Goal: Ask a question: Seek information or help from site administrators or community

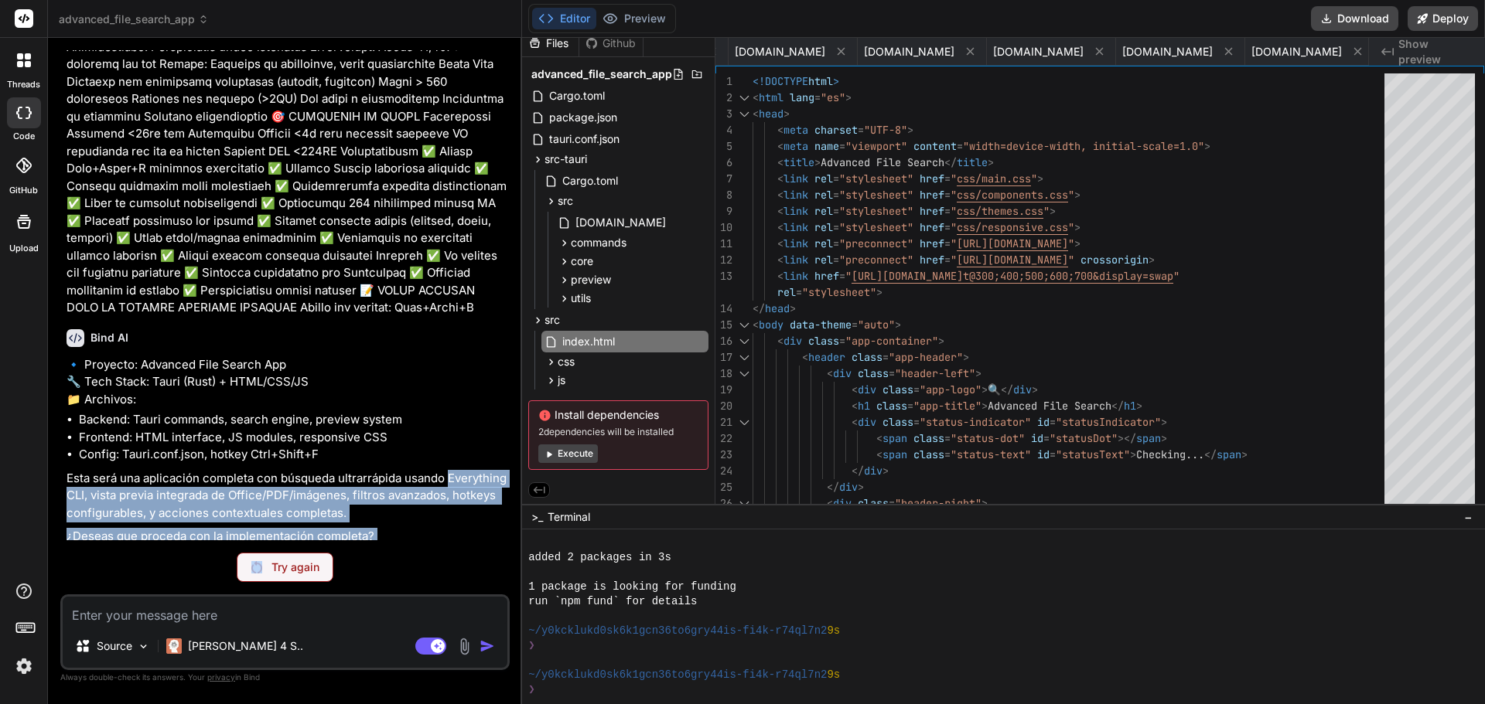
scroll to position [4666, 0]
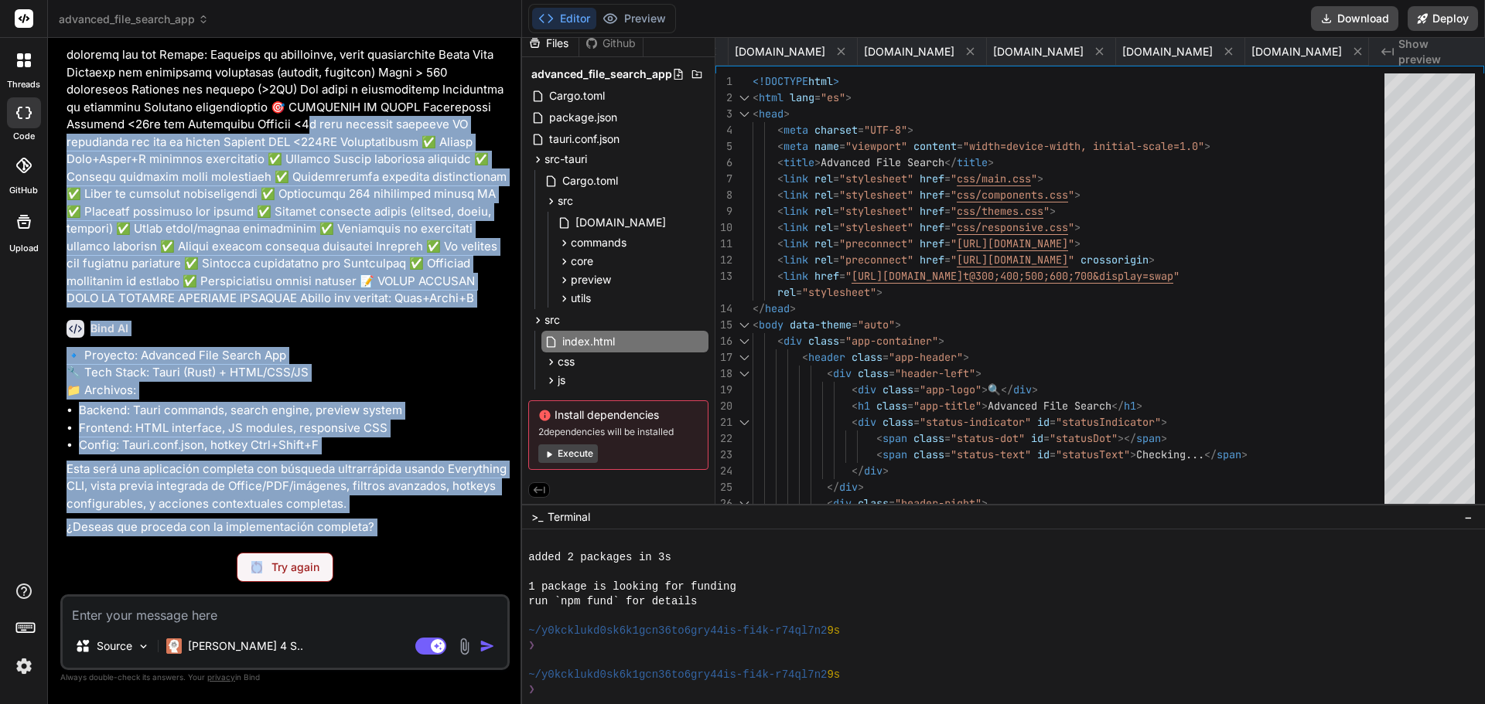
drag, startPoint x: 259, startPoint y: 578, endPoint x: 356, endPoint y: 0, distance: 585.7
click at [384, 91] on div "You Bind AI 🔹 Proyecto: Advanced File Search App 🔧 Tech Stack: Tauri (Rust) + H…" at bounding box center [284, 376] width 449 height 653
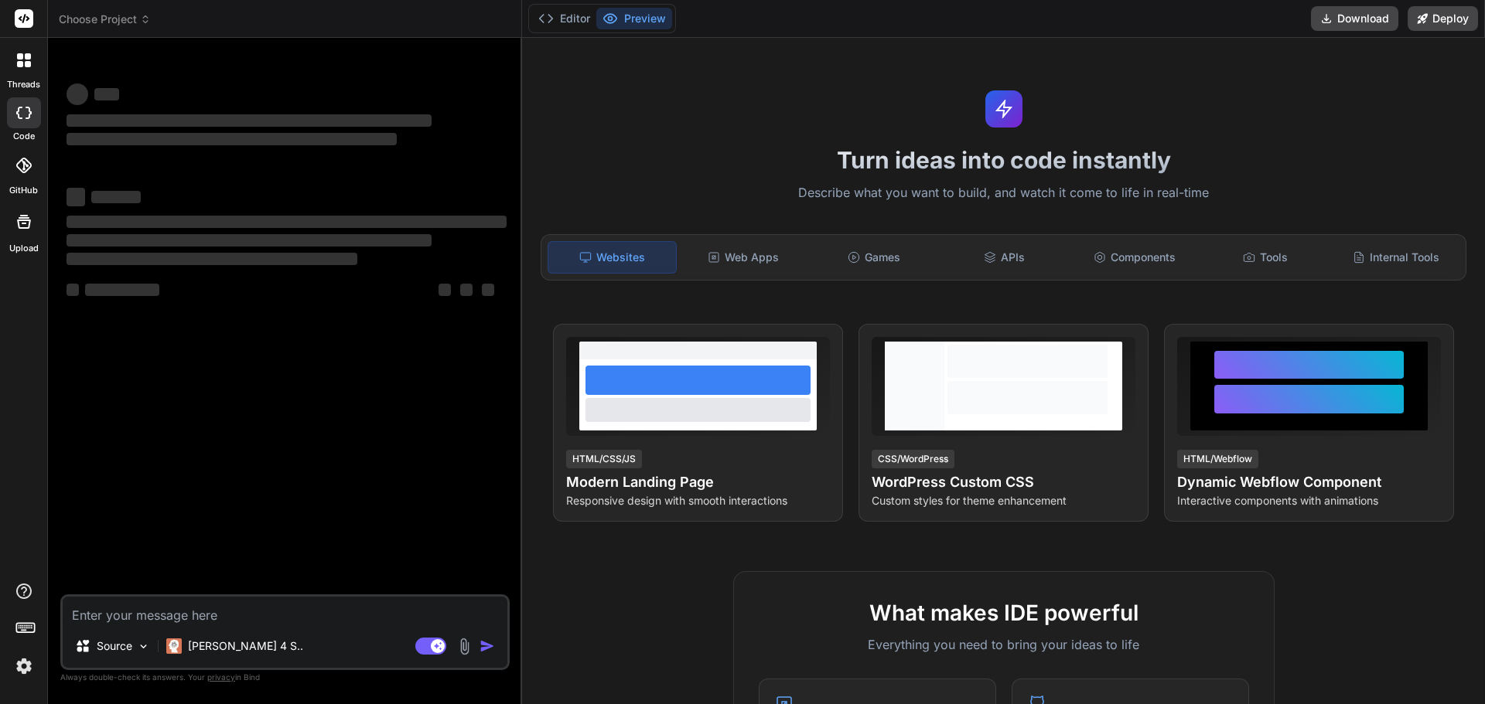
click at [300, 616] on textarea at bounding box center [285, 611] width 445 height 28
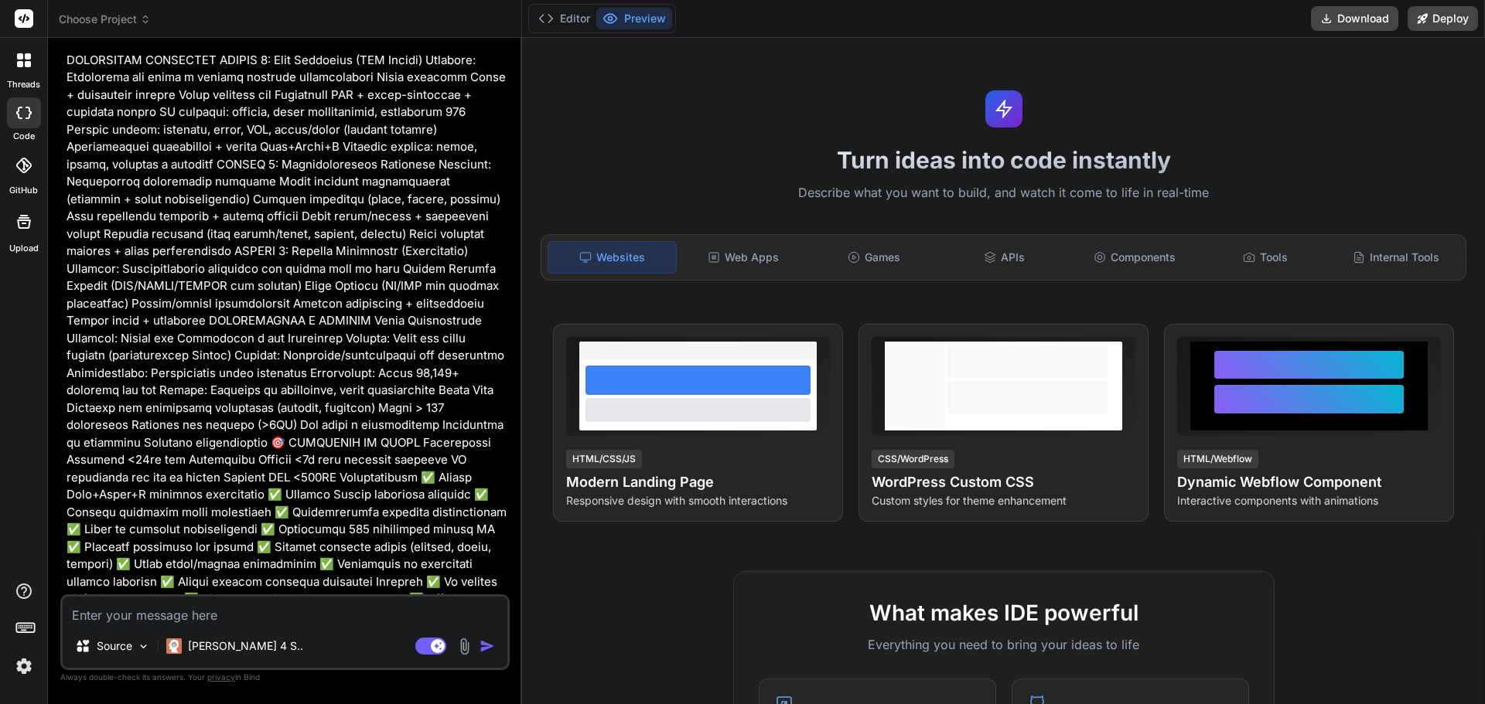
scroll to position [4408, 0]
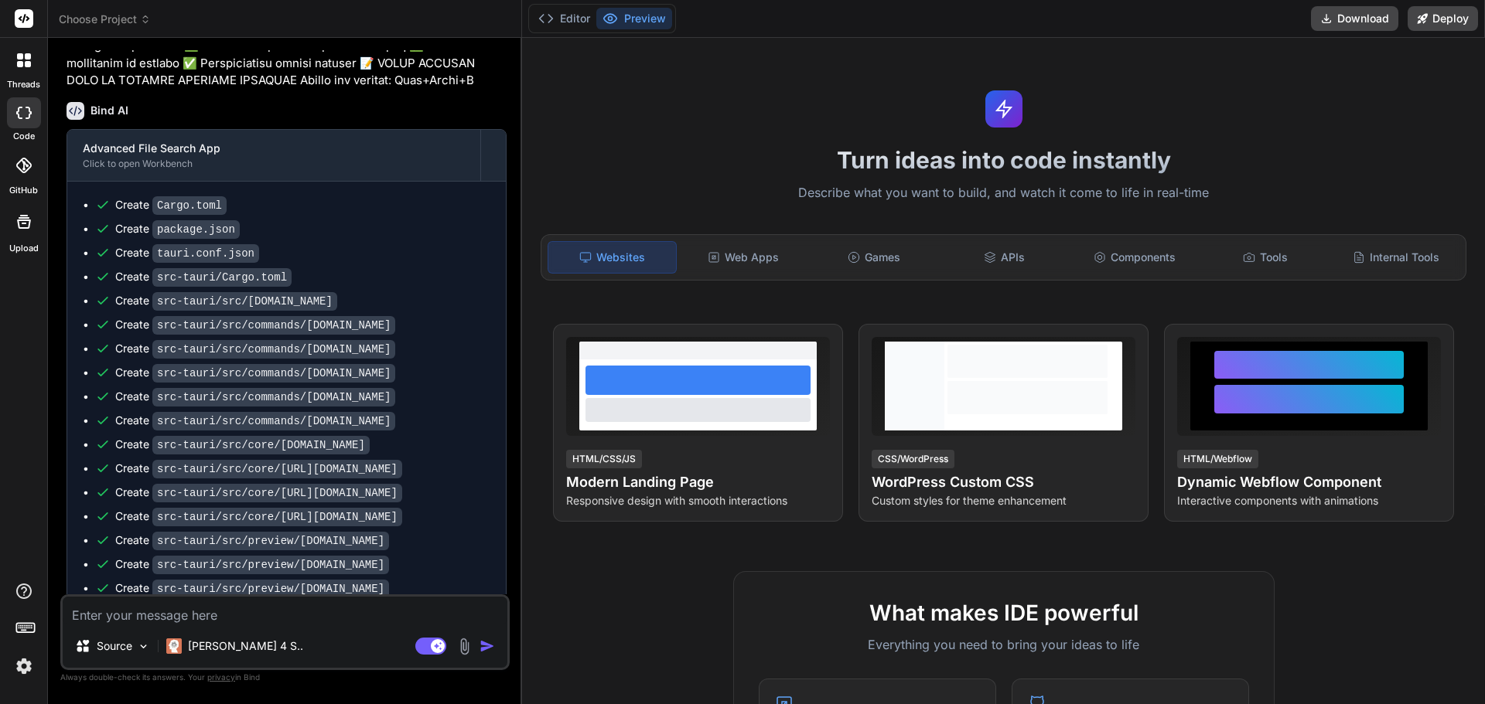
scroll to position [5213, 0]
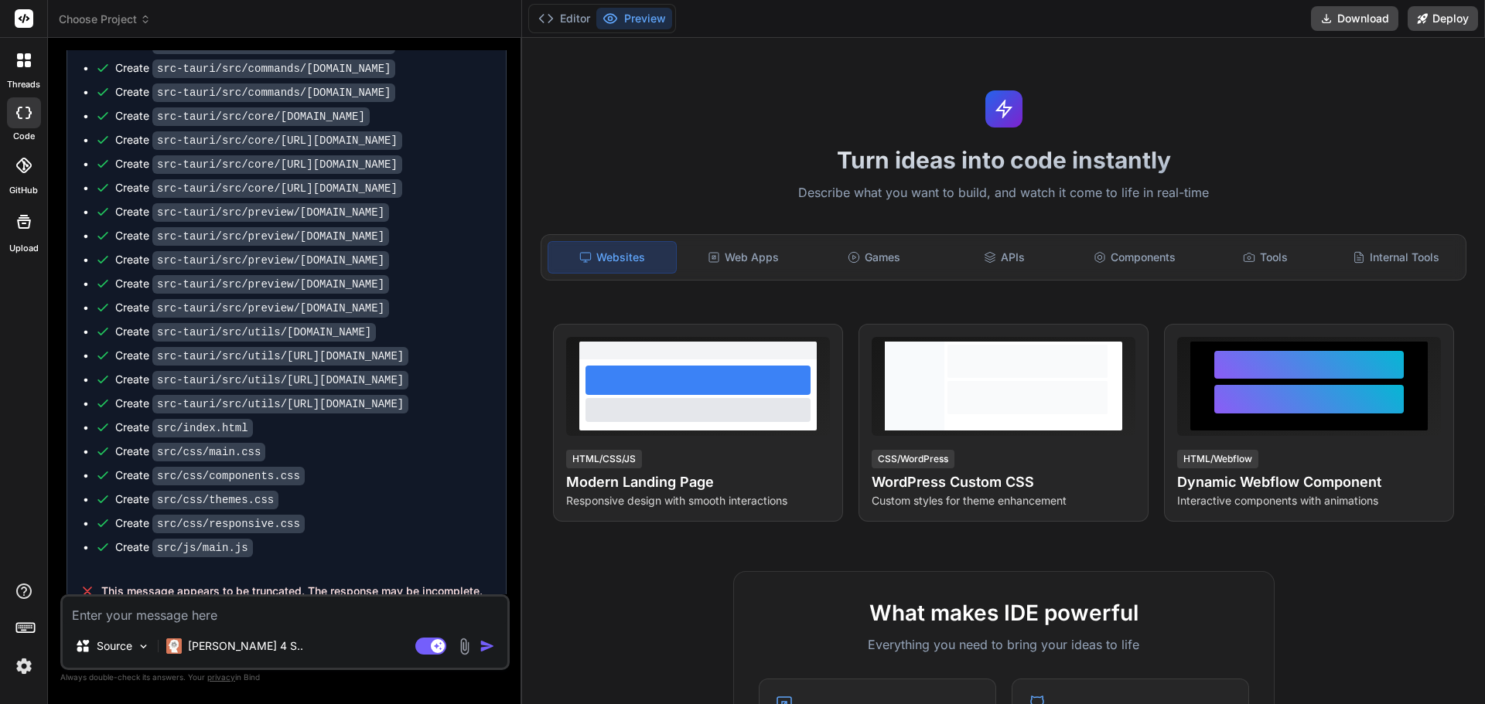
click at [305, 604] on textarea at bounding box center [285, 611] width 445 height 28
type textarea "x"
type textarea "e"
type textarea "x"
type textarea "es"
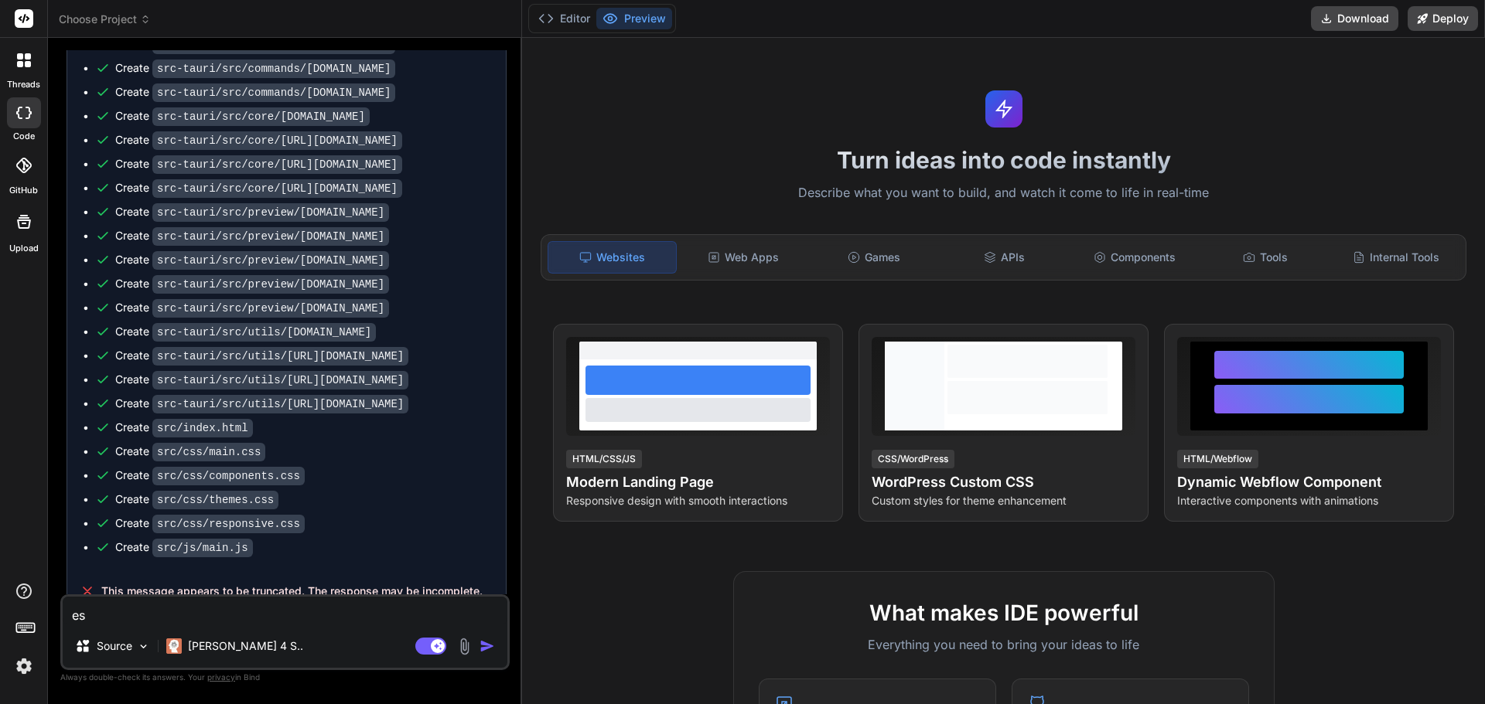
type textarea "x"
type textarea "es"
type textarea "x"
type textarea "es f"
type textarea "x"
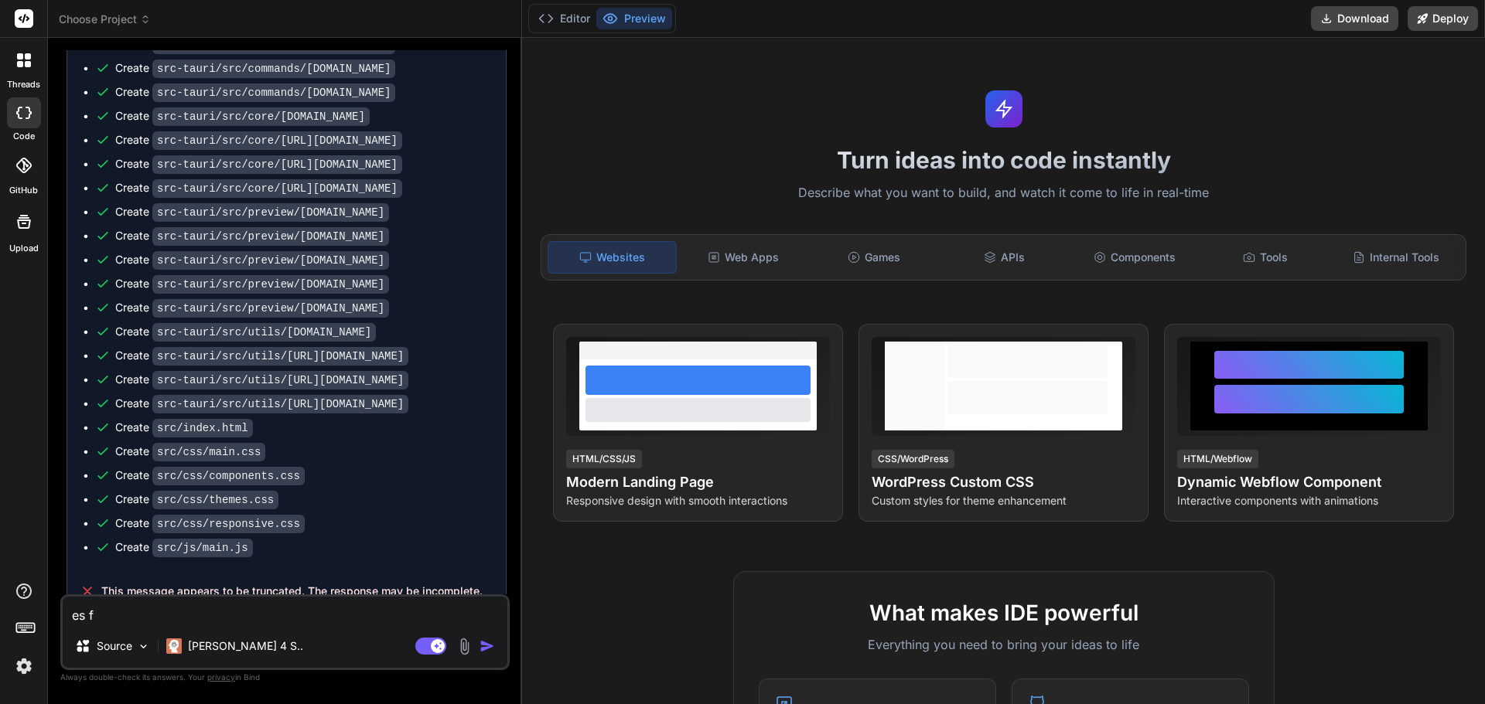
type textarea "es fu"
type textarea "x"
type textarea "es fud"
type textarea "x"
type textarea "es fudn"
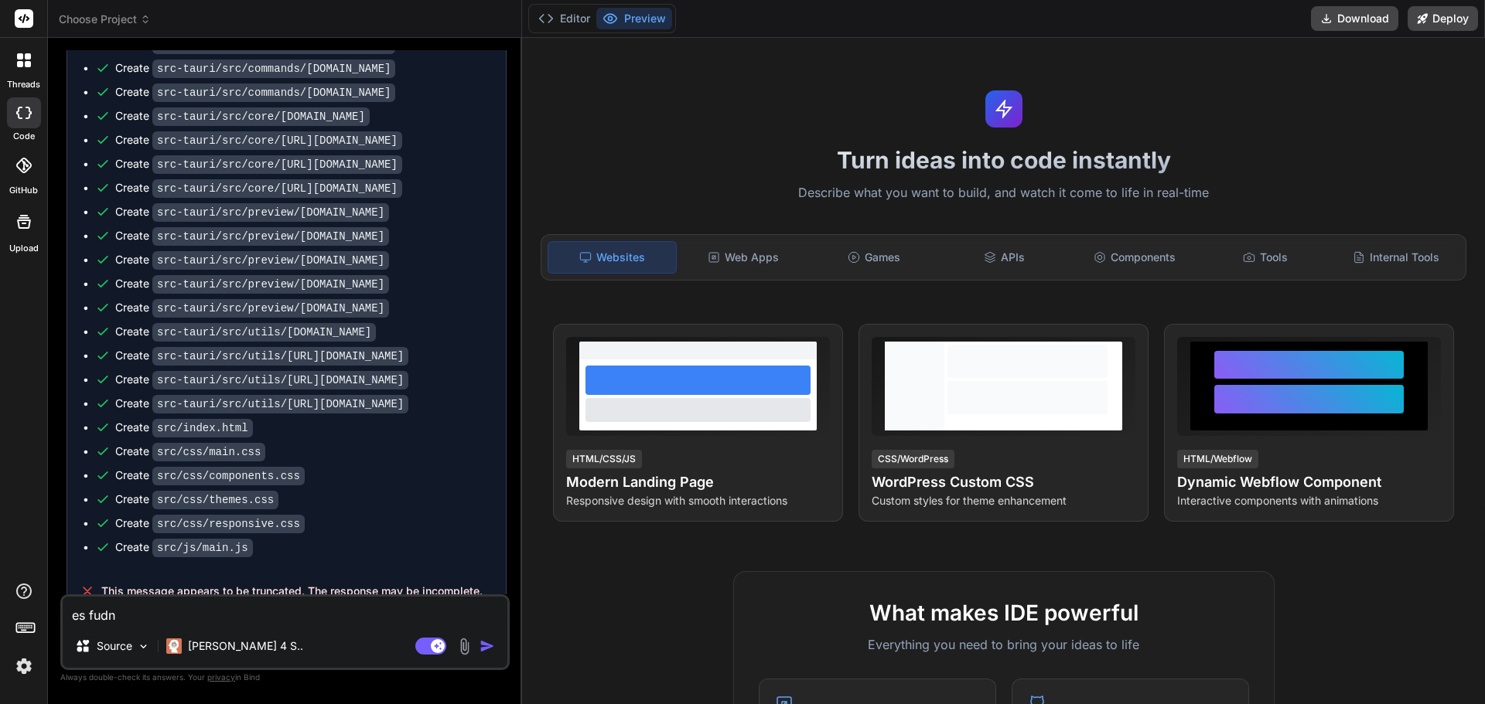
type textarea "x"
type textarea "es fudna"
type textarea "x"
type textarea "es fudnam"
type textarea "x"
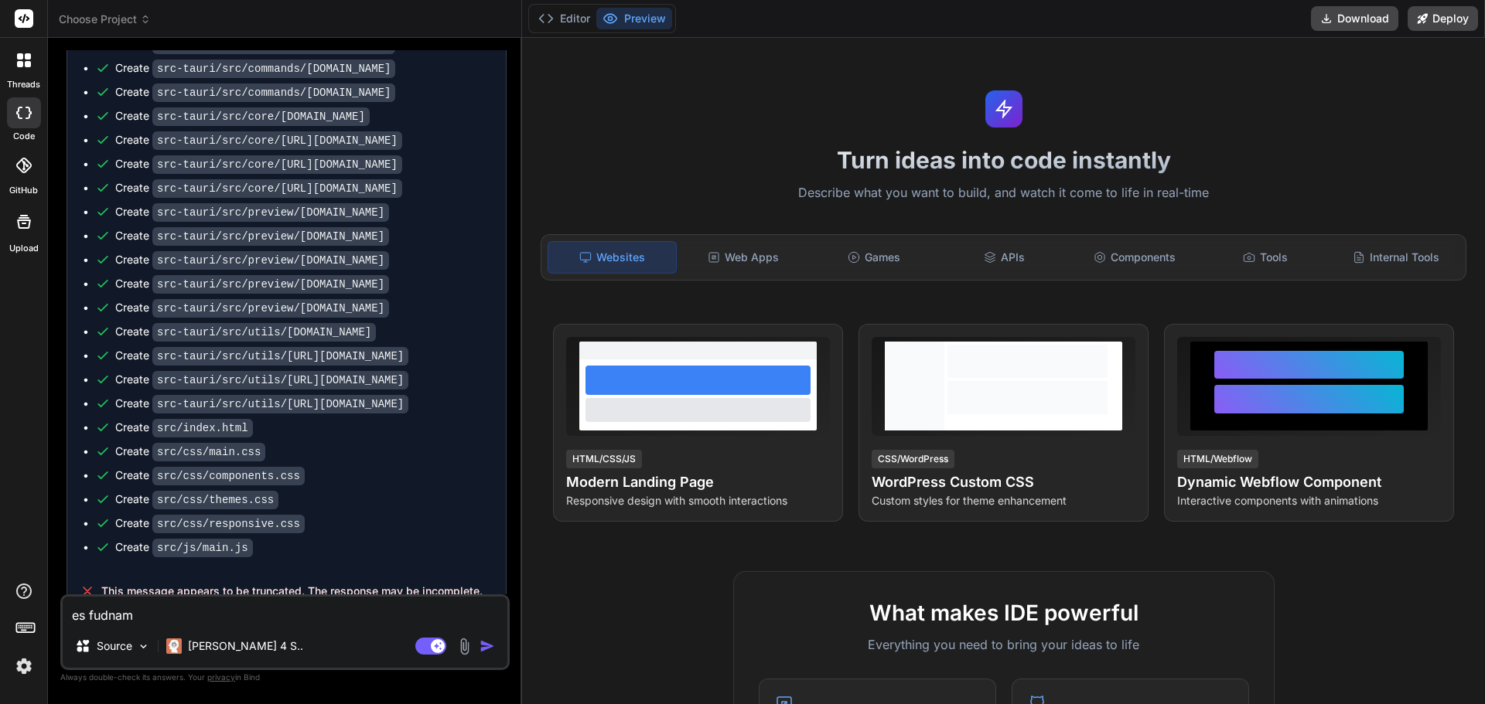
type textarea "es fudname"
type textarea "x"
type textarea "es fudnamen"
type textarea "x"
type textarea "es fudnament"
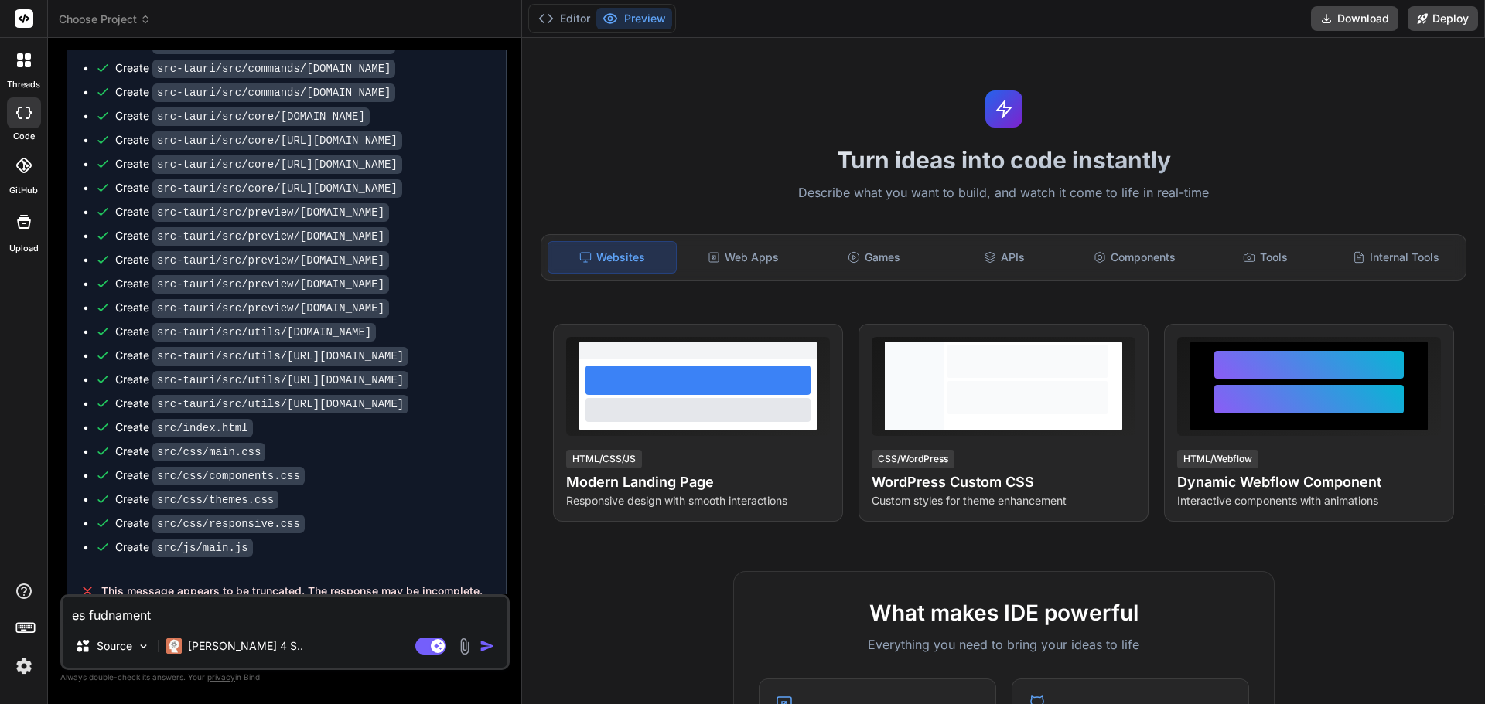
type textarea "x"
type textarea "es fudnamenta"
type textarea "x"
type textarea "es fudnamental"
type textarea "x"
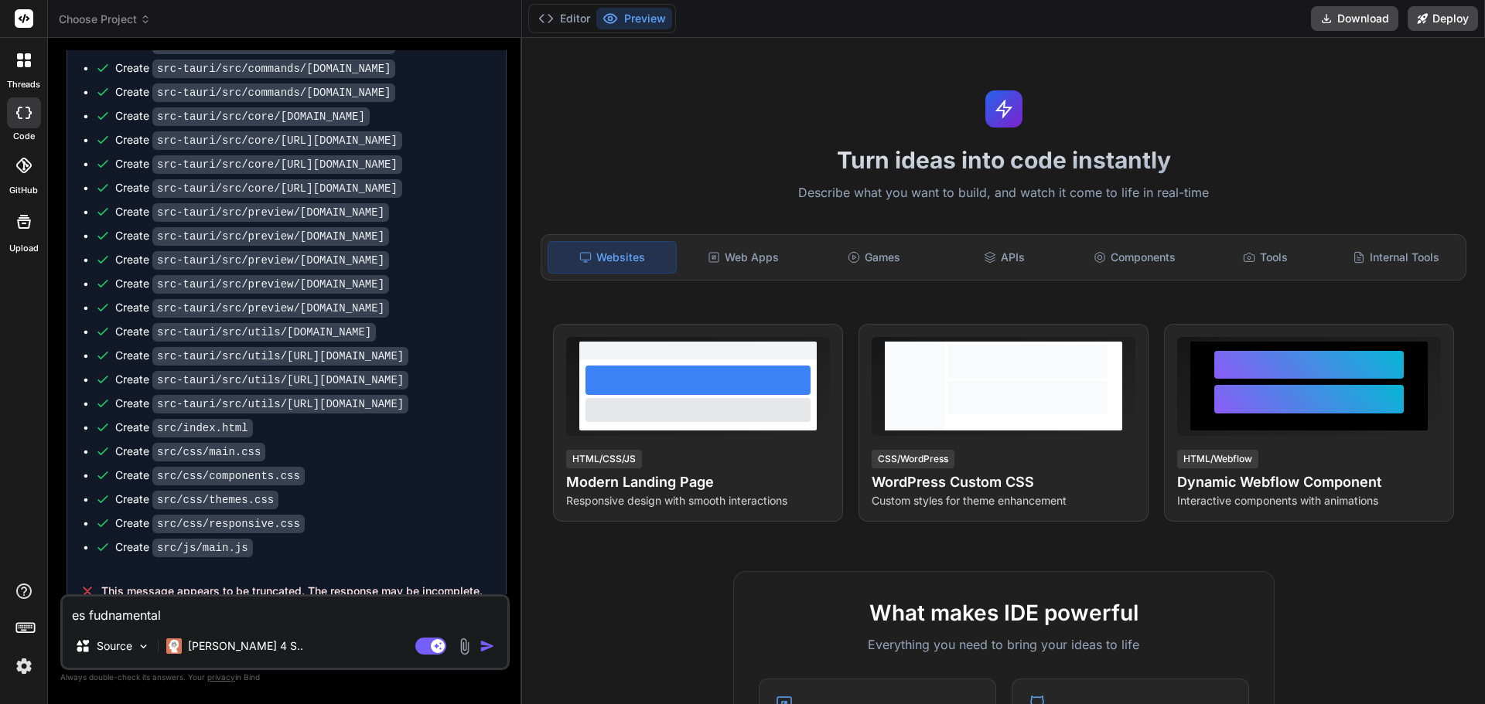
type textarea "es fudnamental"
type textarea "x"
type textarea "es fudnamental q"
type textarea "x"
type textarea "es fudnamental qu"
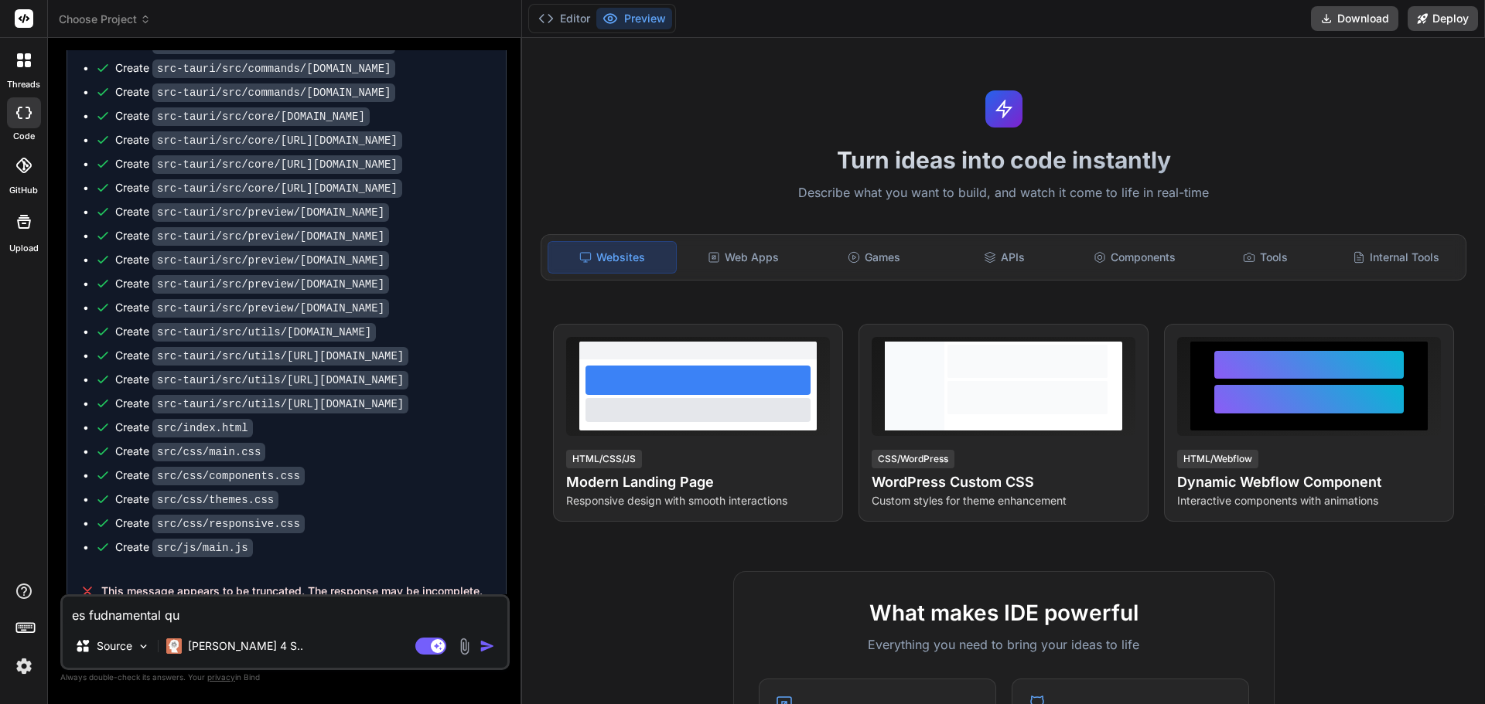
type textarea "x"
type textarea "es fudnamental que"
type textarea "x"
type textarea "es fudnamental que"
type textarea "x"
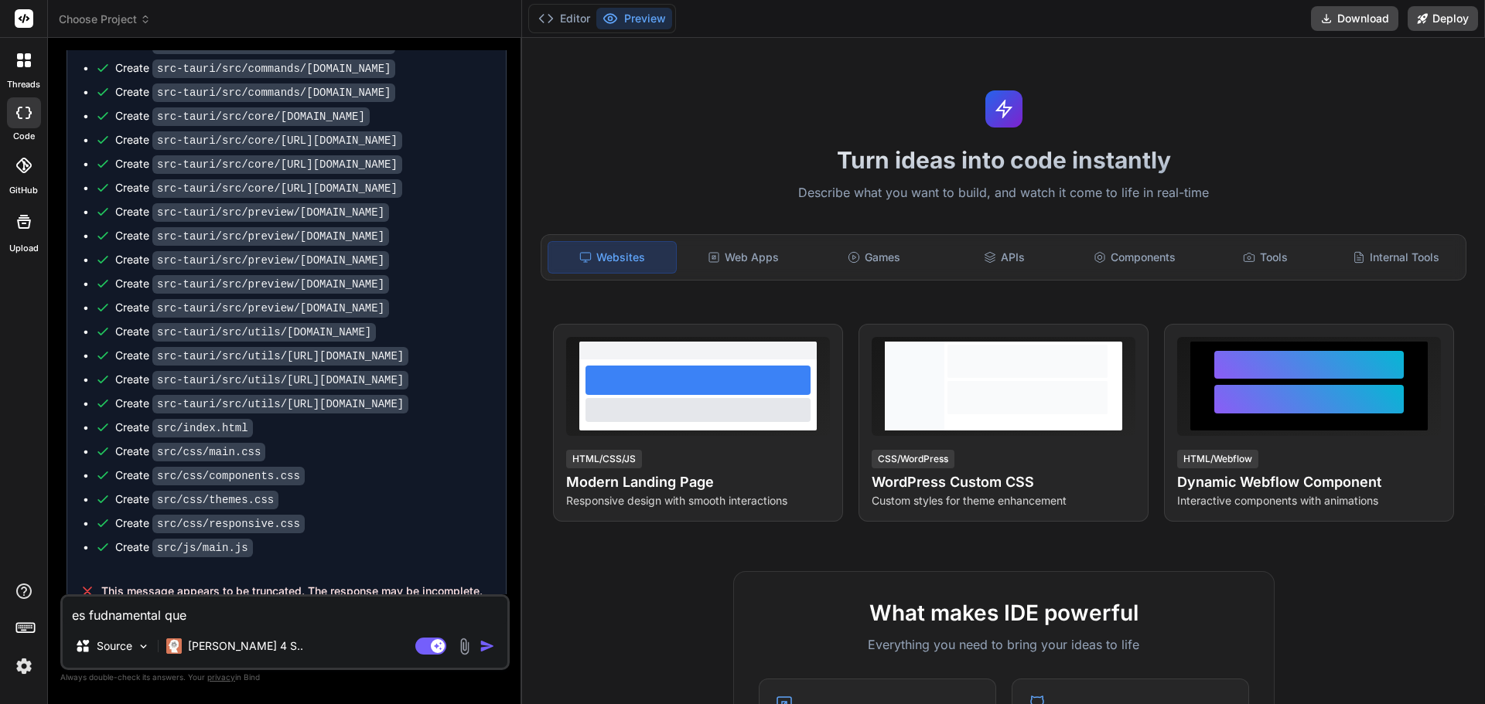
type textarea "es fudnamental que a"
type textarea "x"
type textarea "es fudnamental que an"
type textarea "x"
type textarea "es fudnamental que [PERSON_NAME]"
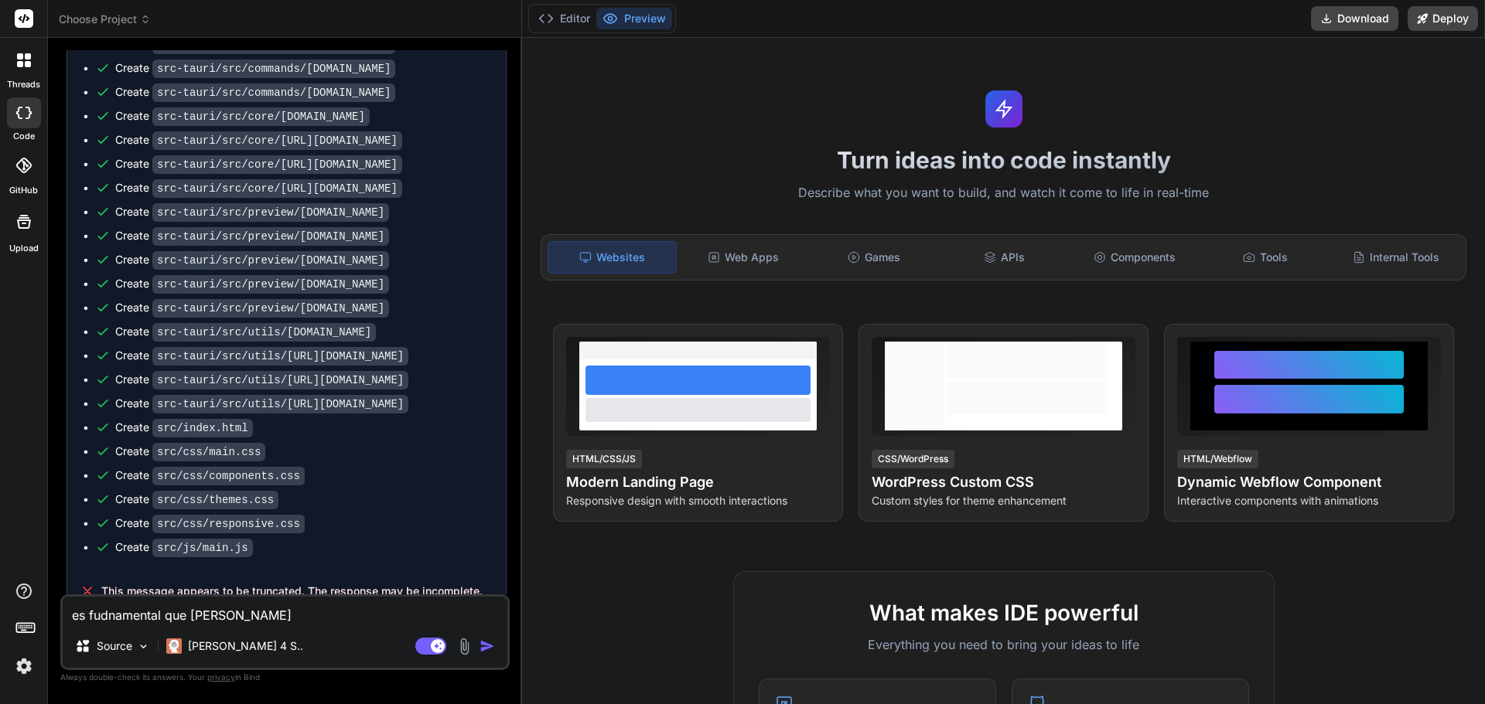
type textarea "x"
type textarea "es fudnamental que anal"
type textarea "x"
type textarea "es fudnamental que anali"
type textarea "x"
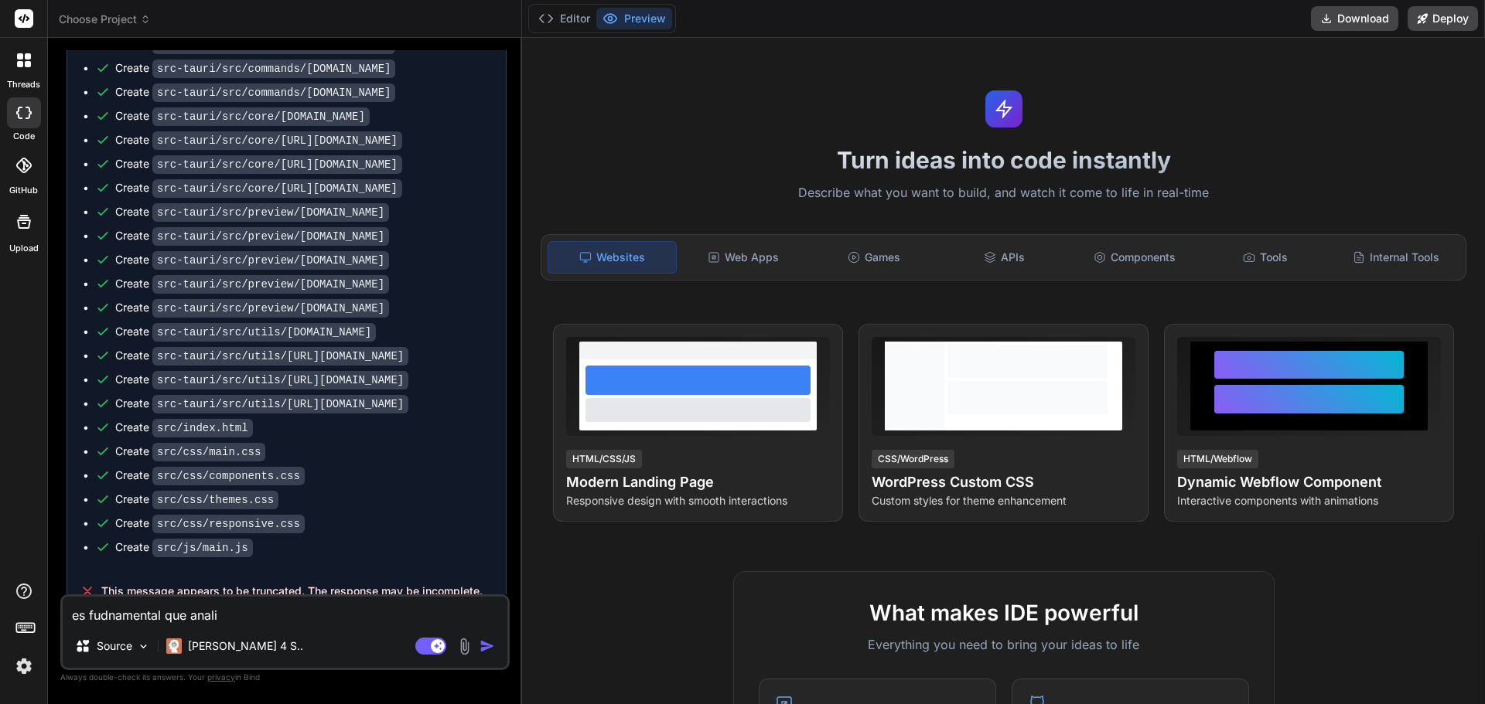
type textarea "es fudnamental que analic"
type textarea "x"
type textarea "es fudnamental que analice"
type textarea "x"
type textarea "es fudnamental que analices"
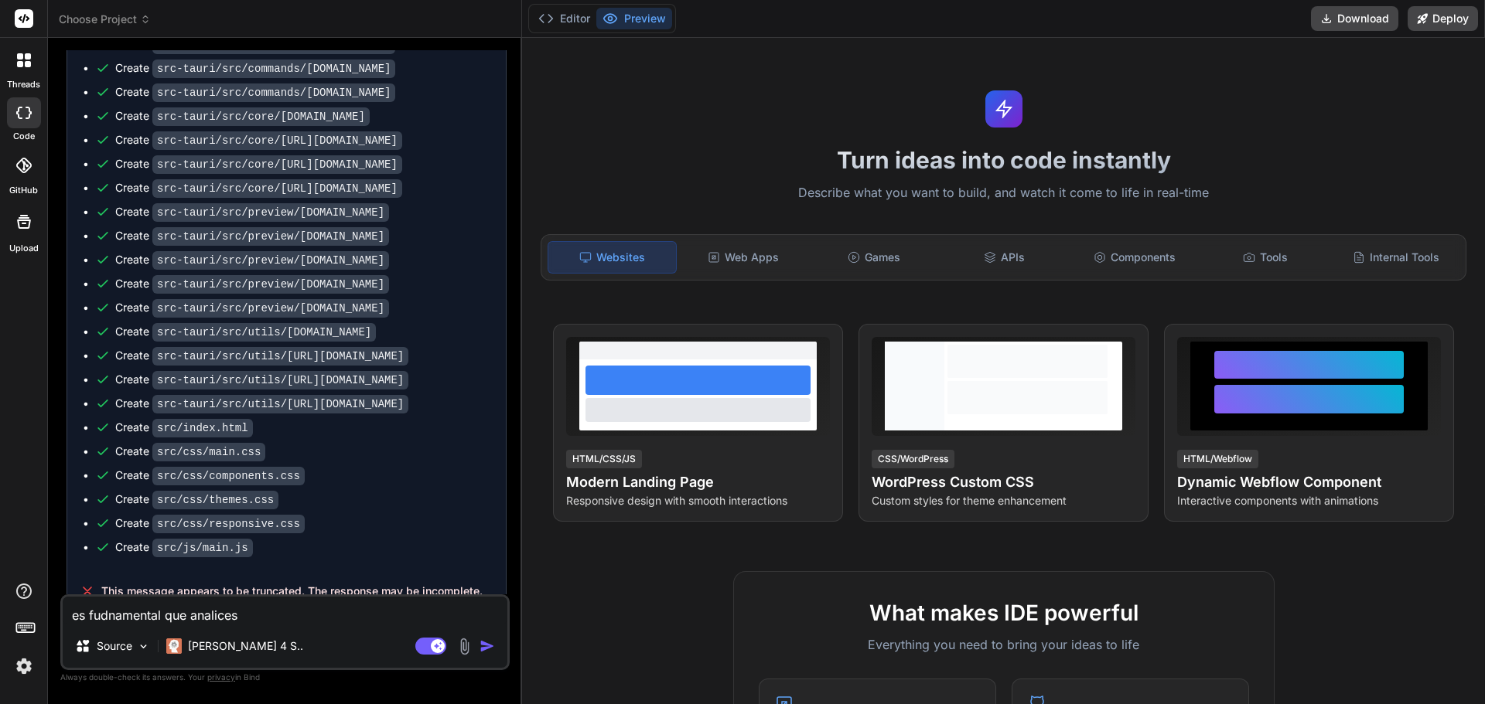
type textarea "x"
type textarea "es fudnamental que analices"
type textarea "x"
type textarea "es fudnamental que analices s"
type textarea "x"
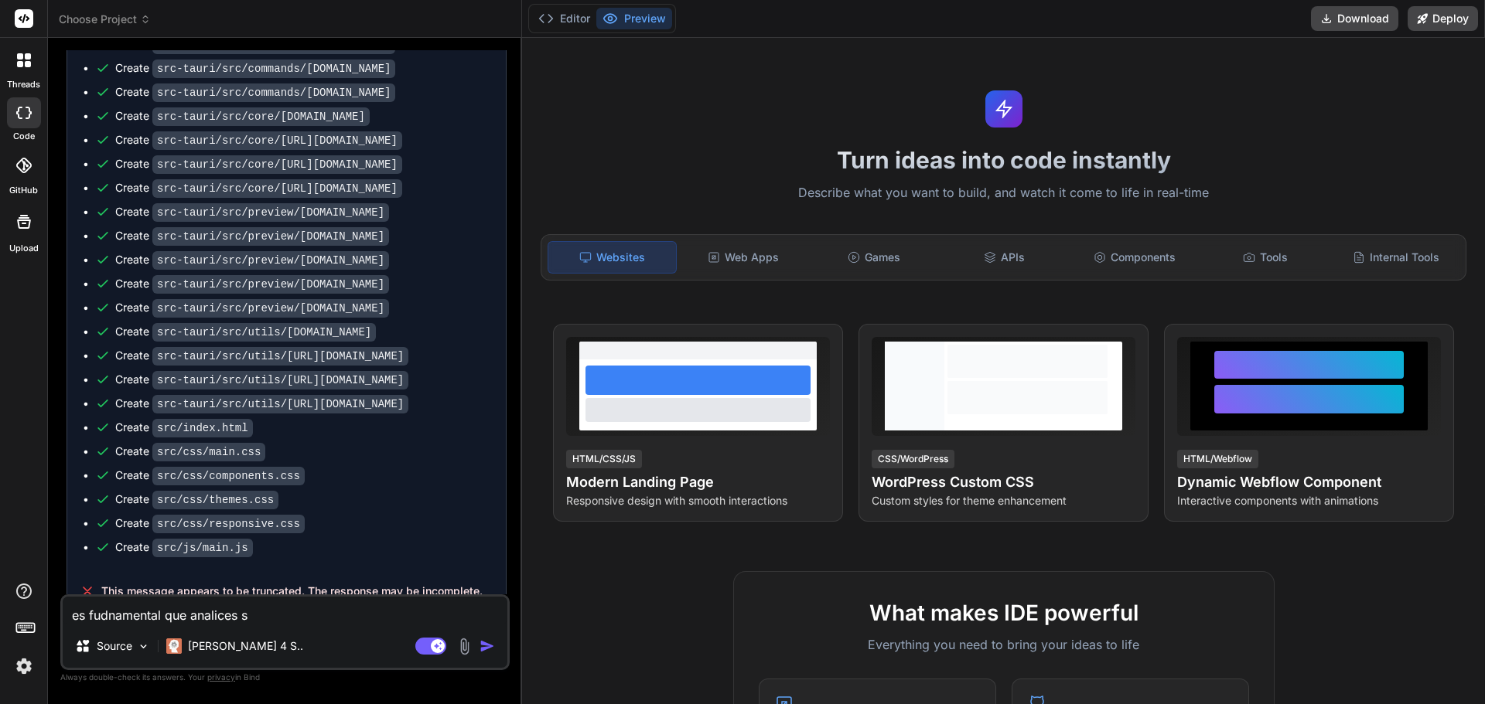
type textarea "es fudnamental que analices si"
type textarea "x"
type textarea "es fudnamental que analices si"
type textarea "x"
type textarea "es fudnamental que analices si e"
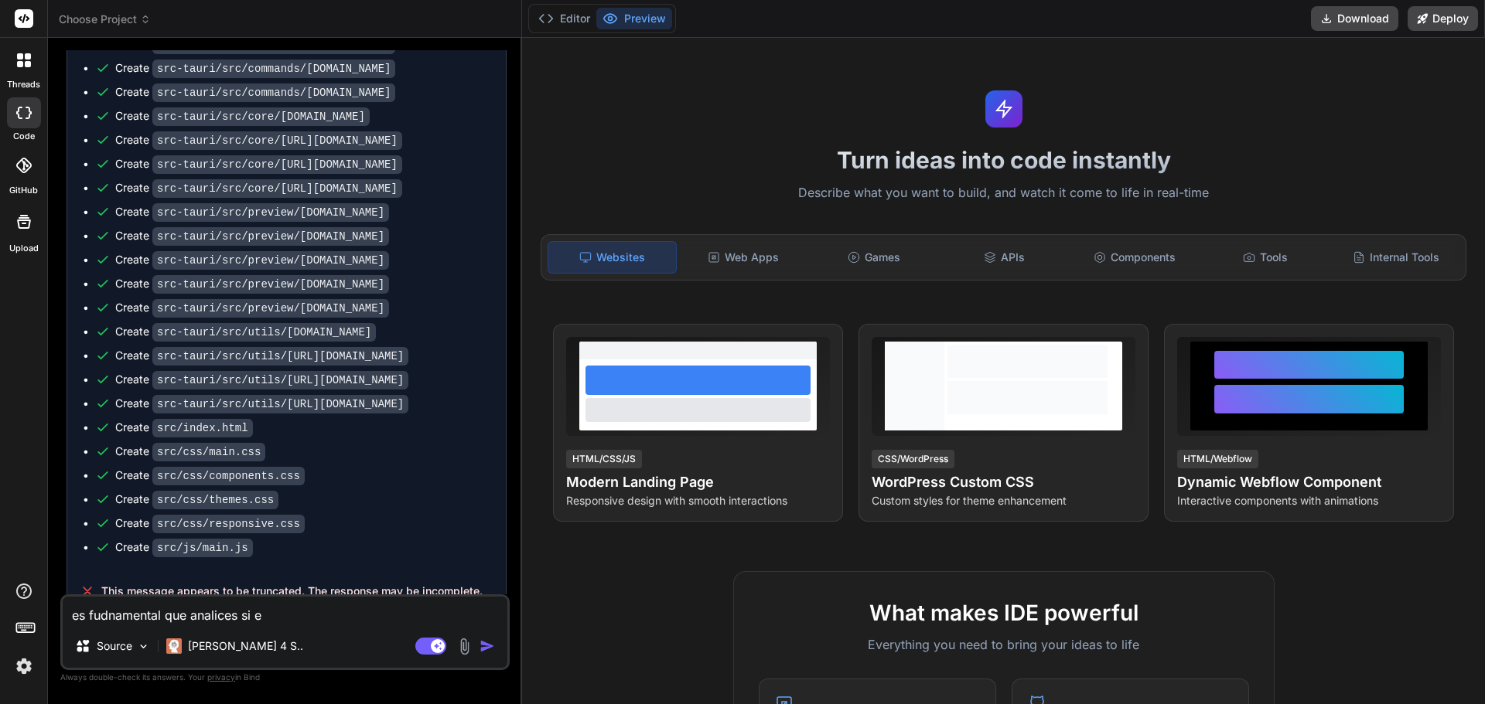
type textarea "x"
type textarea "es fudnamental que analices si es"
type textarea "x"
type textarea "es fudnamental que analices si est"
type textarea "x"
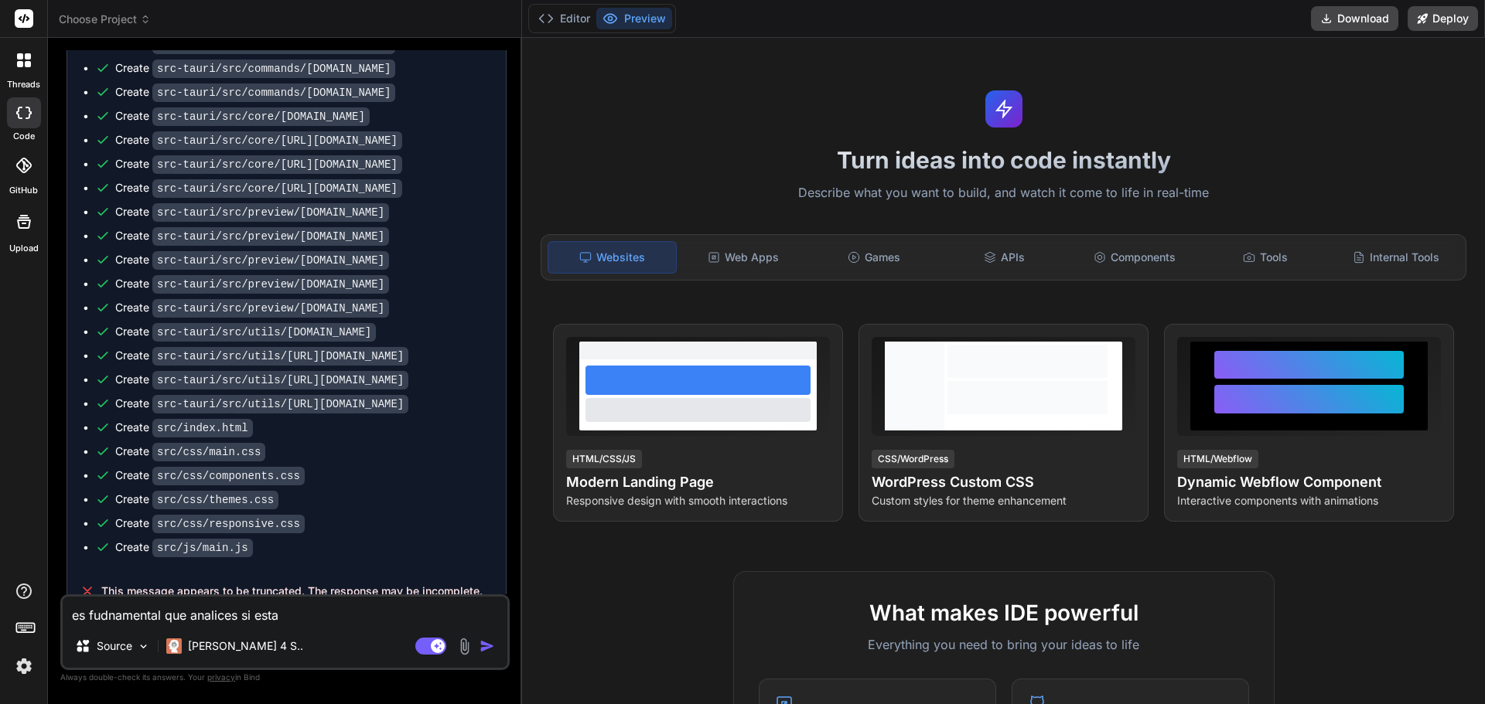
type textarea "es fudnamental que analices si estas"
type textarea "x"
type textarea "es fudnamental que analices si estas"
type textarea "x"
type textarea "es fudnamental que analices si estas m"
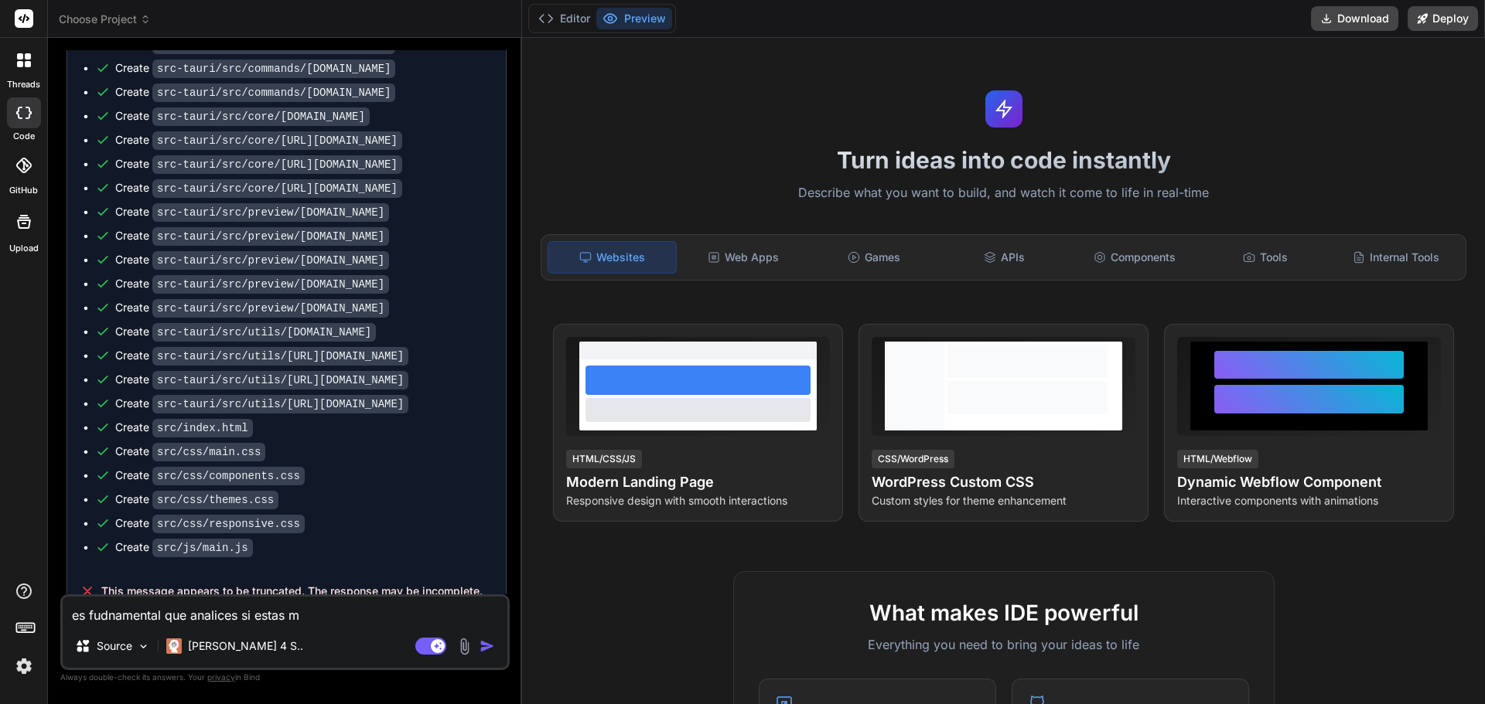
type textarea "x"
type textarea "es fudnamental que analices si estas me"
type textarea "x"
type textarea "es fudnamental que analices si estas mez"
type textarea "x"
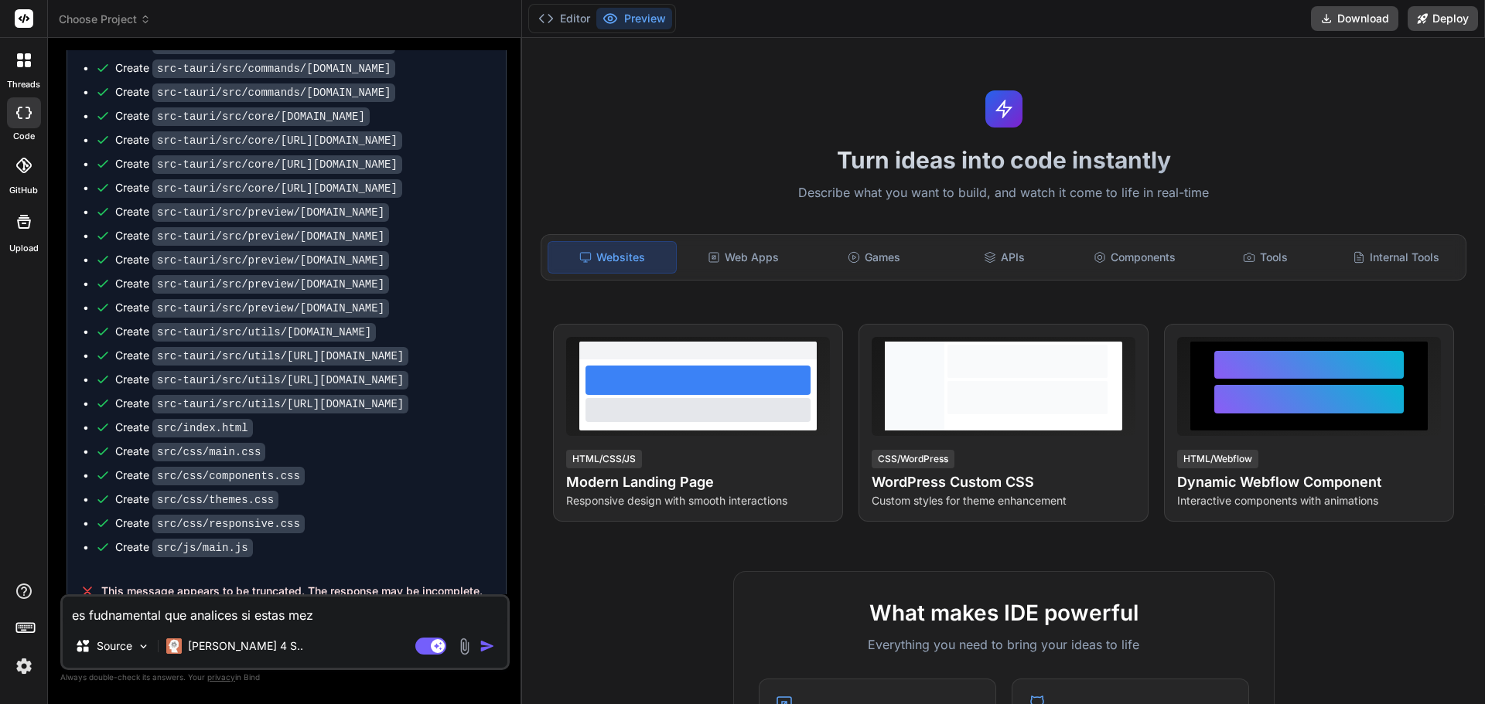
type textarea "es fudnamental que analices si estas mezc"
type textarea "x"
type textarea "es fudnamental que analices si estas mezcl"
type textarea "x"
type textarea "es fudnamental que analices si estas mezcla"
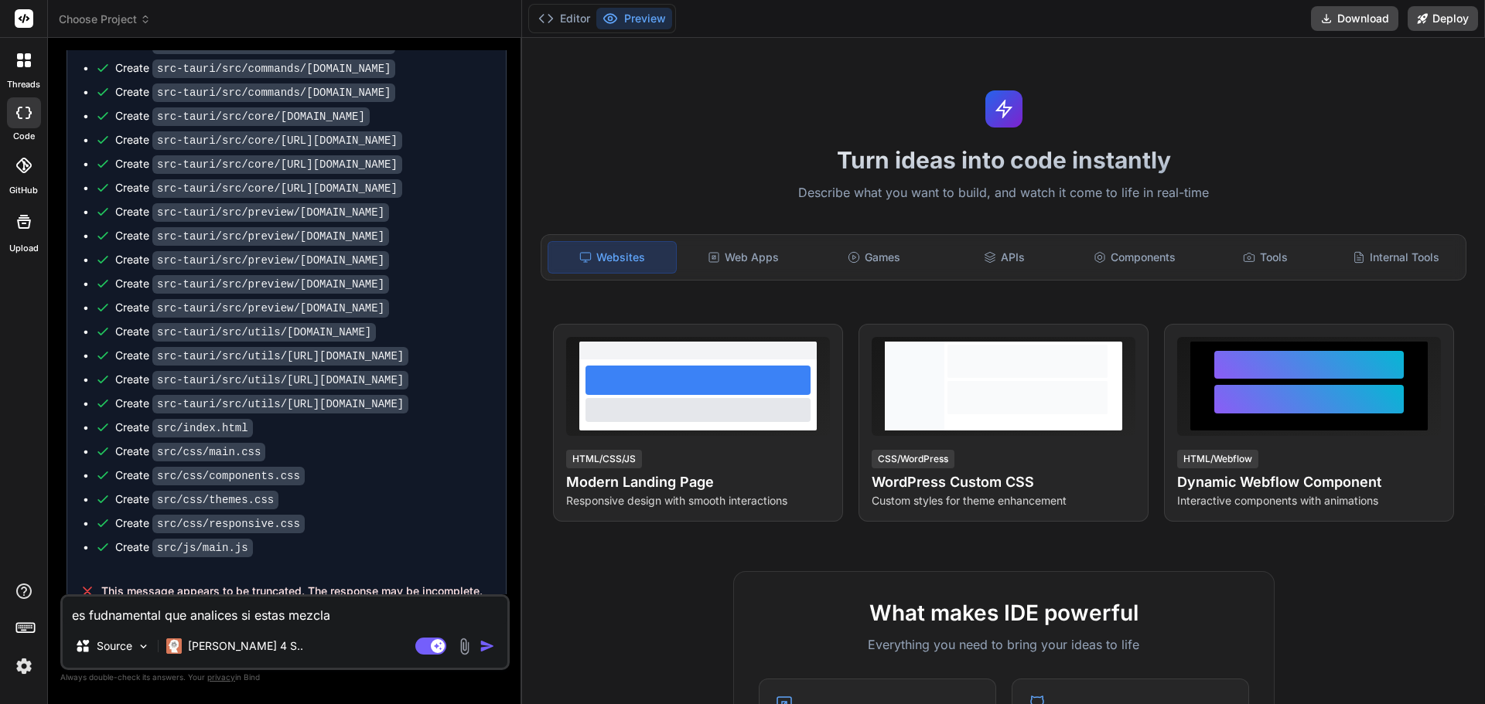
type textarea "x"
type textarea "es fudnamental que analices si estas mezclad"
type textarea "x"
type textarea "es fudnamental que analices si estas mezcladn"
type textarea "x"
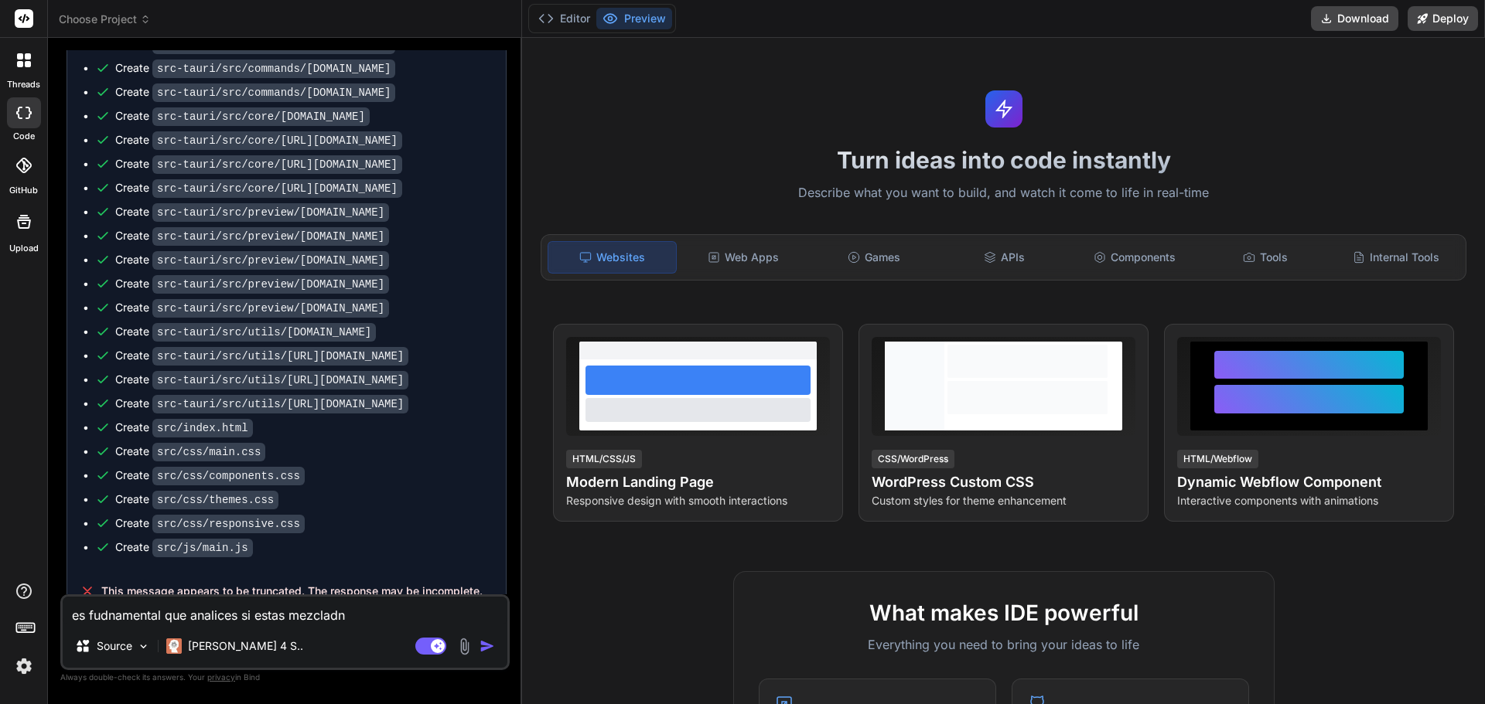
type textarea "es fudnamental que analices si estas mezcladno"
type textarea "x"
type textarea "es fudnamental que analices si estas mezcladno"
type textarea "x"
type textarea "es fudnamental que analices si estas mezcladno t"
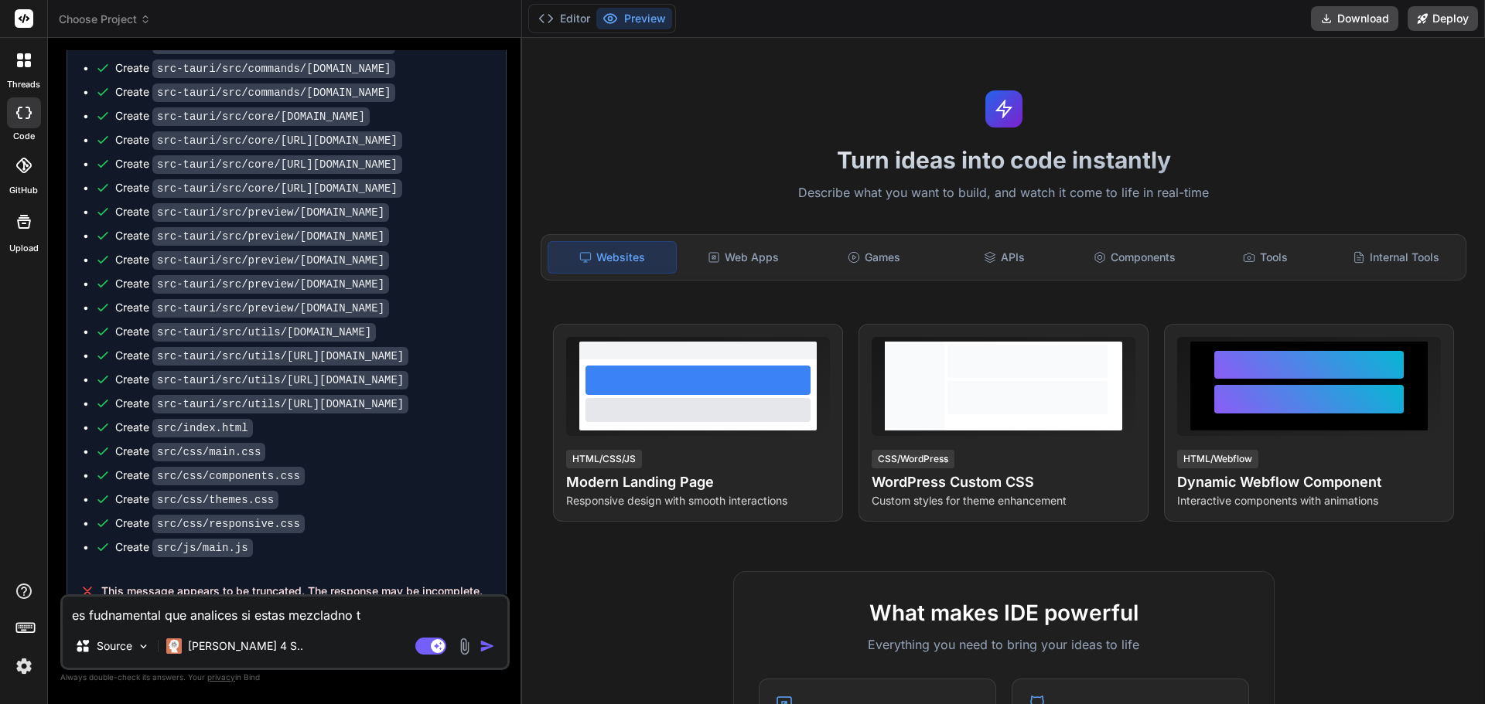
type textarea "x"
type textarea "es fudnamental que analices si estas mezcladno ta"
type textarea "x"
type textarea "es fudnamental que analices si estas mezcladno tau"
type textarea "x"
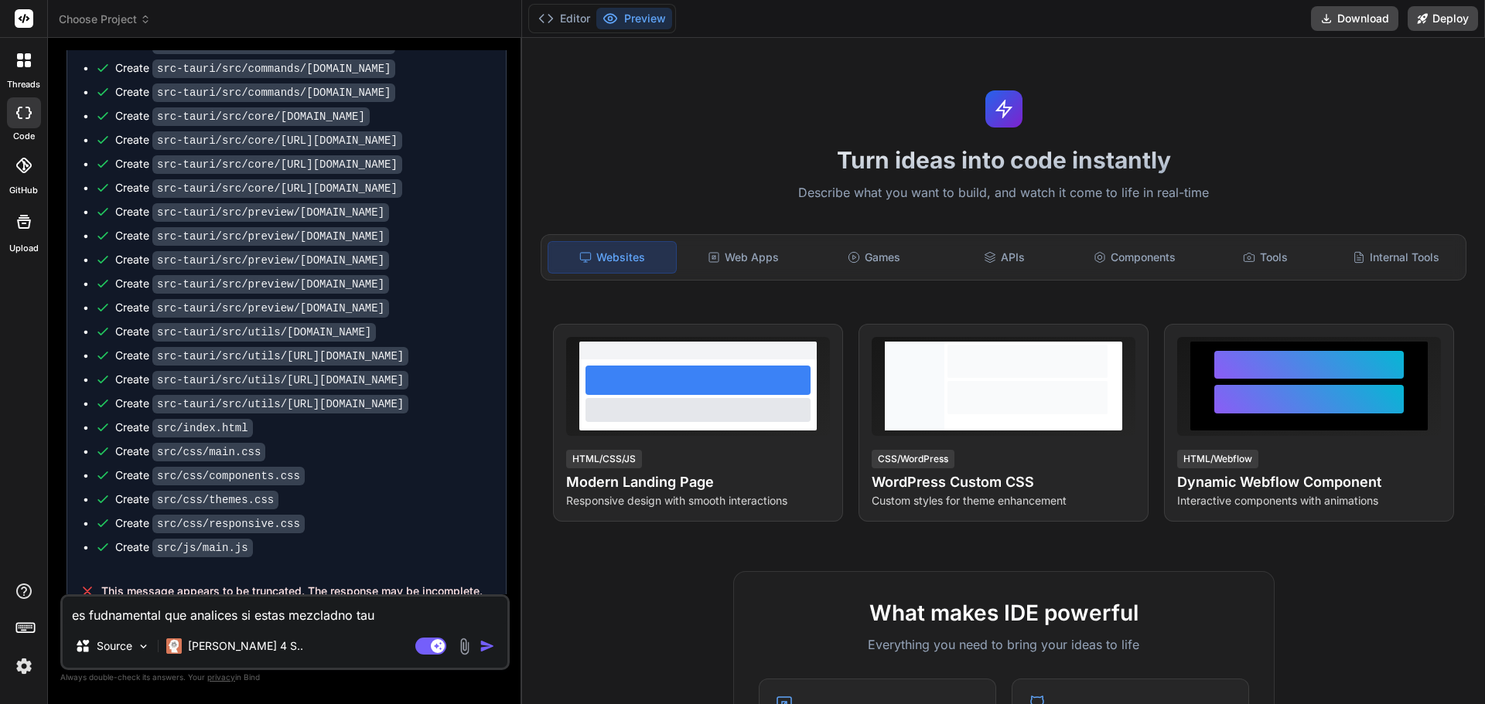
type textarea "es fudnamental que analices si estas mezcladno taur"
type textarea "x"
type textarea "es fudnamental que analices si estas mezcladno tauri"
type textarea "x"
type textarea "es fudnamental que analices si estas mezcladno tauri"
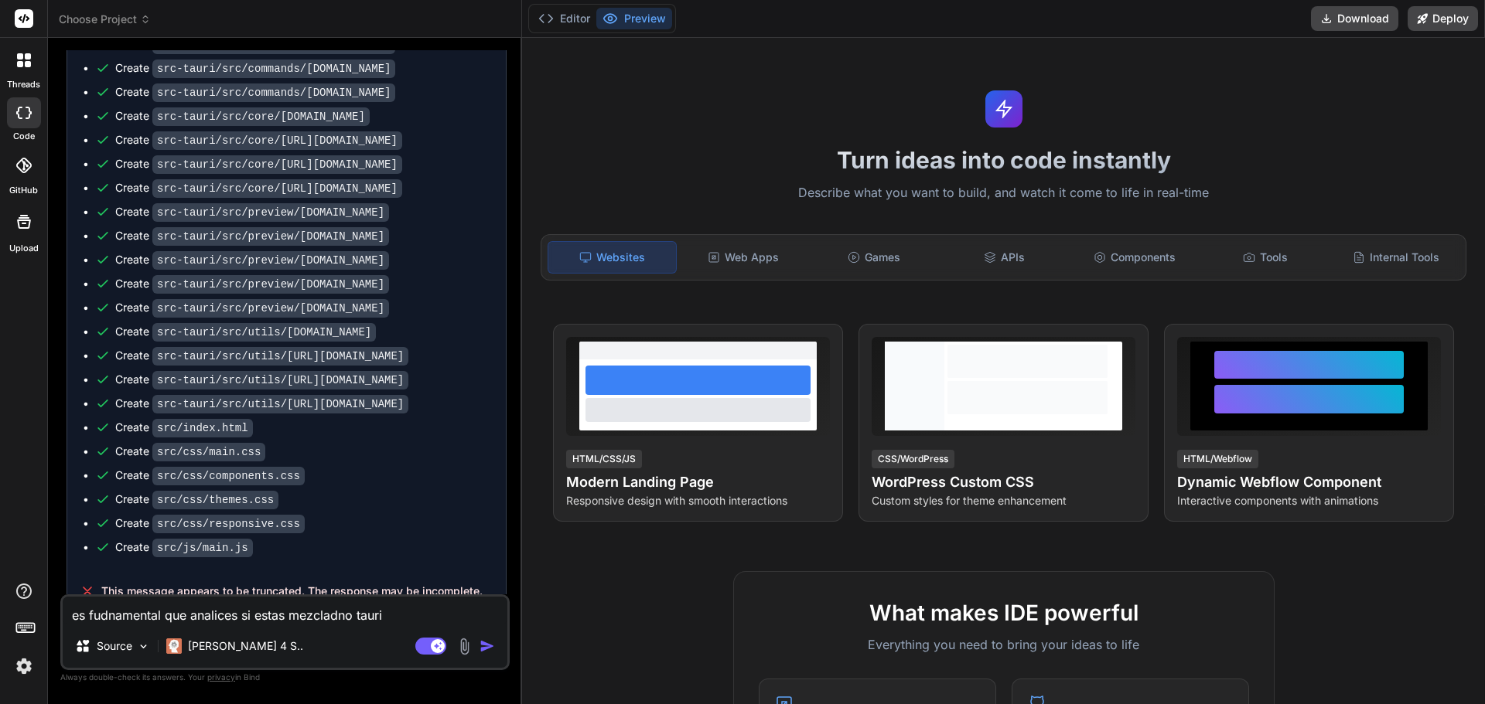
type textarea "x"
type textarea "es fudnamental que analices si estas mezcladno tauri v"
type textarea "x"
type textarea "es fudnamental que analices si estas mezcladno tauri v1"
type textarea "x"
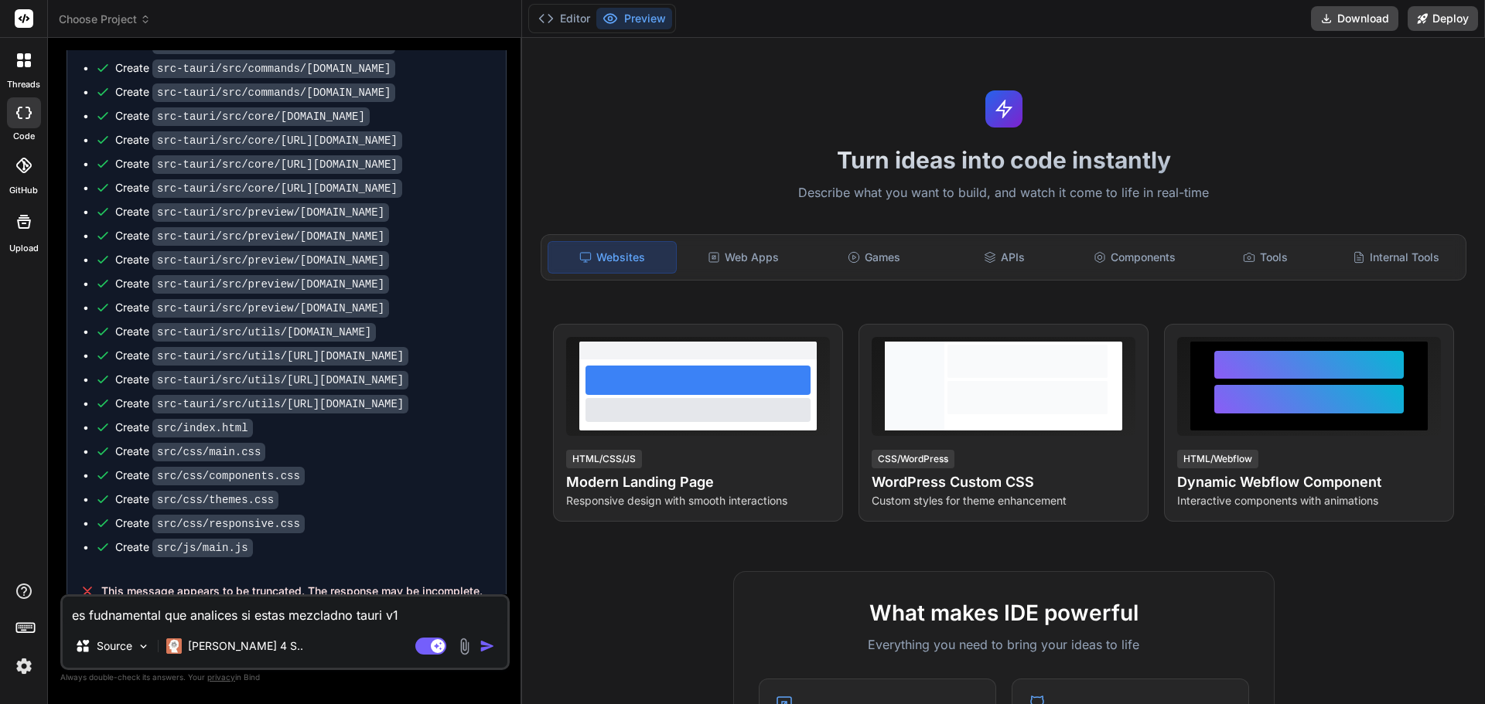
type textarea "es fudnamental que analices si estas mezcladno tauri v1"
type textarea "x"
type textarea "es fudnamental que analices si estas mezcladno tauri v1 c"
type textarea "x"
type textarea "es fudnamental que analices si estas mezcladno tauri v1 co"
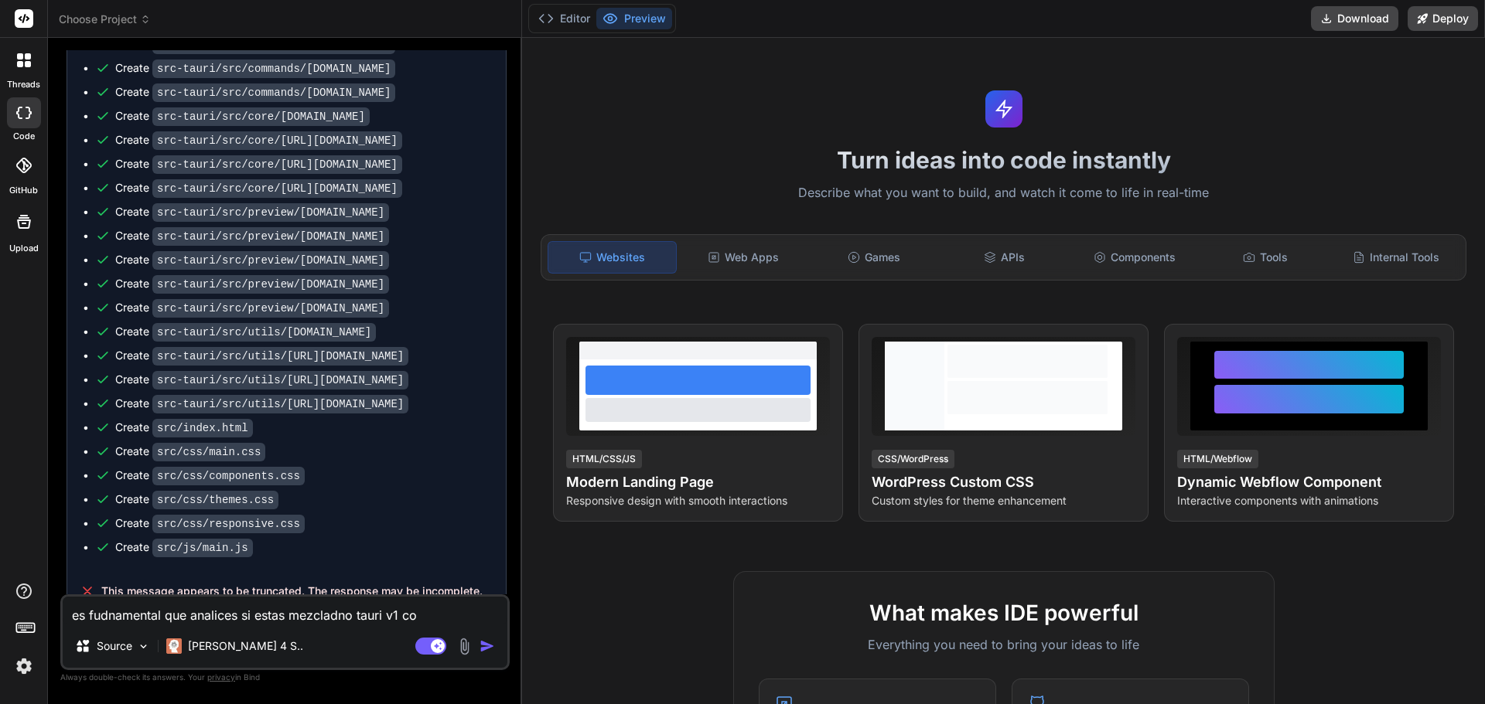
type textarea "x"
type textarea "es fudnamental que analices si estas mezcladno tauri v1 con"
type textarea "x"
type textarea "es fudnamental que analices si estas mezcladno tauri v1 con"
type textarea "x"
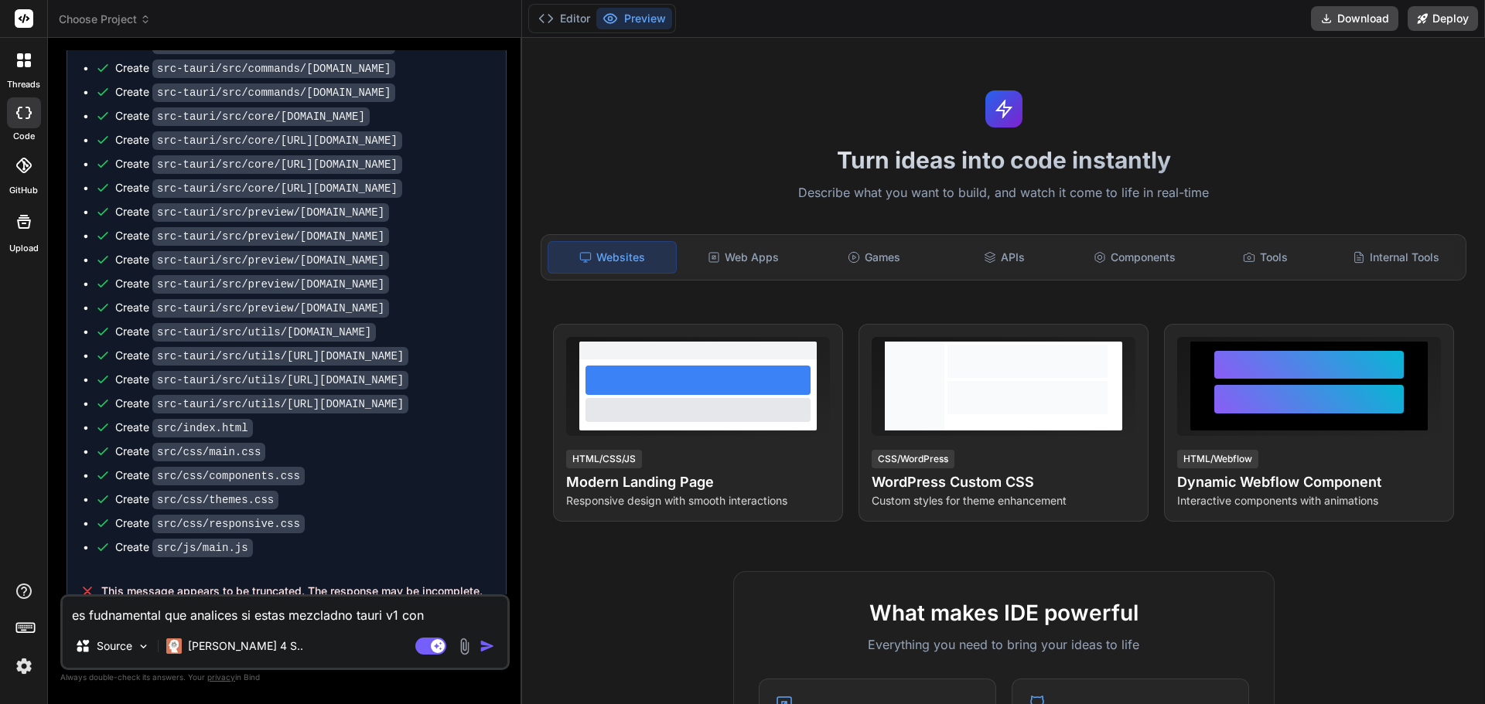
type textarea "es fudnamental que analices si estas mezcladno tauri v1 con t"
type textarea "x"
type textarea "es fudnamental que analices si estas mezcladno tauri v1 con ta"
type textarea "x"
type textarea "es fudnamental que analices si estas mezcladno tauri v1 con tau"
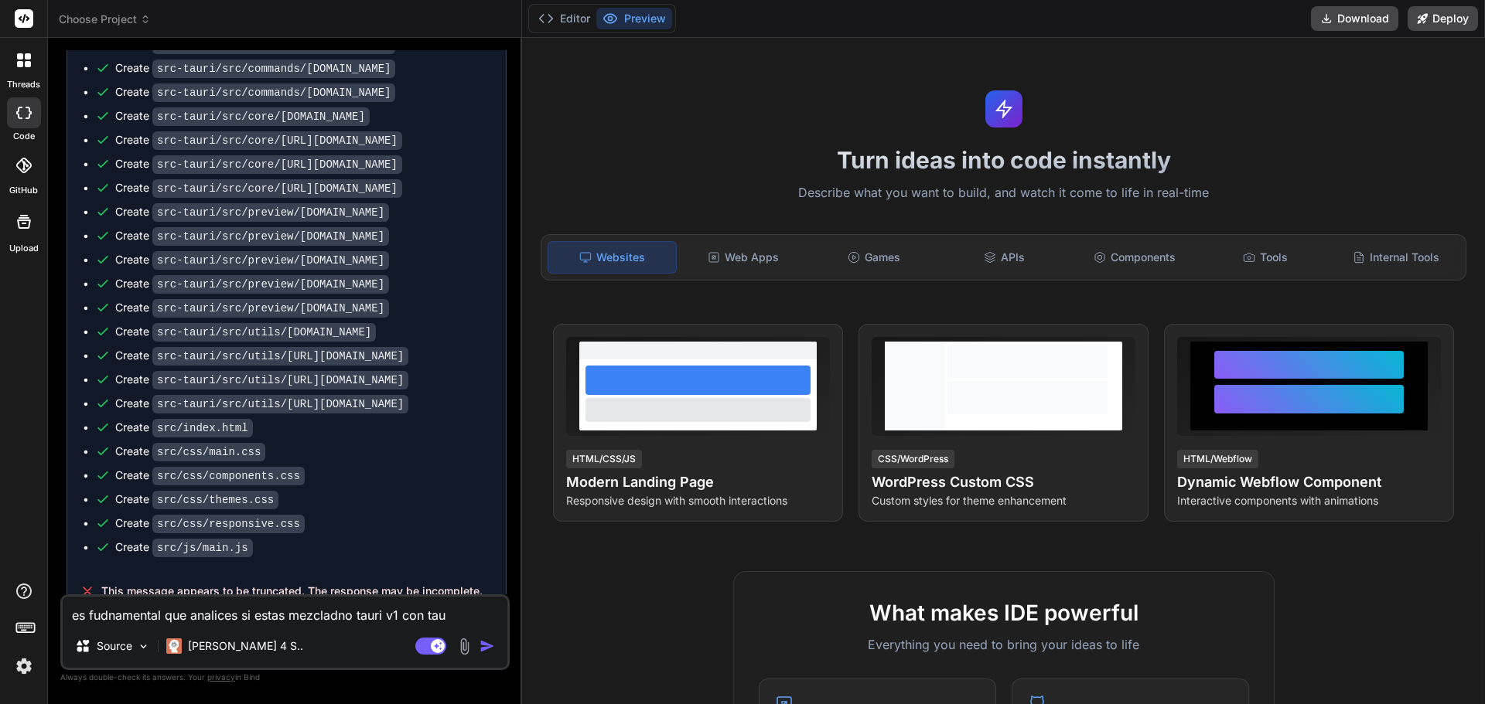
type textarea "x"
type textarea "es fudnamental que analices si estas mezcladno tauri v1 con taur"
type textarea "x"
type textarea "es fudnamental que analices si estas mezcladno tauri v1 con tauri"
type textarea "x"
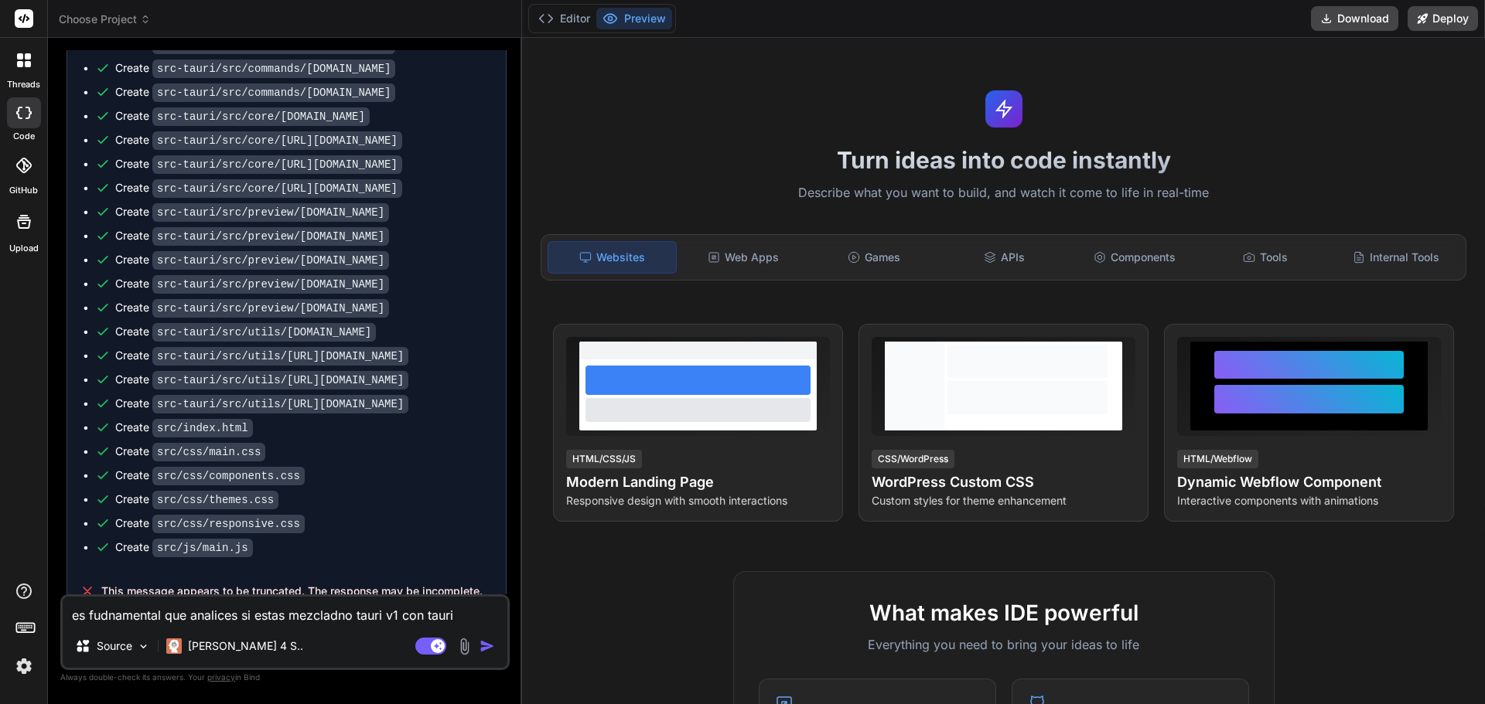
type textarea "es fudnamental que analices si estas mezcladno tauri v1 con tauri"
type textarea "x"
type textarea "es fudnamental que analices si estas mezcladno tauri v1 con tauri v"
type textarea "x"
type textarea "es fudnamental que analices si estas mezcladno tauri v1 con tauri v2"
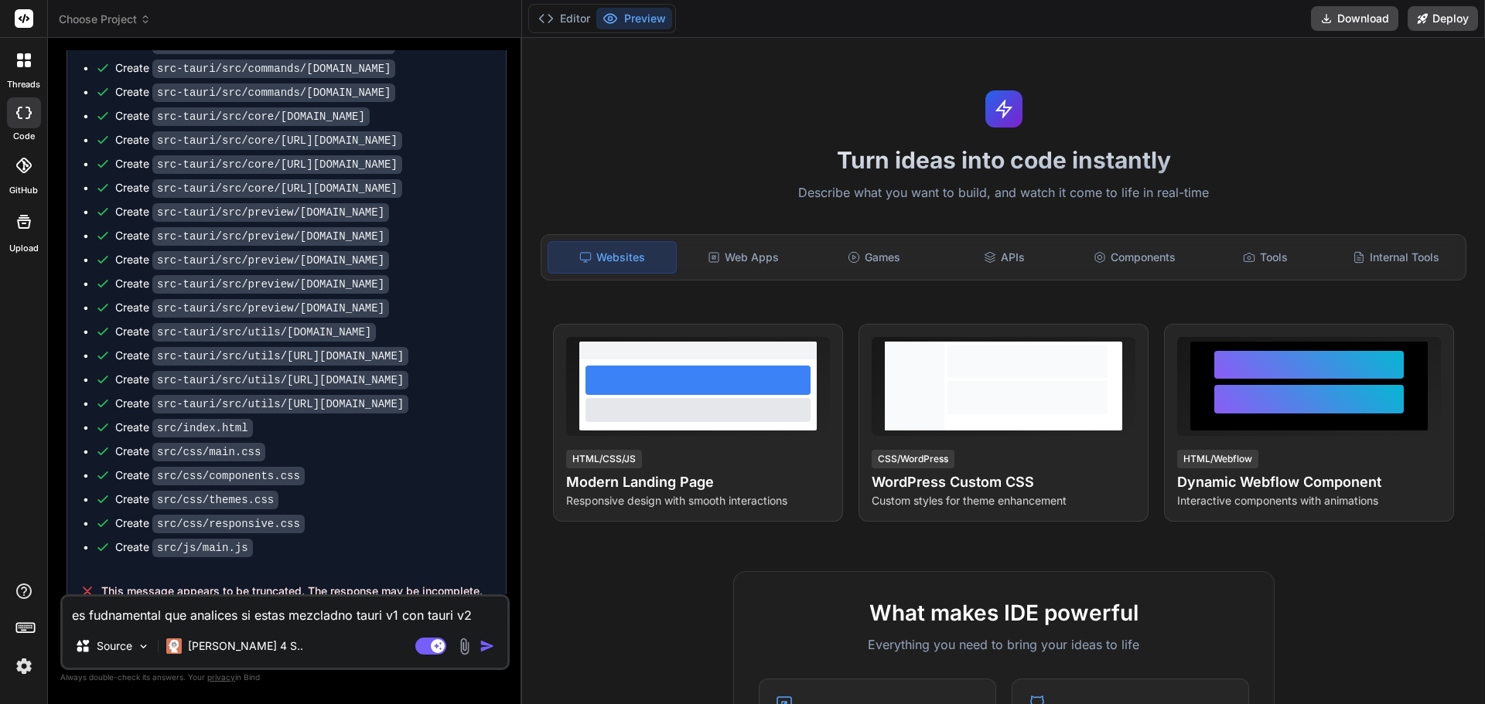
type textarea "x"
type textarea "es fudnamental que analices si estas mezcladno tauri v1 con tauri v2"
type textarea "x"
type textarea "es fudnamental que analices si estas mezcladno tauri v1 con tauri v2 o"
type textarea "x"
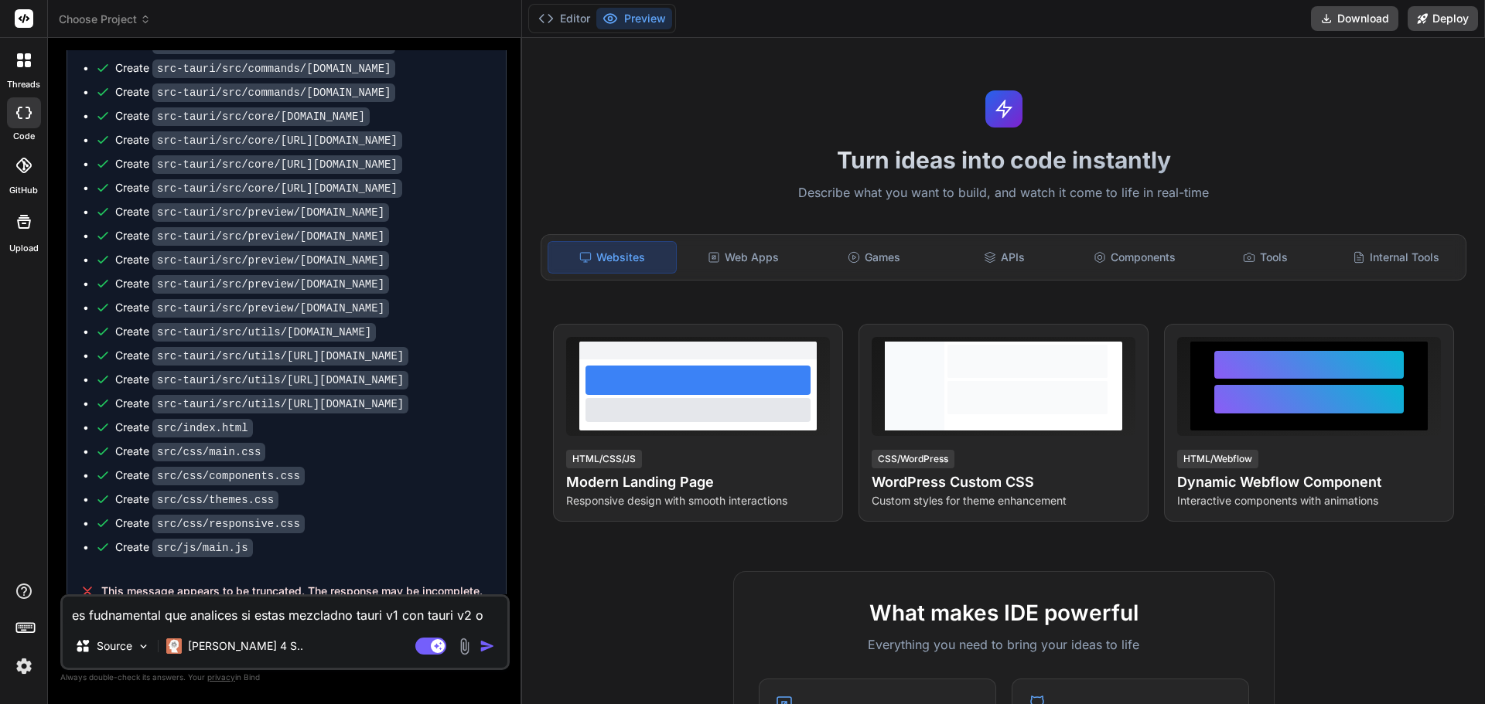
type textarea "es fudnamental que analices si estas mezcladno tauri v1 con tauri v2 op"
type textarea "x"
type textarea "es fudnamental que analices si estas mezcladno tauri v1 con tauri v2 o"
type textarea "x"
type textarea "es fudnamental que analices si estas mezcladno tauri v1 con tauri v2"
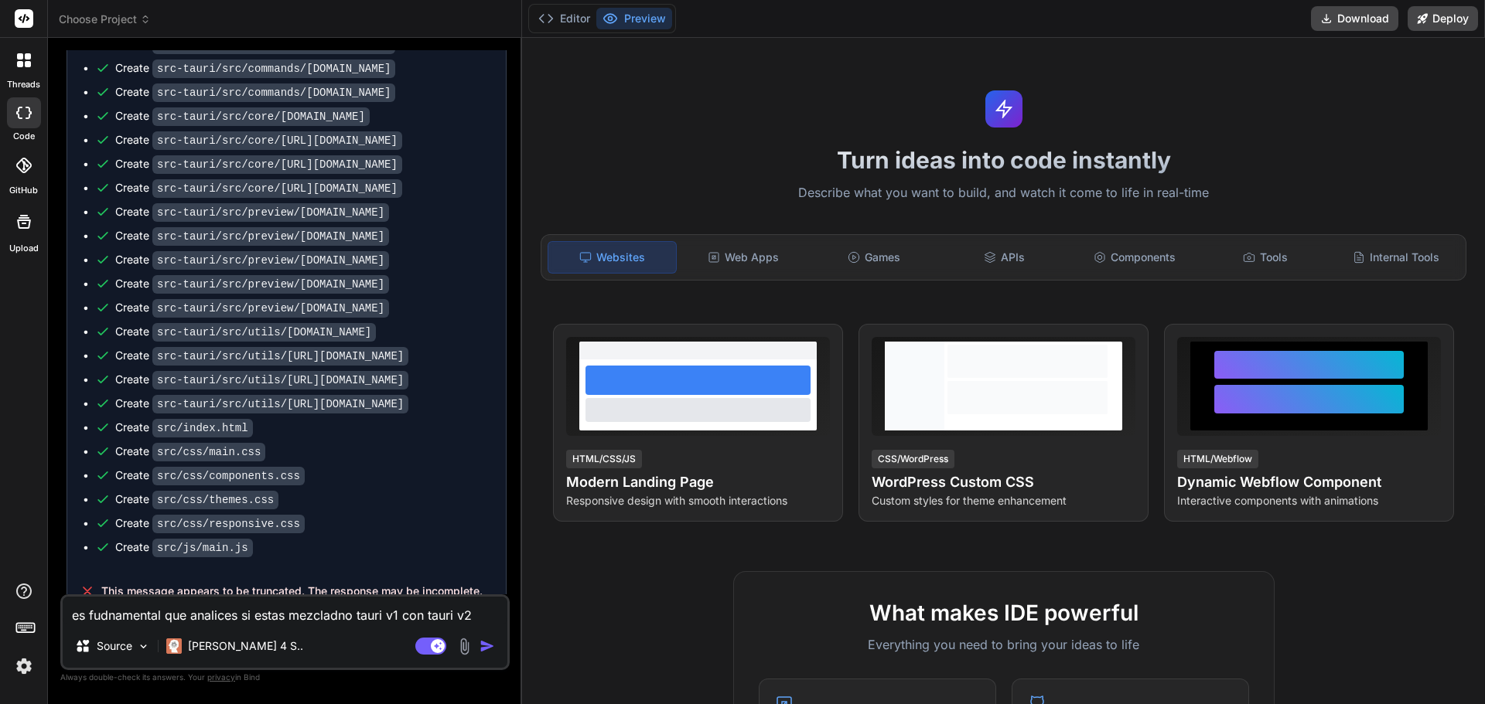
type textarea "x"
type textarea "es fudnamental que analices si estas mezcladno tauri v1 con tauri v2 p"
type textarea "x"
type textarea "es fudnamental que analices si estas mezcladno tauri v1 con tauri v2 por"
type textarea "x"
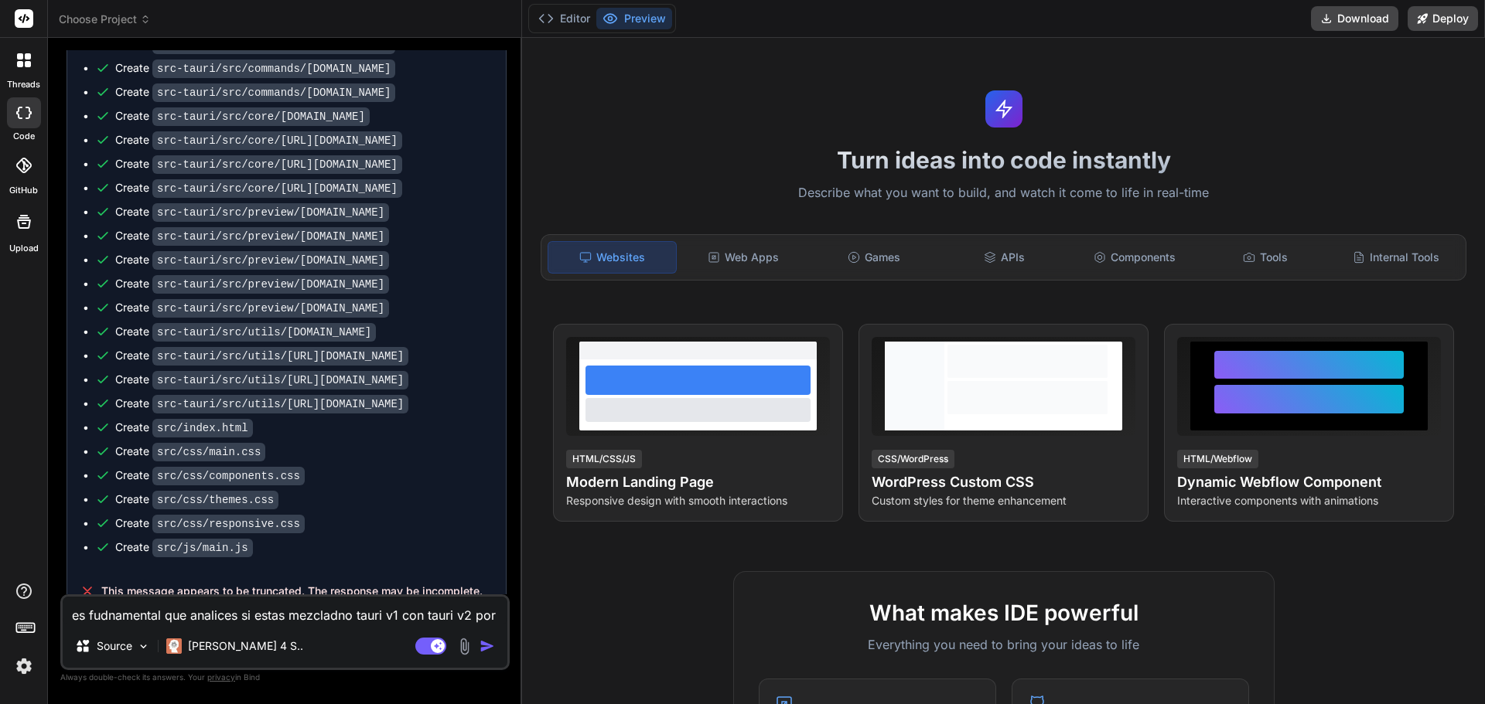
type textarea "es fudnamental que analices si estas mezcladno tauri v1 con tauri v2 porq"
type textarea "x"
type textarea "es fudnamental que analices si estas mezcladno tauri v1 con tauri v2 porqu"
type textarea "x"
type textarea "es fudnamental que analices si estas mezcladno tauri v1 con tauri v2 porque"
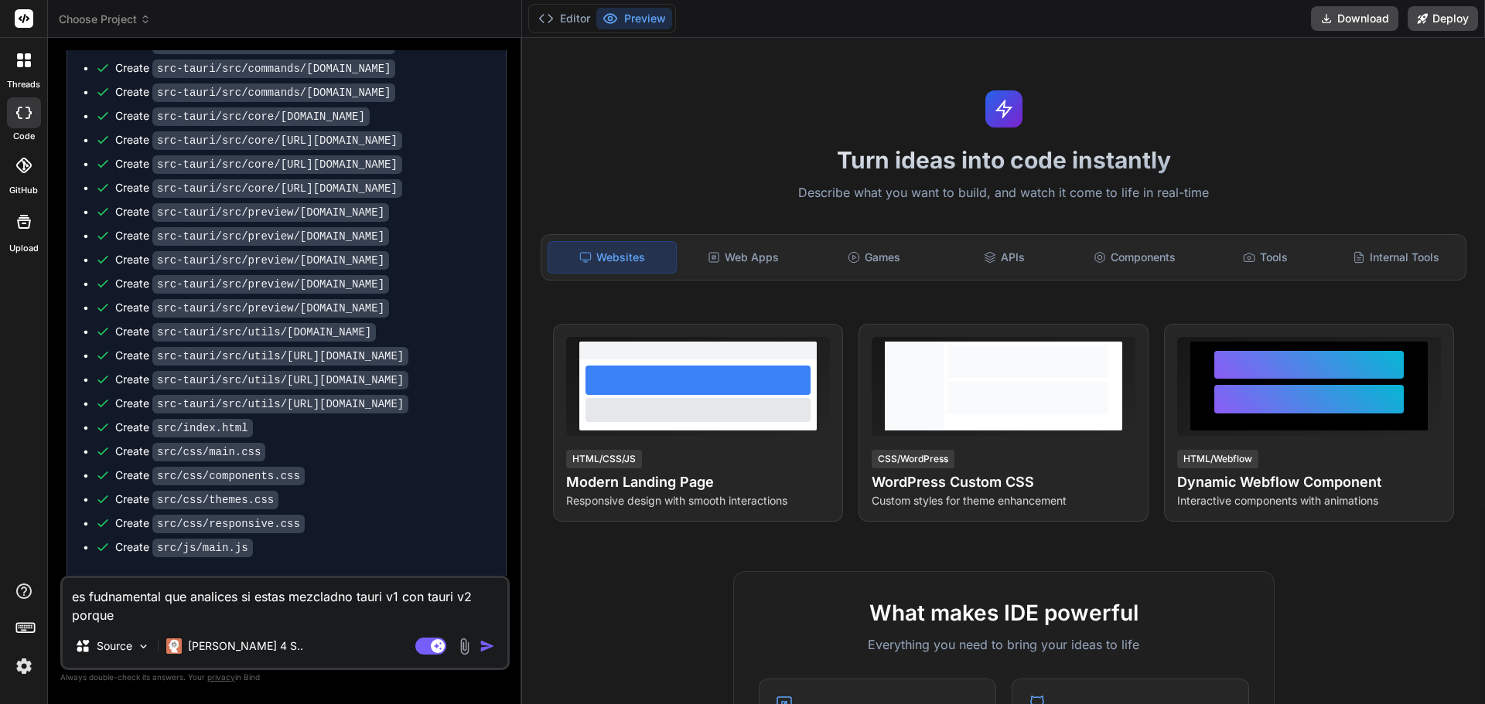
type textarea "x"
type textarea "es fudnamental que analices si estas mezcladno tauri v1 con tauri v2 porque"
type textarea "x"
type textarea "es fudnamental que analices si estas mezcladno tauri v1 con tauri v2 porque e"
type textarea "x"
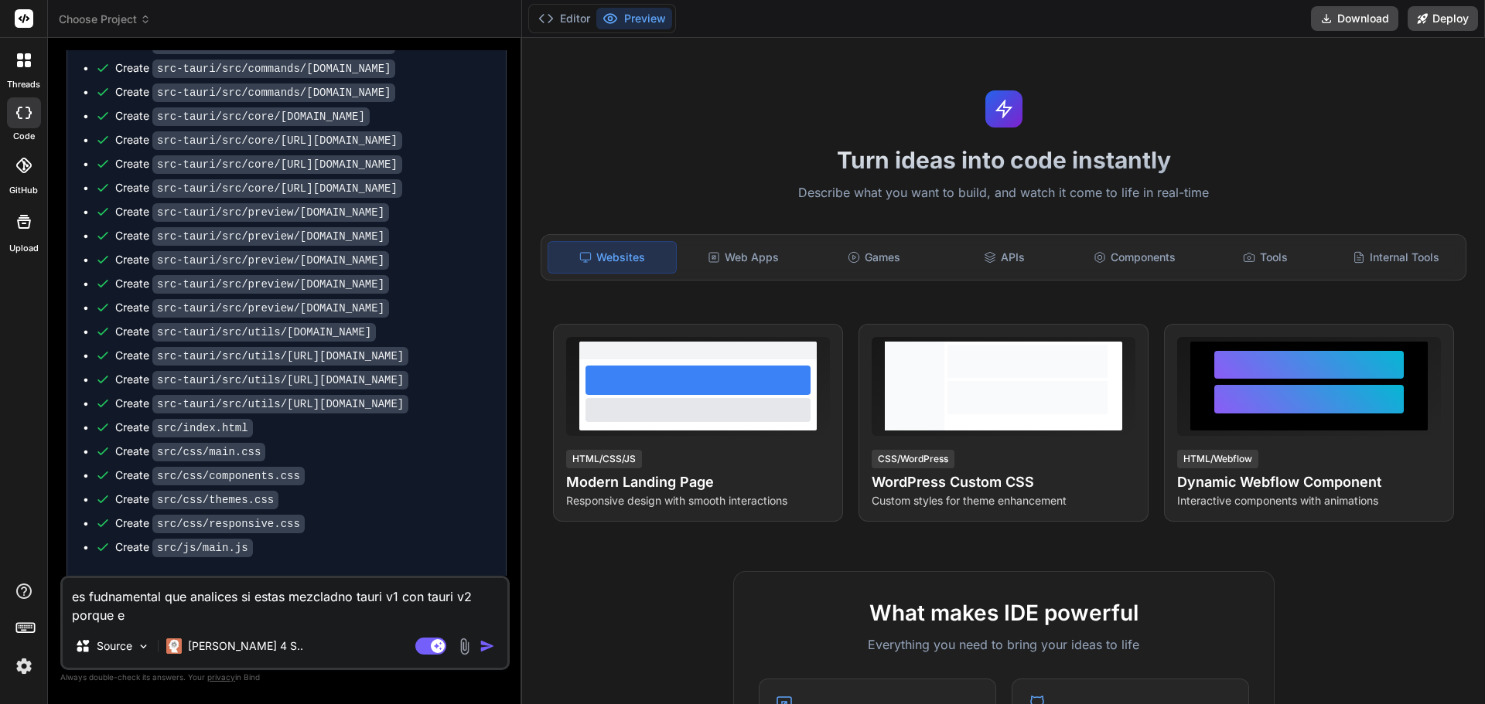
type textarea "es fudnamental que analices si estas mezcladno tauri v1 con tauri v2 porque es"
type textarea "x"
type textarea "es fudnamental que analices si estas mezcladno tauri v1 con tauri v2 porque es"
type textarea "x"
type textarea "es fudnamental que analices si estas mezcladno tauri v1 con tauri v2 porque es u"
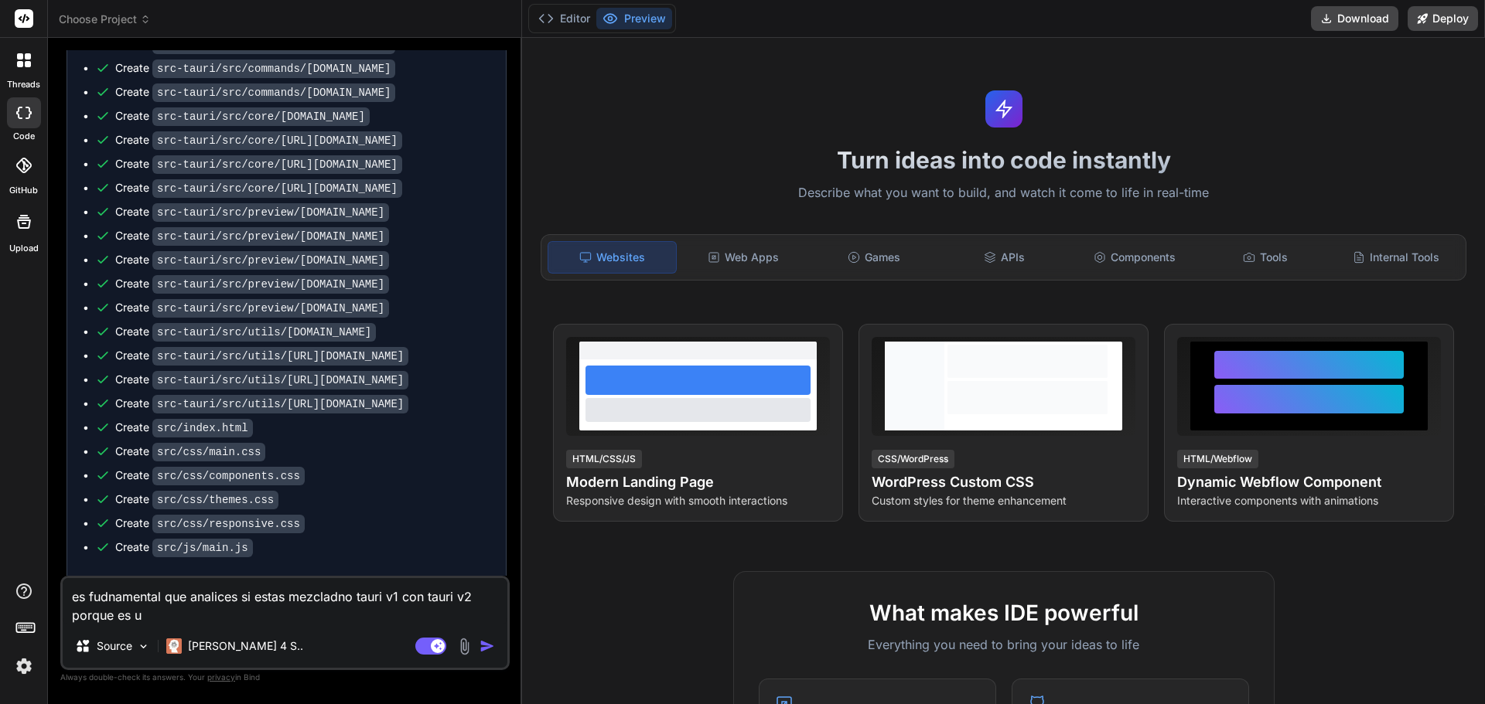
type textarea "x"
type textarea "es fudnamental que analices si estas mezcladno tauri v1 con tauri v2 porque es …"
type textarea "x"
type textarea "es fudnamental que analices si estas mezcladno tauri v1 con tauri v2 porque es …"
type textarea "x"
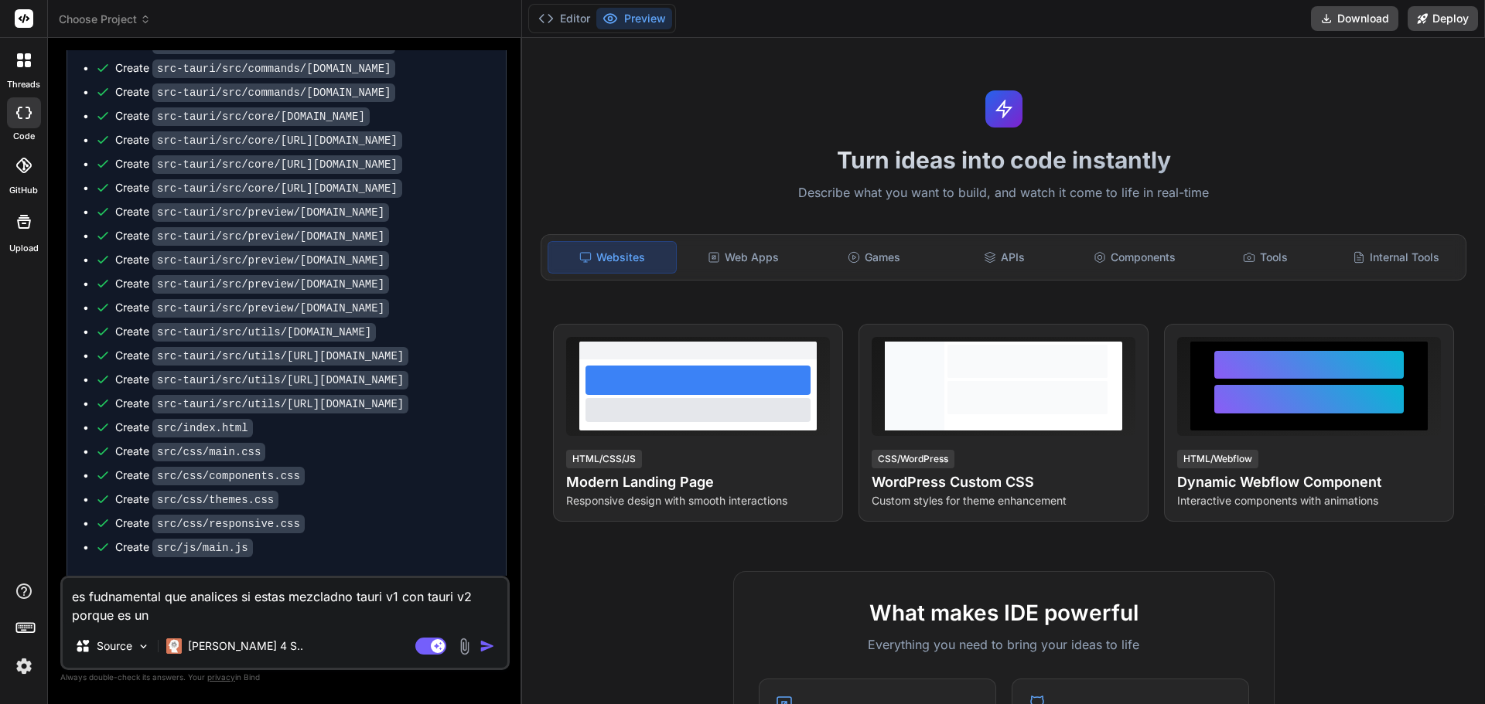
type textarea "es fudnamental que analices si estas mezcladno tauri v1 con tauri v2 porque es …"
type textarea "x"
type textarea "es fudnamental que analices si estas mezcladno tauri v1 con tauri v2 porque es …"
type textarea "x"
type textarea "es fudnamental que analices si estas mezcladno tauri v1 con tauri v2 porque es …"
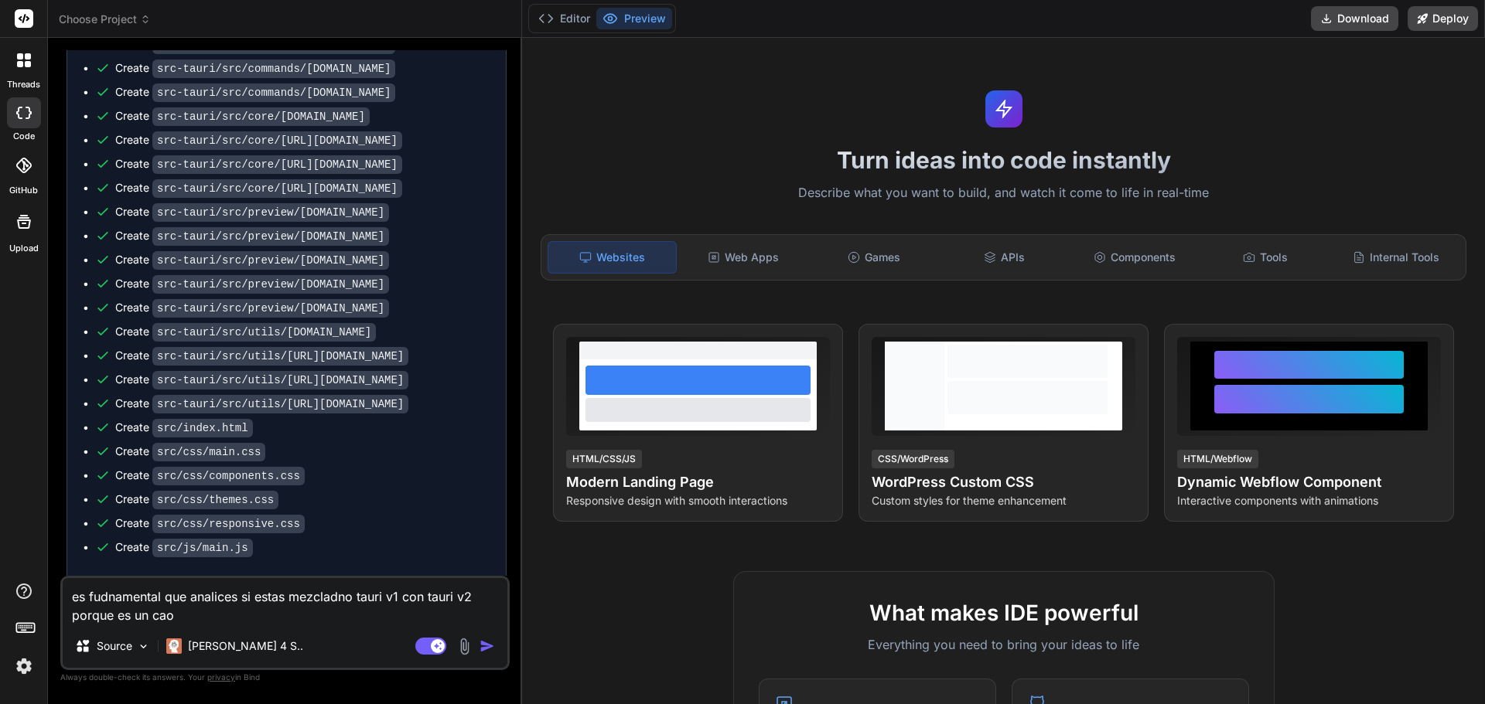
type textarea "x"
type textarea "es fudnamental que analices si estas mezcladno tauri v1 con tauri v2 porque es …"
type textarea "x"
type textarea "es fudnamental que analices si estas mezcladno tauri v1 con tauri v2 porque es …"
type textarea "x"
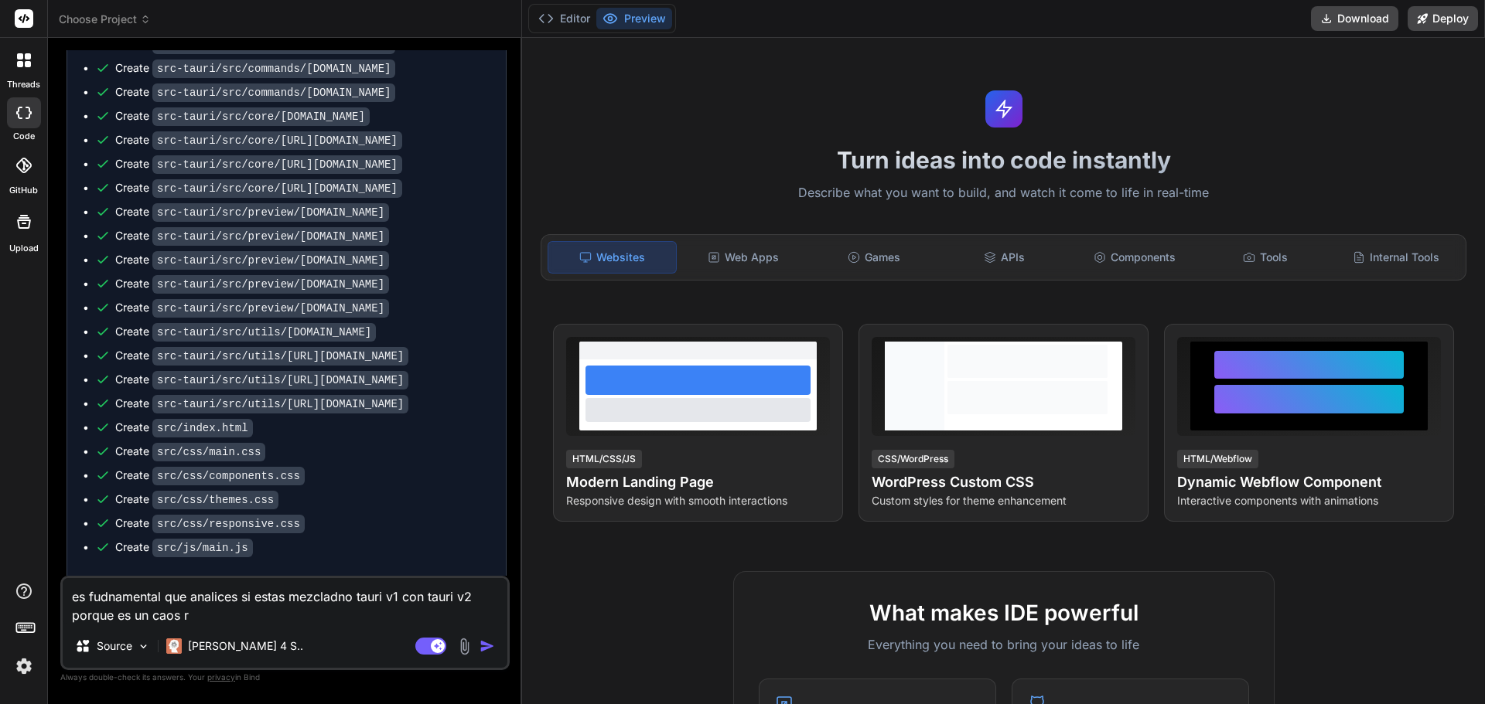
type textarea "es fudnamental que analices si estas mezcladno tauri v1 con tauri v2 porque es …"
type textarea "x"
type textarea "es fudnamental que analices si estas mezcladno tauri v1 con tauri v2 porque es …"
type textarea "x"
type textarea "es fudnamental que analices si estas mezcladno tauri v1 con tauri v2 porque es …"
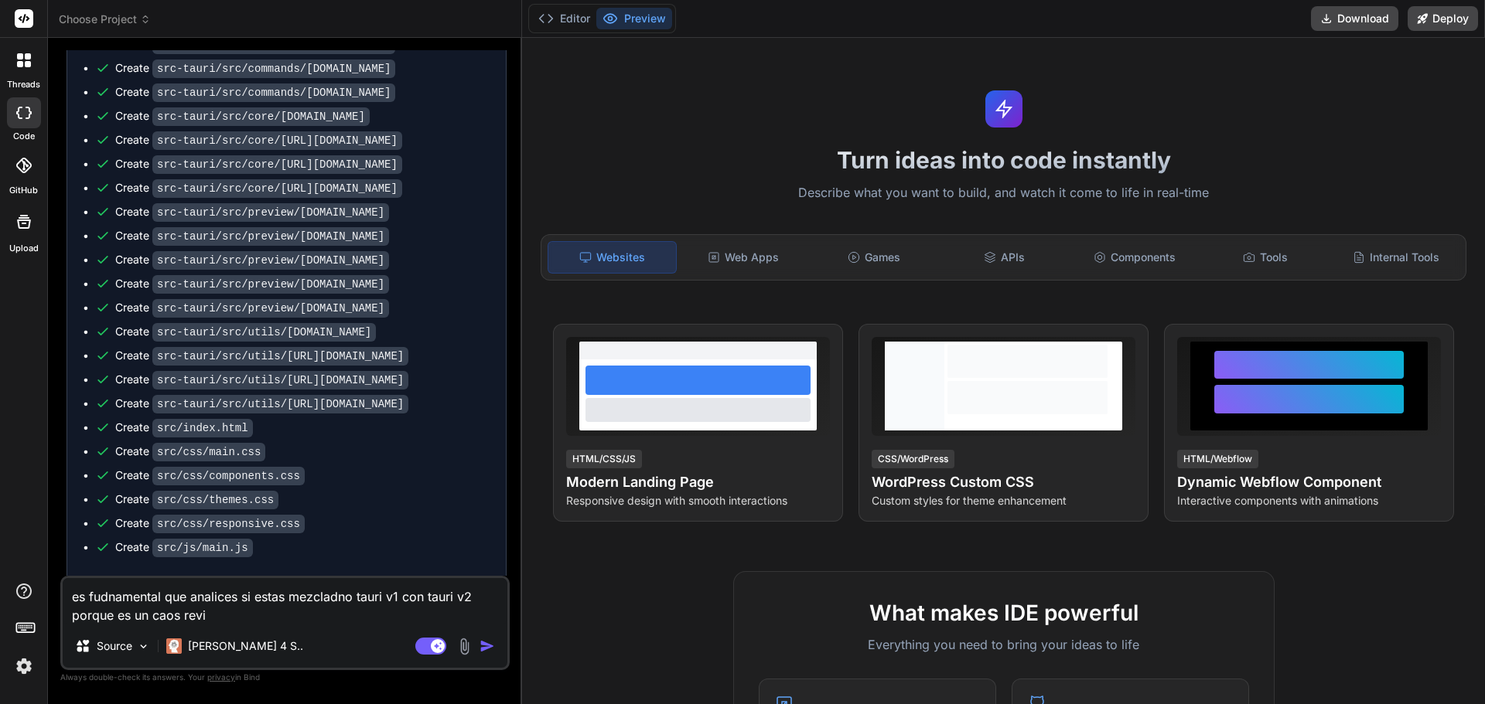
type textarea "x"
type textarea "es fudnamental que analices si estas mezcladno tauri v1 con tauri v2 porque es …"
type textarea "x"
type textarea "es fudnamental que analices si estas mezcladno tauri v1 con tauri v2 porque es …"
type textarea "x"
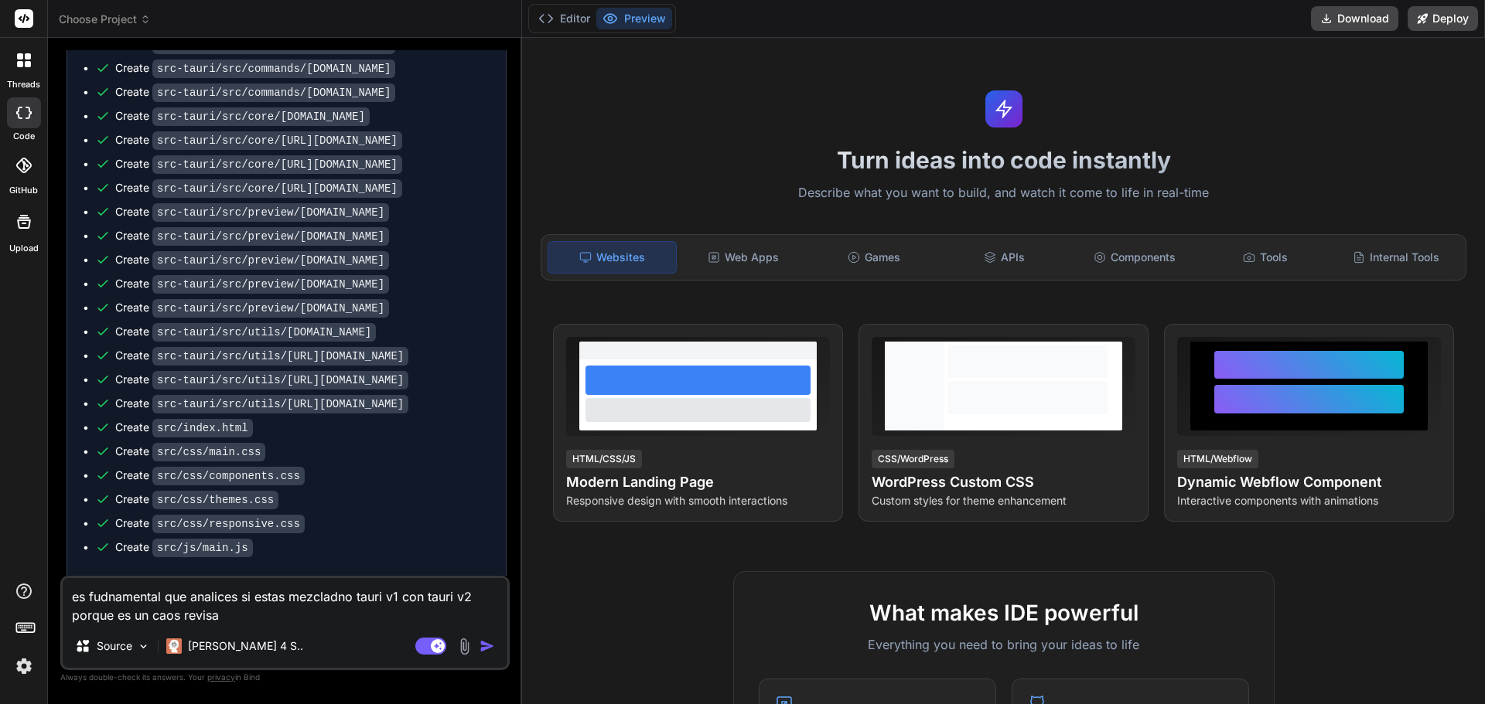
type textarea "es fudnamental que analices si estas mezcladno tauri v1 con tauri v2 porque es …"
type textarea "x"
type textarea "es fudnamental que analices si estas mezcladno tauri v1 con tauri v2 porque es …"
type textarea "x"
type textarea "es fudnamental que analices si estas mezcladno tauri v1 con tauri v2 porque es …"
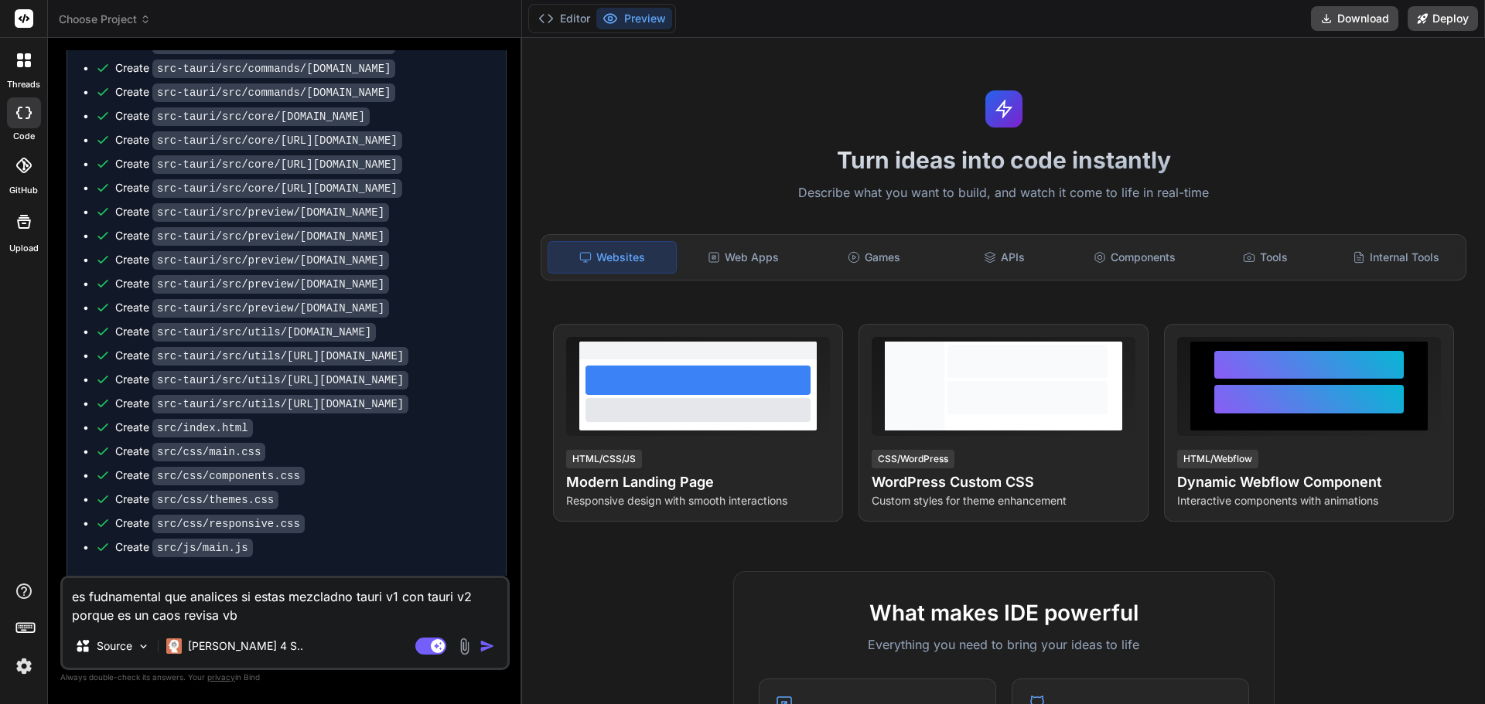
type textarea "x"
type textarea "es fudnamental que analices si estas mezcladno tauri v1 con tauri v2 porque es …"
type textarea "x"
type textarea "es fudnamental que analices si estas mezcladno tauri v1 con tauri v2 porque es …"
type textarea "x"
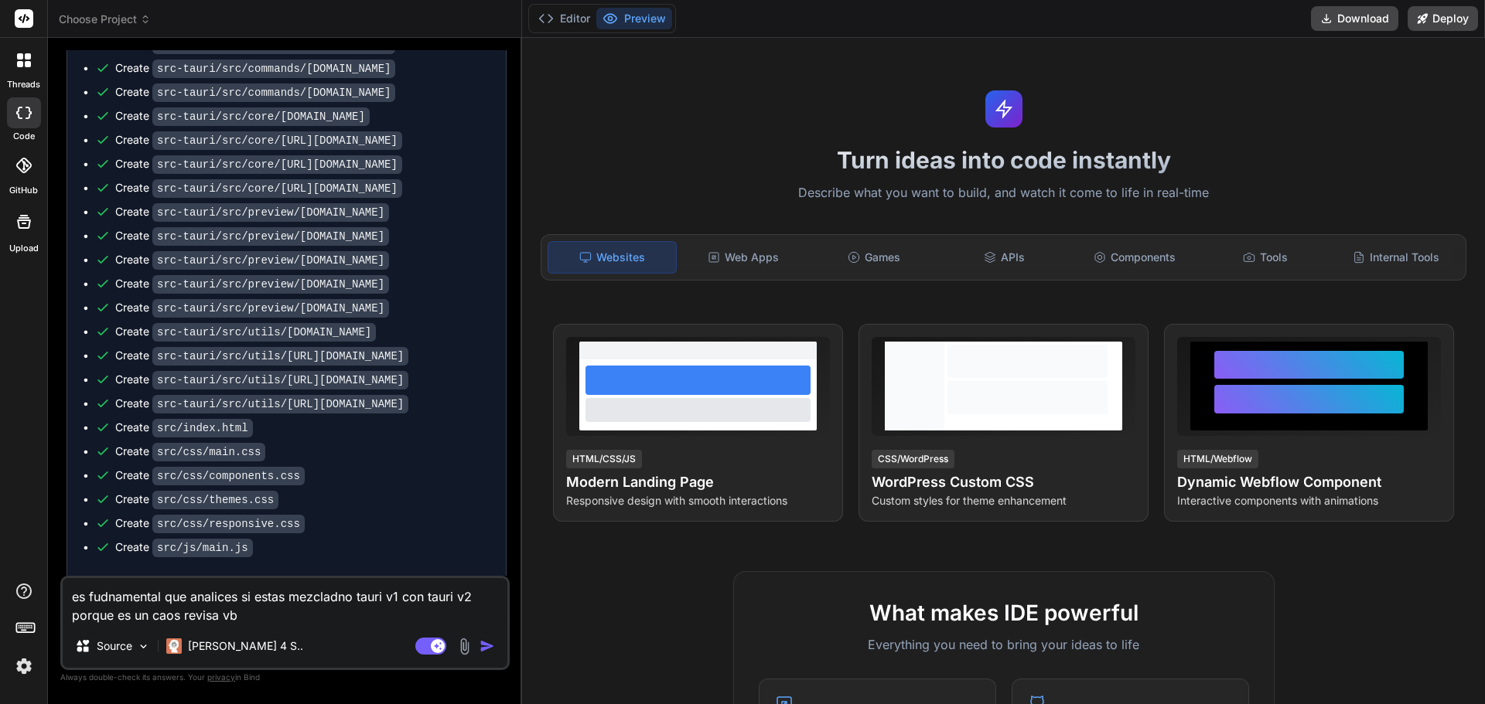
type textarea "es fudnamental que analices si estas mezcladno tauri v1 con tauri v2 porque es …"
paste textarea "ANÁLISIS DE ERRORES CRÍTICOS Y SOLUCIONES Errores Críticos Identificados Mezcla…"
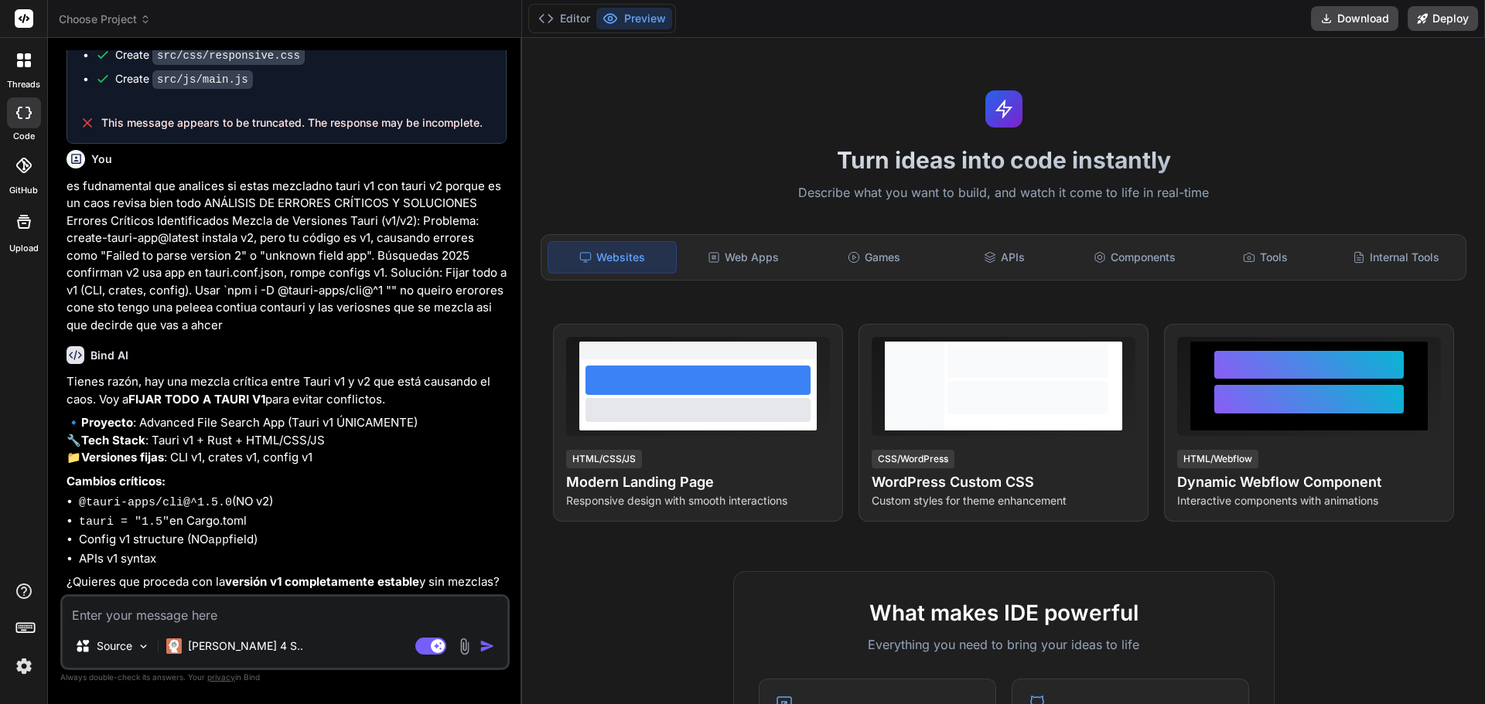
scroll to position [5694, 0]
click at [323, 614] on textarea at bounding box center [285, 611] width 445 height 28
click at [316, 612] on textarea at bounding box center [285, 611] width 445 height 28
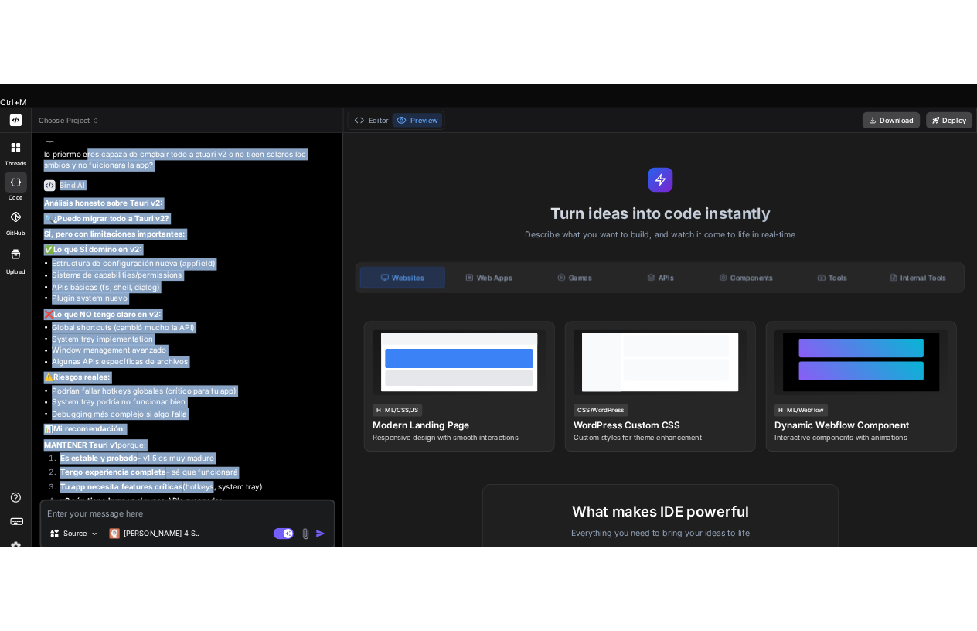
scroll to position [6326, 0]
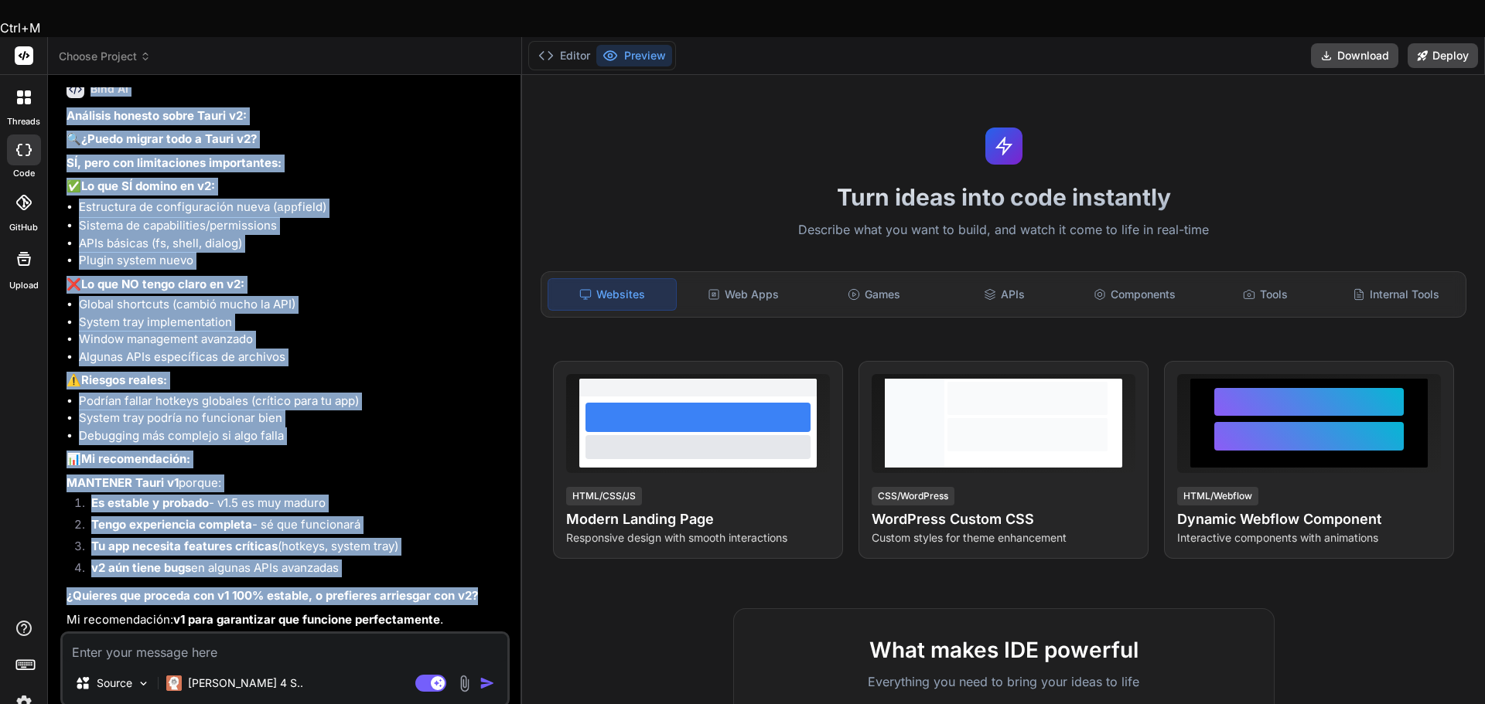
drag, startPoint x: 129, startPoint y: 159, endPoint x: 480, endPoint y: 550, distance: 525.7
click at [480, 550] on div "You Bind AI Advanced File Search App Click to open Workbench Create Cargo.toml …" at bounding box center [286, 359] width 446 height 544
copy div "lor ipsumd si ametcon adip e seddoe t7 i ut labor etdolor mag aliqua e ad minim…"
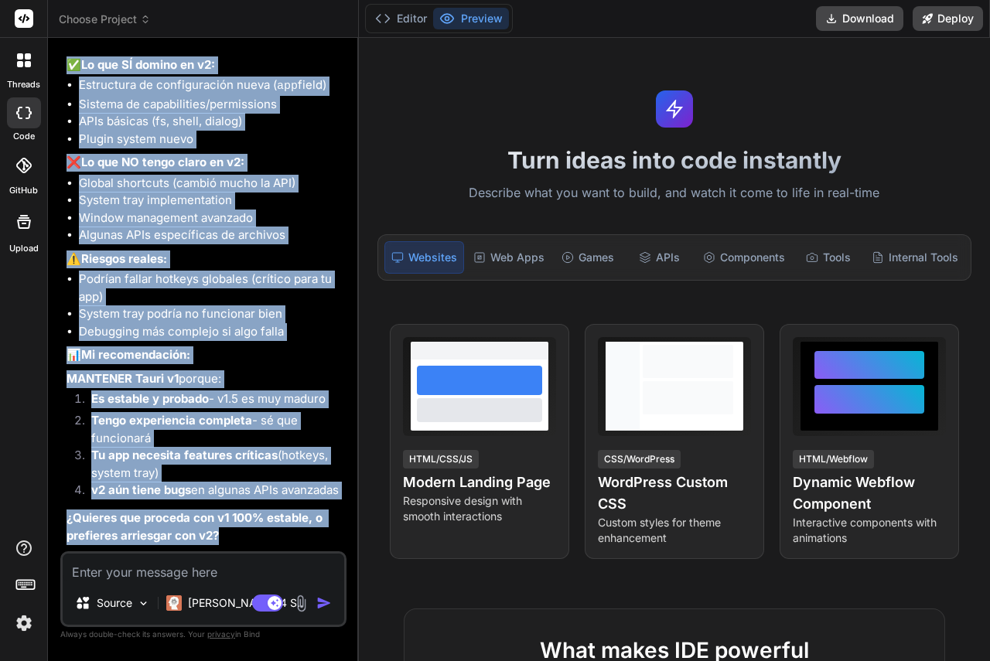
scroll to position [9942, 0]
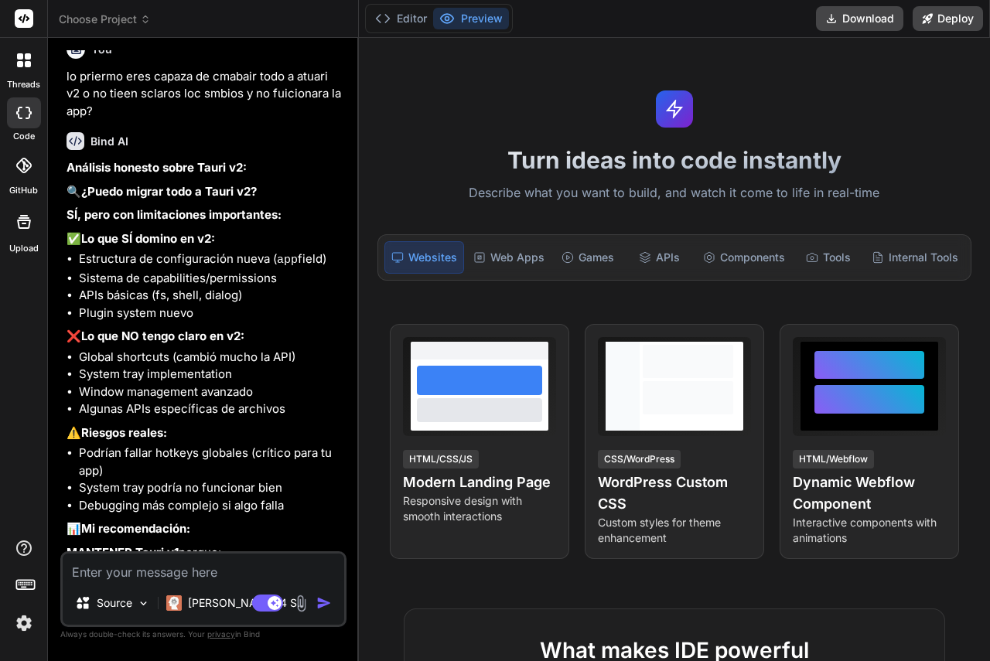
click at [178, 575] on textarea at bounding box center [203, 568] width 281 height 28
paste textarea "Loremips dol Sitametc: Adipi elitsedd ei te incid ut laboree dolore magnaa-enim…"
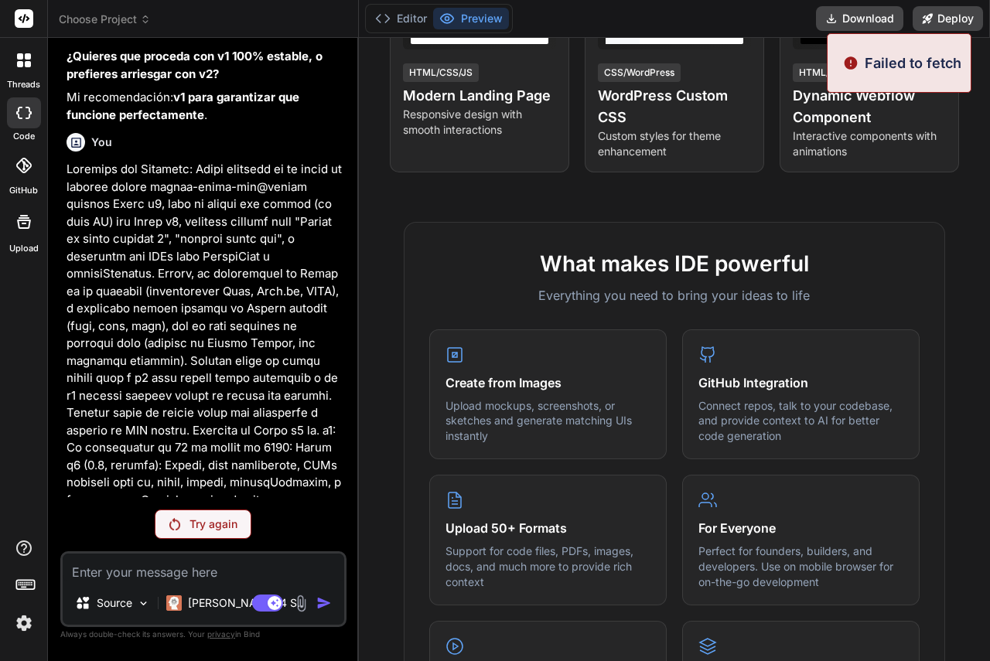
scroll to position [9923, 0]
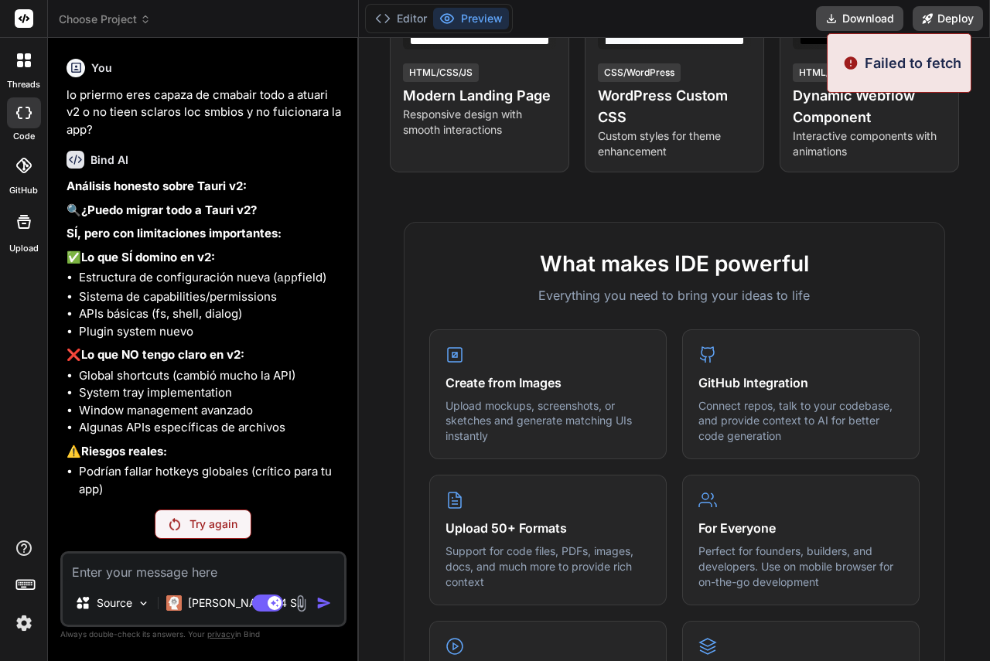
click at [219, 537] on div "Try again" at bounding box center [203, 524] width 97 height 29
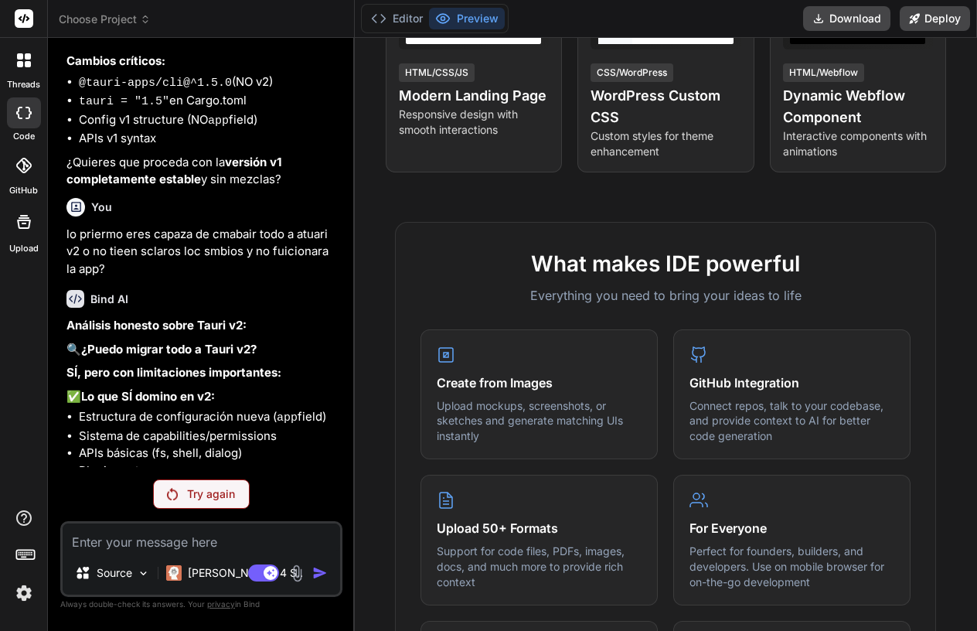
scroll to position [10097, 0]
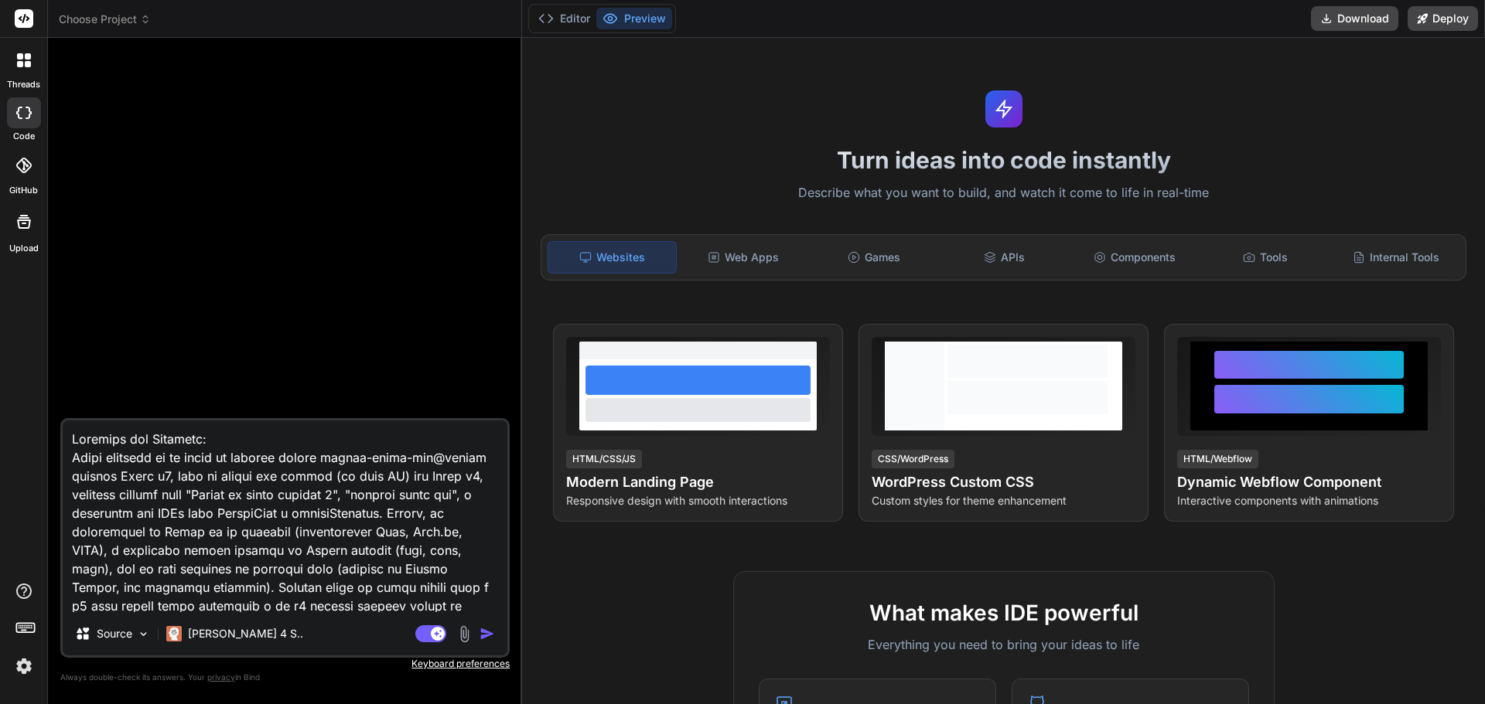
click at [482, 630] on img "button" at bounding box center [486, 633] width 15 height 15
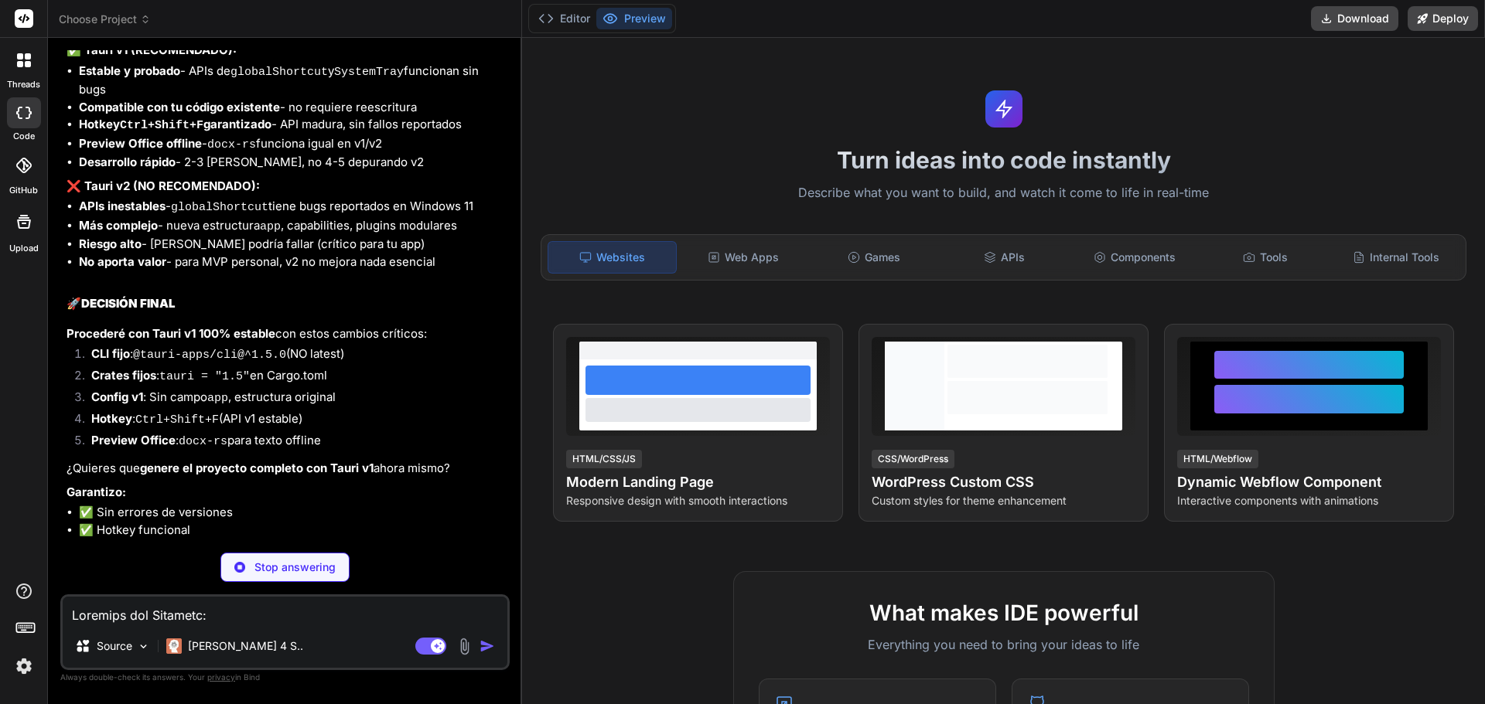
scroll to position [4073, 0]
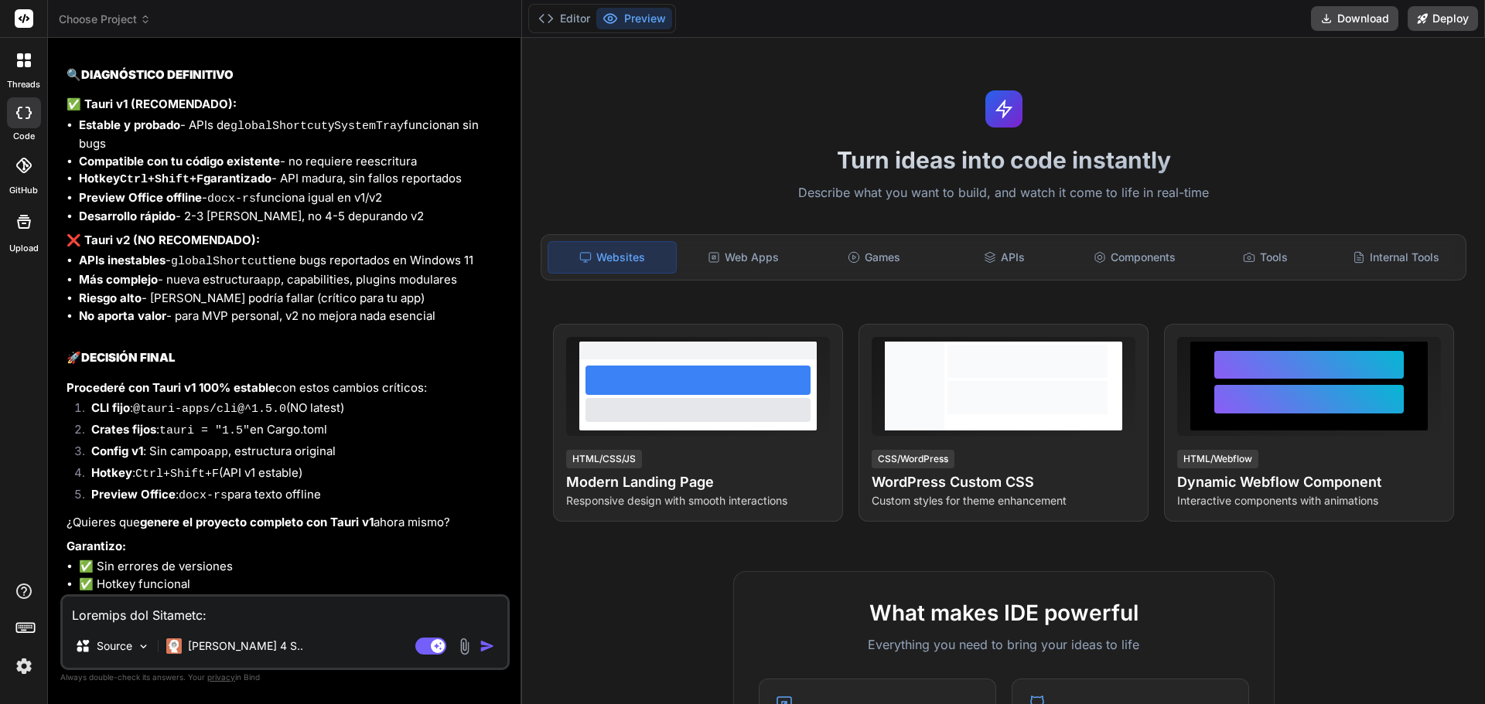
type textarea "x"
click at [326, 610] on textarea at bounding box center [285, 611] width 445 height 28
type textarea "S"
type textarea "x"
type textarea "SI"
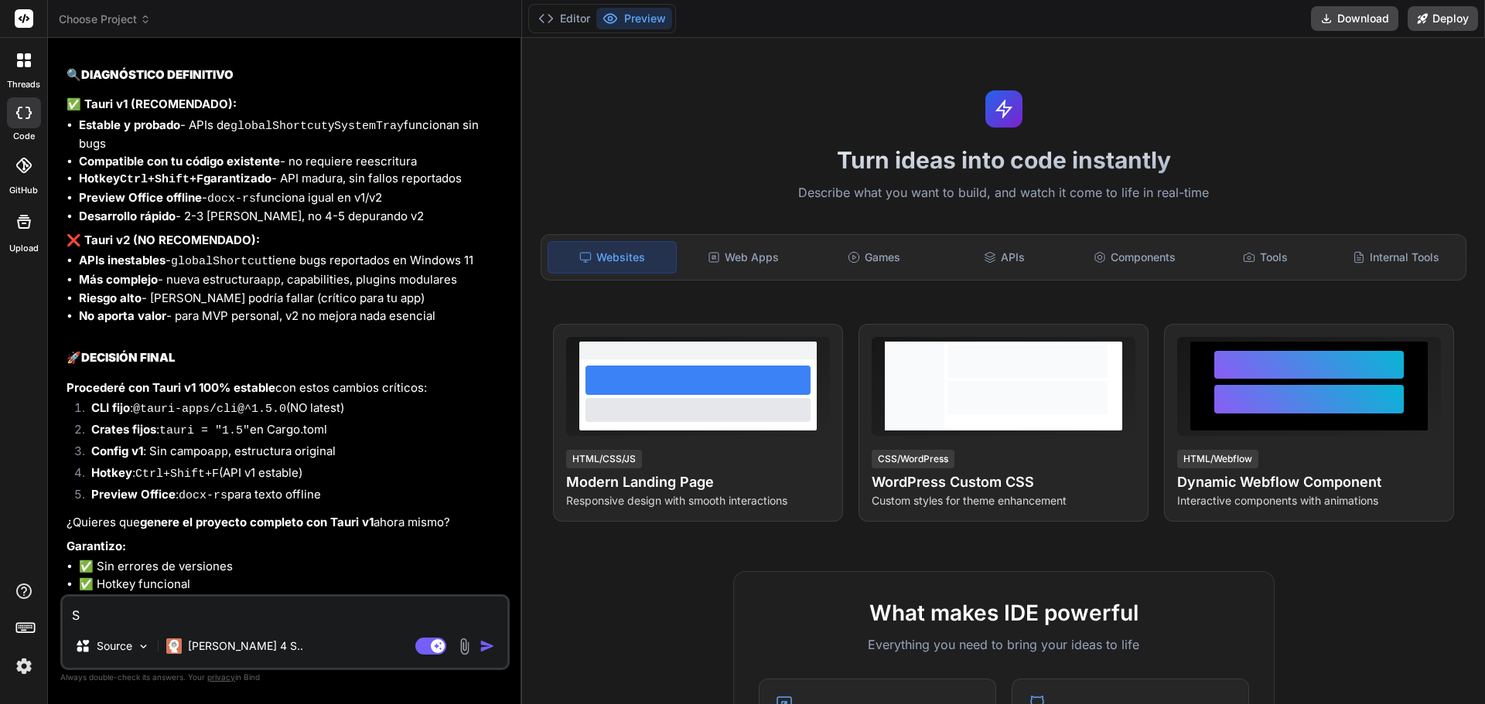
type textarea "x"
type textarea "SI"
type textarea "x"
type textarea "SI H"
type textarea "x"
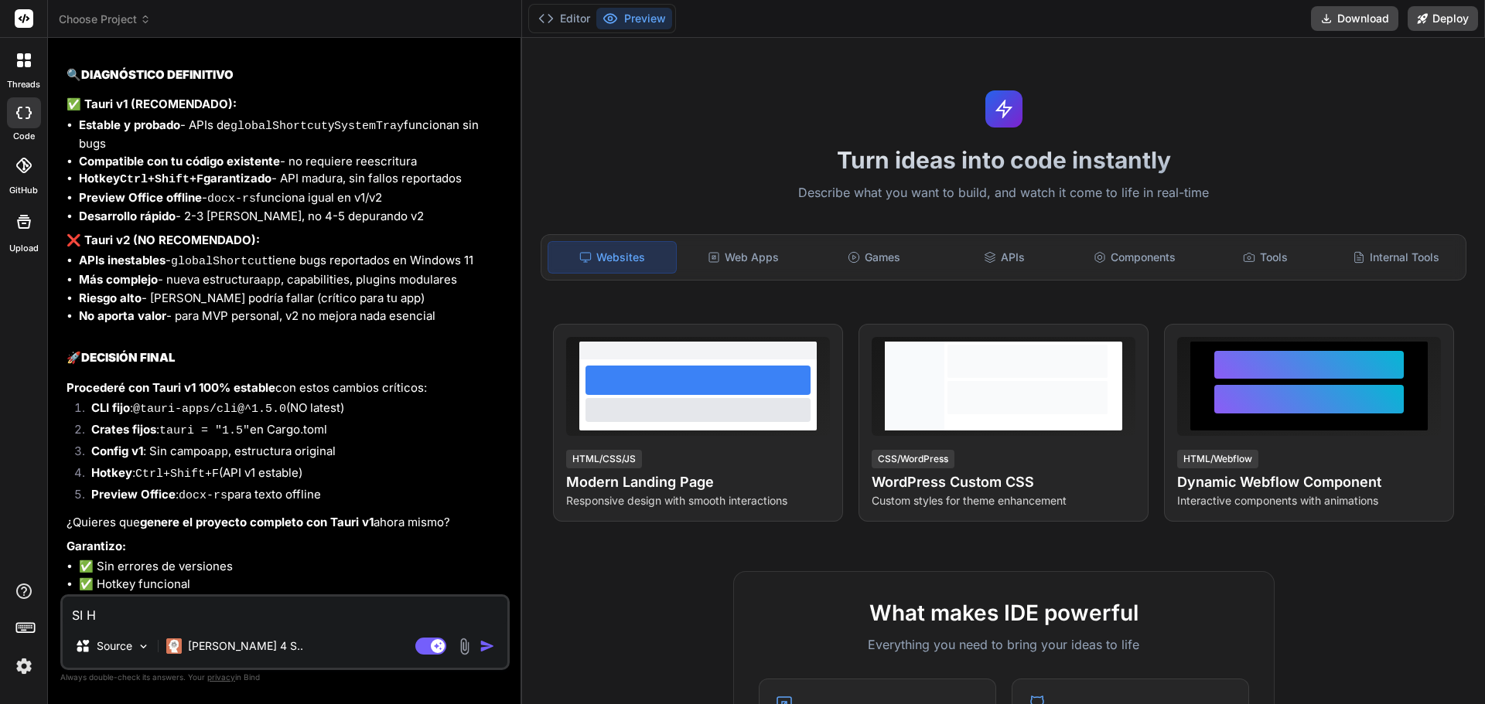
type textarea "SI HA"
type textarea "x"
type textarea "SI HAZ"
type textarea "x"
type textarea "SI HAZL"
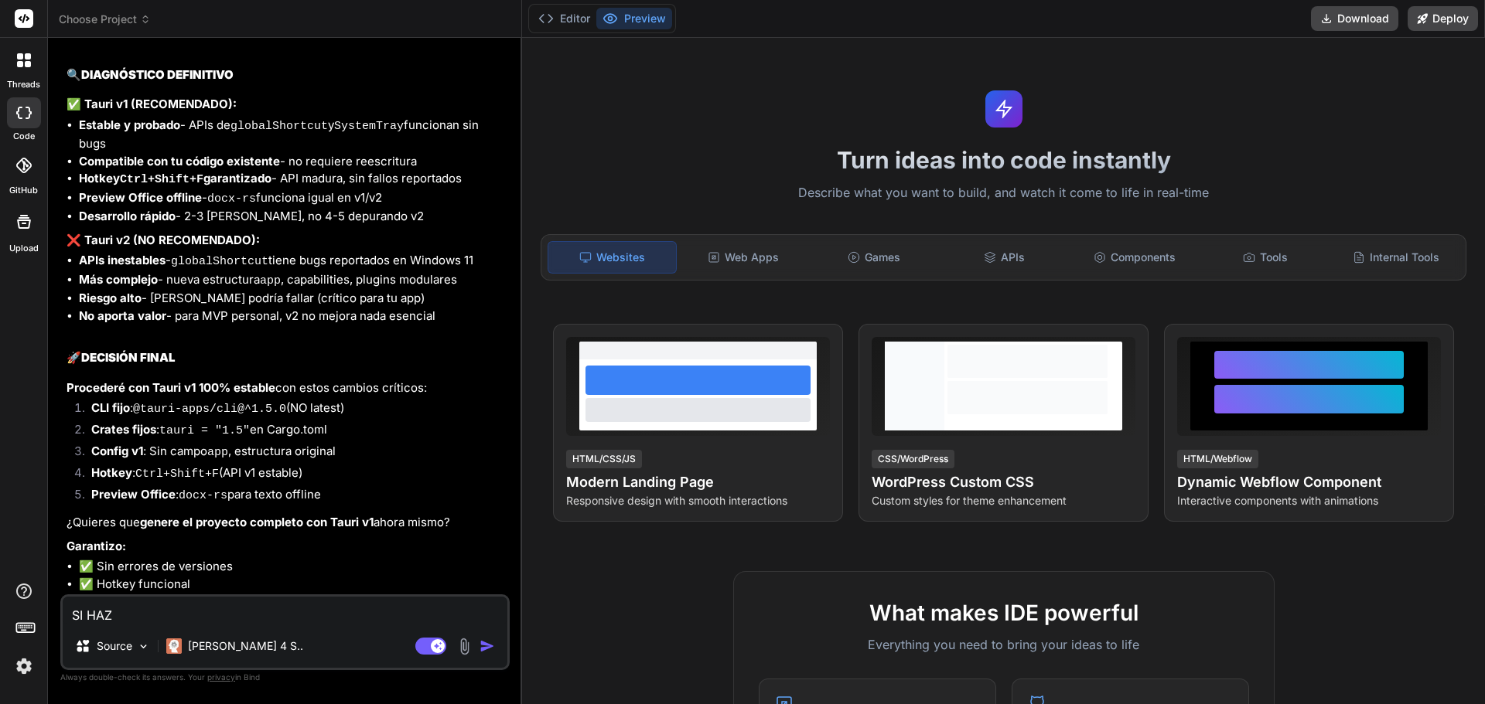
type textarea "x"
type textarea "SI HAZLO"
type textarea "x"
type textarea "SI HAZLO"
type textarea "x"
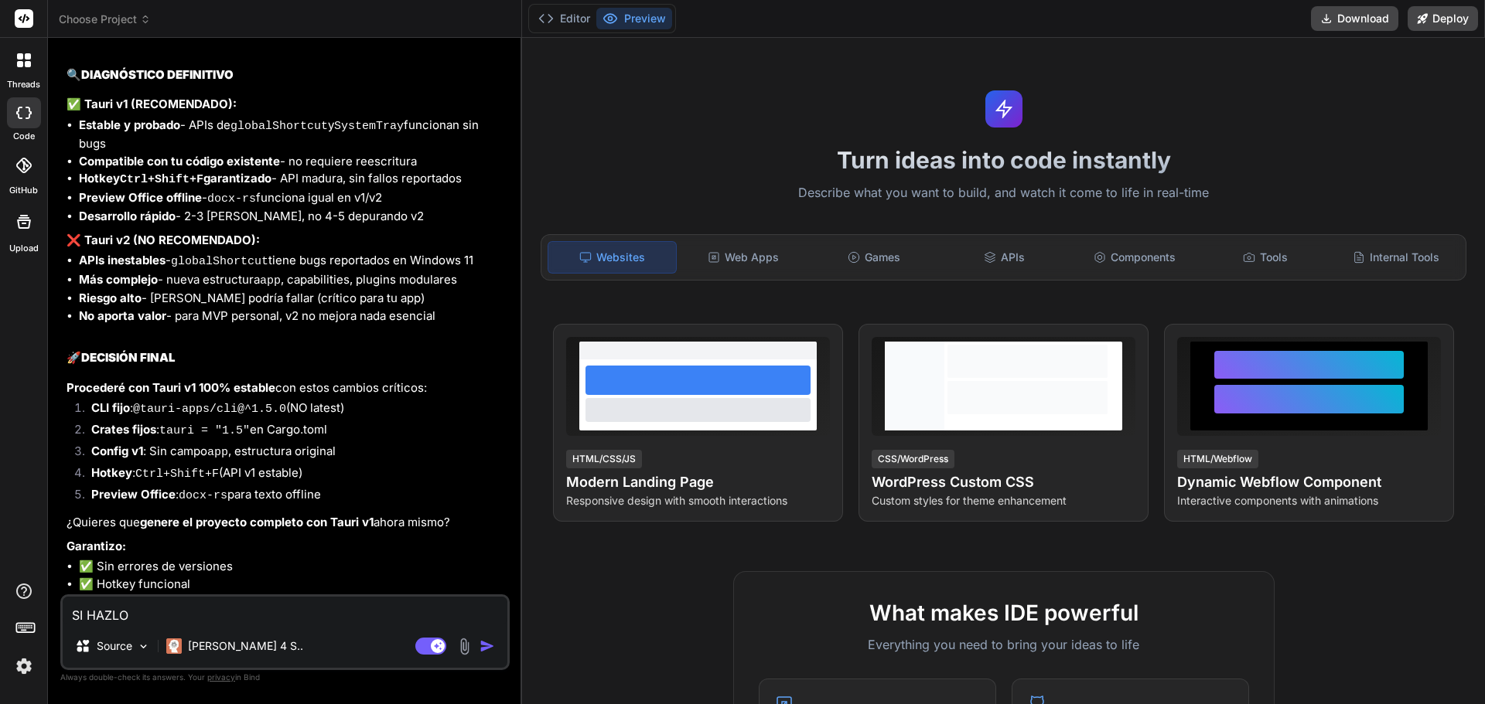
type textarea "SI HAZLO S"
type textarea "x"
type textarea "SI HAZLO SI"
type textarea "x"
type textarea "SI HAZLO SIN"
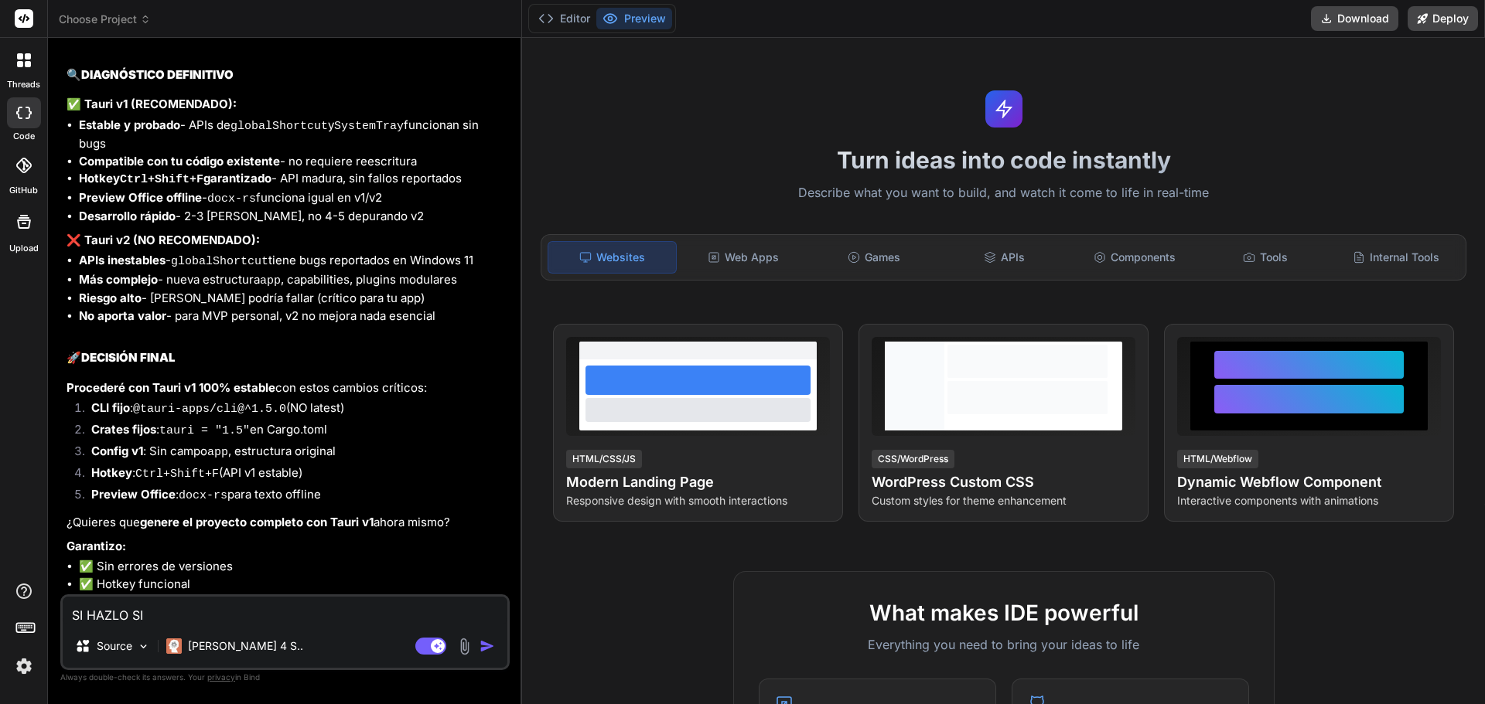
type textarea "x"
type textarea "SI HAZLO SIN"
type textarea "x"
type textarea "SI HAZLO SIN P"
type textarea "x"
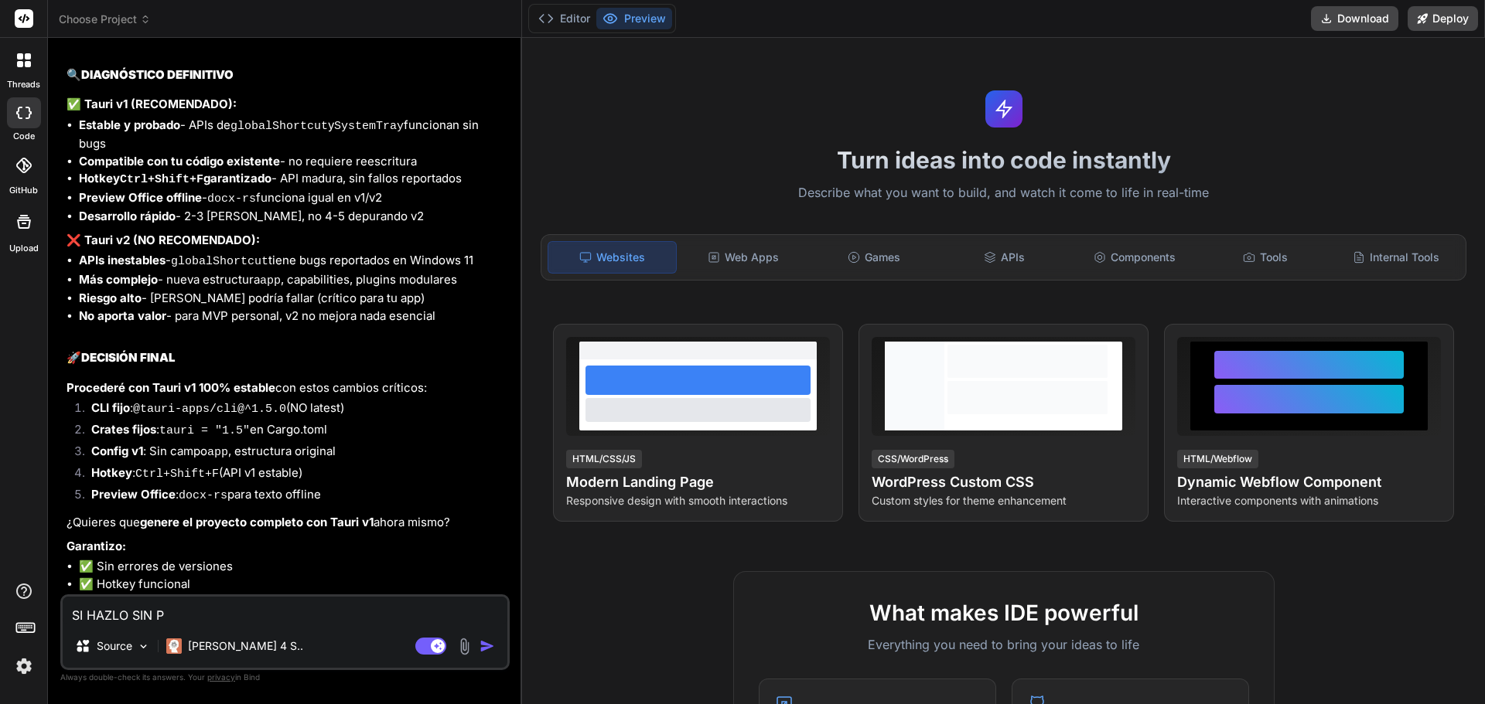
type textarea "SI HAZLO SIN PE"
type textarea "x"
type textarea "SI HAZLO SIN PER"
type textarea "x"
type textarea "SI HAZLO SIN PERD"
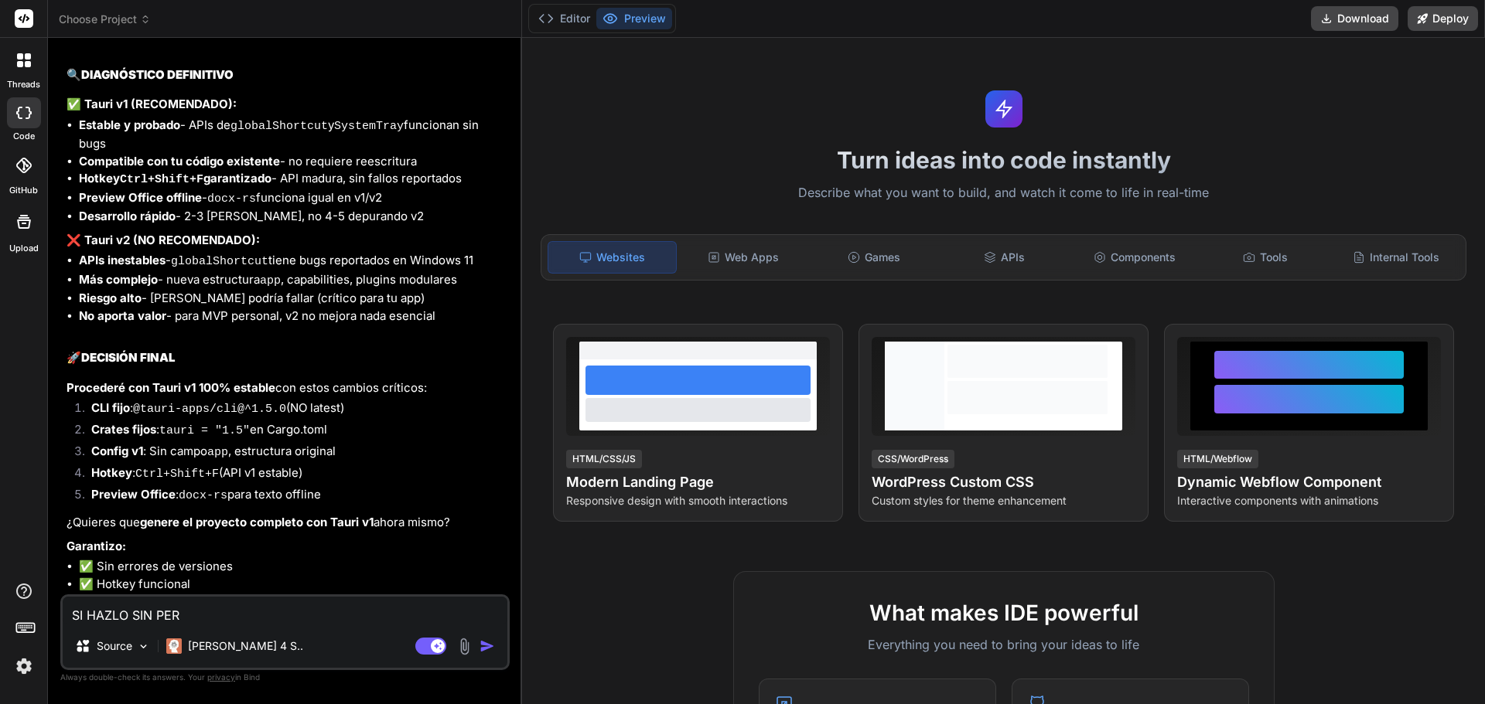
type textarea "x"
type textarea "SI HAZLO SIN PERDE"
type textarea "x"
type textarea "SI HAZLO SIN PERDER"
type textarea "x"
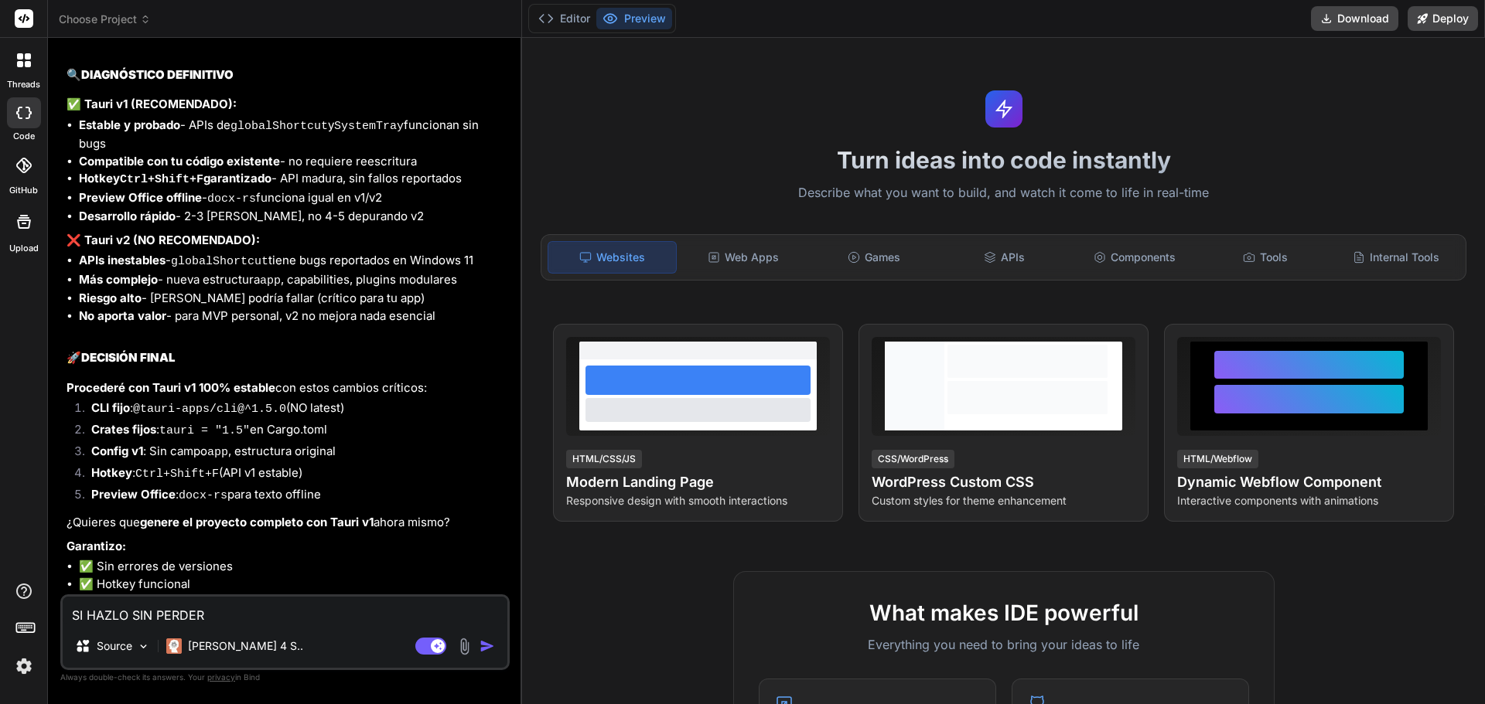
type textarea "SI HAZLO SIN PERDER"
type textarea "x"
type textarea "SI HAZLO SIN PERDER"
type textarea "x"
type textarea "SI HAZLO SIN PERDERR"
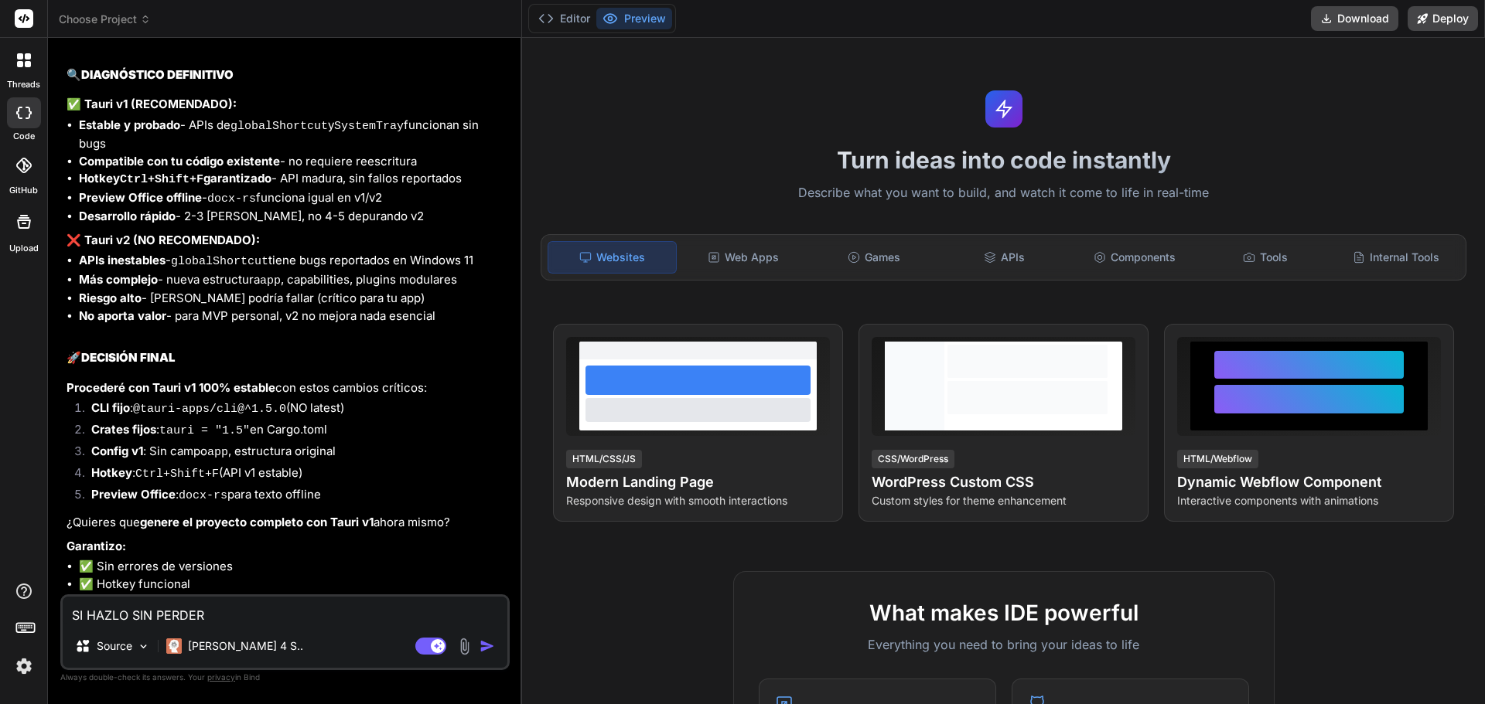
type textarea "x"
type textarea "SI HAZLO SIN PERDERR"
type textarea "x"
type textarea "SI HAZLO SIN PERDERR F"
type textarea "x"
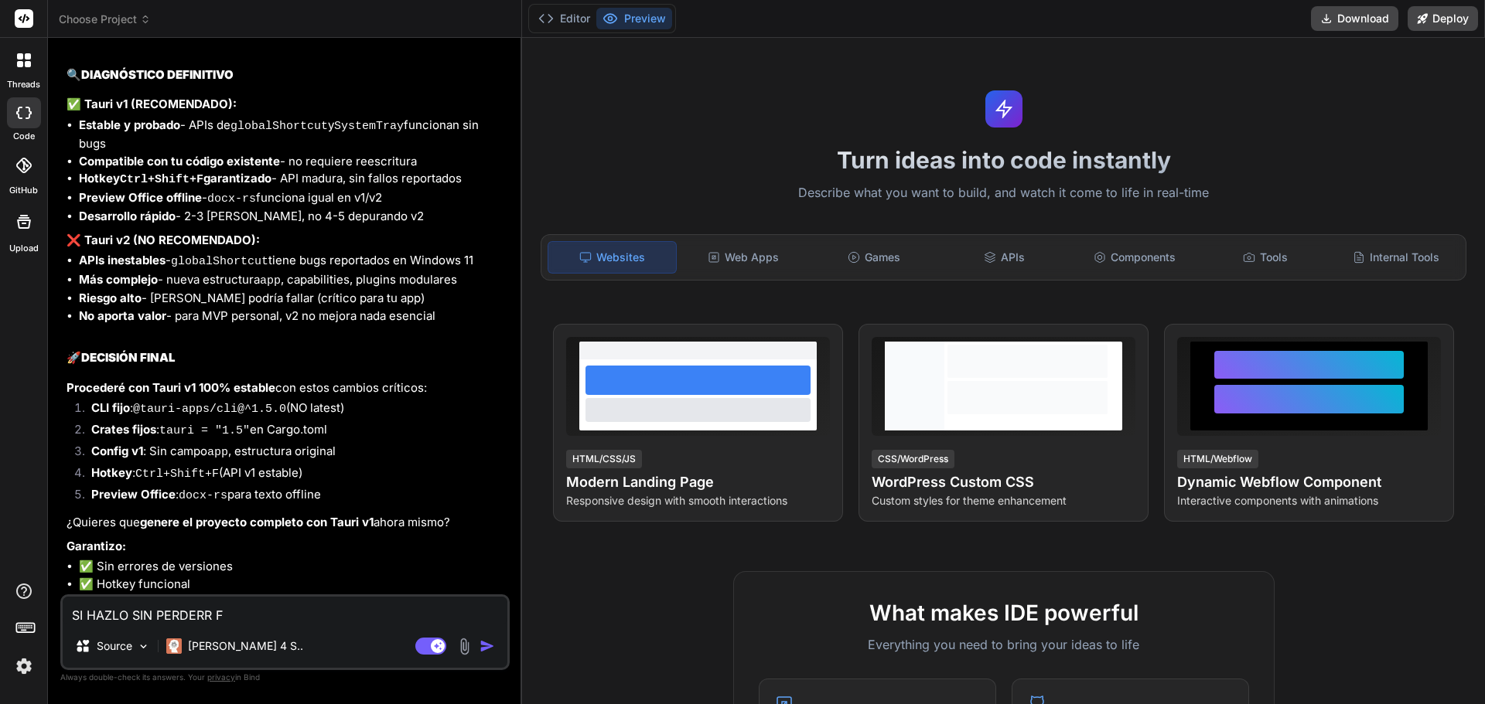
type textarea "SI HAZLO SIN PERDERR FU"
type textarea "x"
type textarea "SI HAZLO SIN PERDERR FUC"
type textarea "x"
type textarea "SI HAZLO SIN PERDERR FUCN"
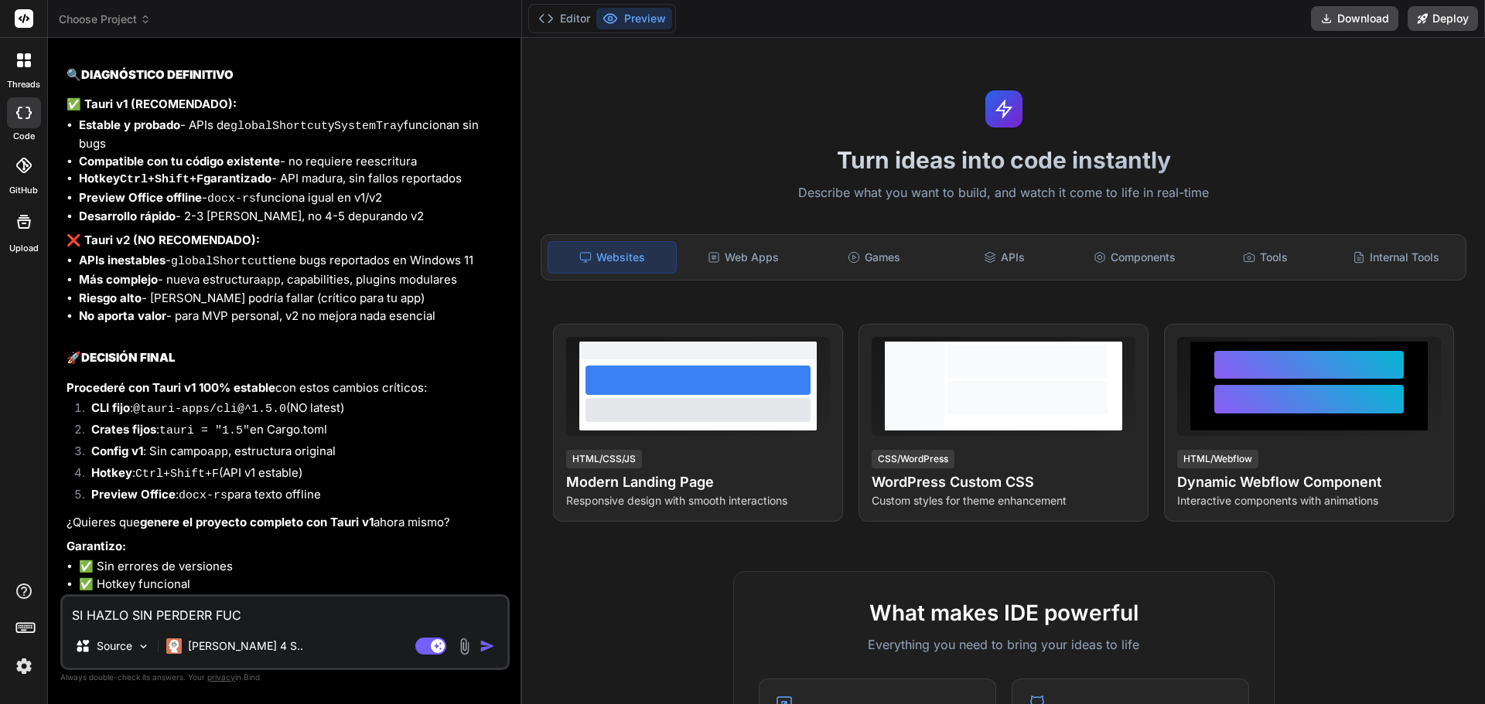
type textarea "x"
type textarea "SI HAZLO SIN PERDERR FUCNI"
type textarea "x"
type textarea "SI HAZLO SIN PERDERR FUCNIO"
type textarea "x"
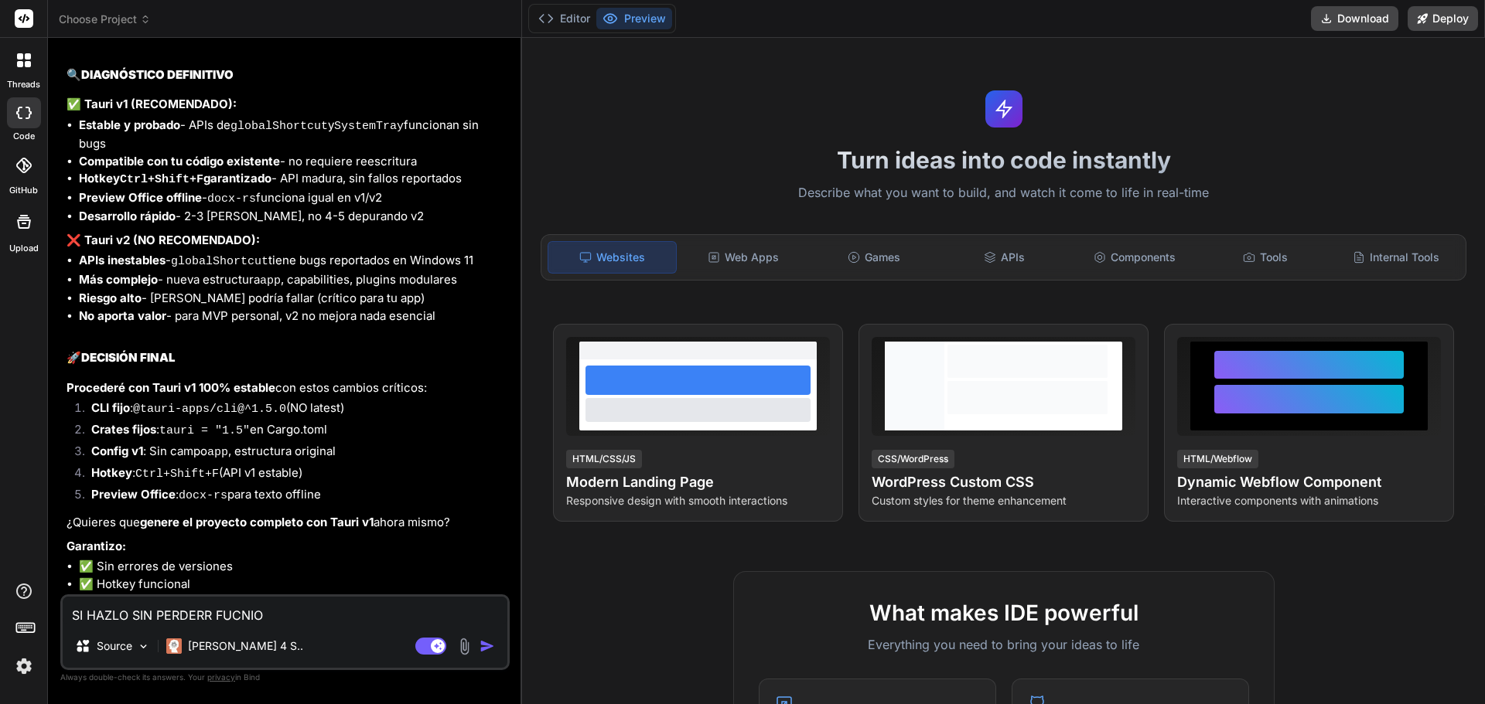
type textarea "SI HAZLO SIN PERDERR FUCNIOE"
type textarea "x"
type textarea "SI HAZLO SIN PERDERR FUCNIOEN"
type textarea "x"
type textarea "SI HAZLO SIN PERDERR FUCNIOENS"
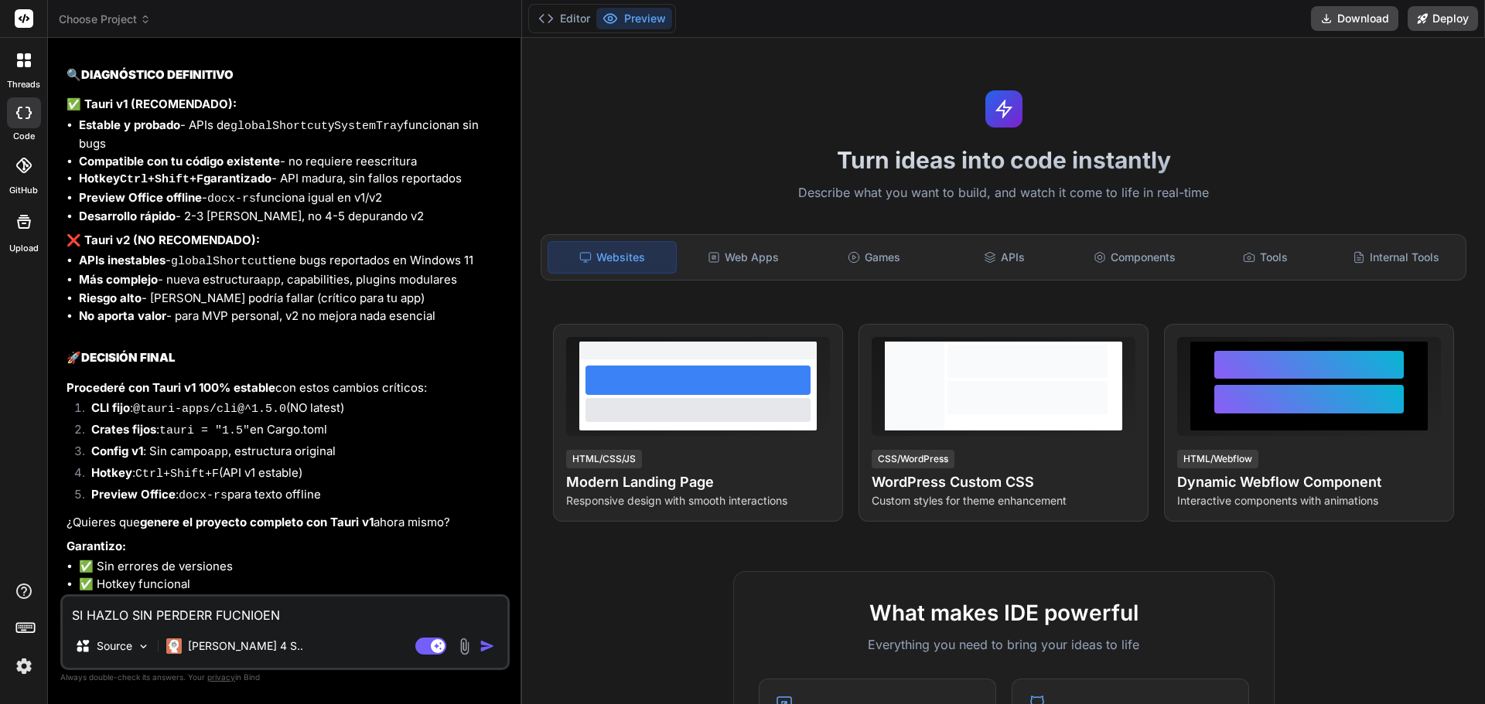
type textarea "x"
type textarea "SI HAZLO SIN PERDERR FUCNIOENS"
type textarea "x"
type textarea "SI HAZLO SIN PERDERR FUCNIOENS S"
type textarea "x"
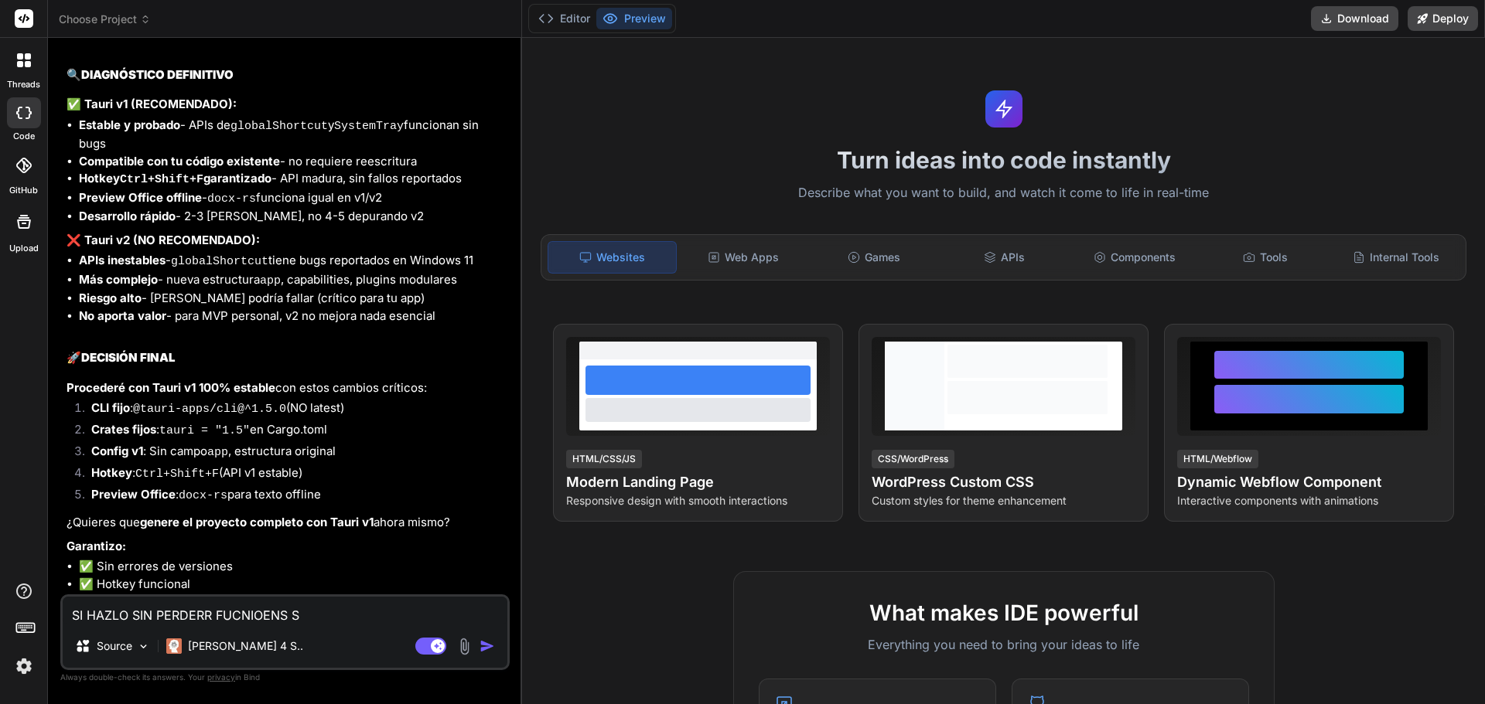
type textarea "SI HAZLO SIN PERDERR FUCNIOENS SE"
type textarea "x"
type textarea "SI HAZLO SIN PERDERR FUCNIOENS SE"
type textarea "x"
type textarea "SI HAZLO SIN PERDERR FUCNIOENS SE C"
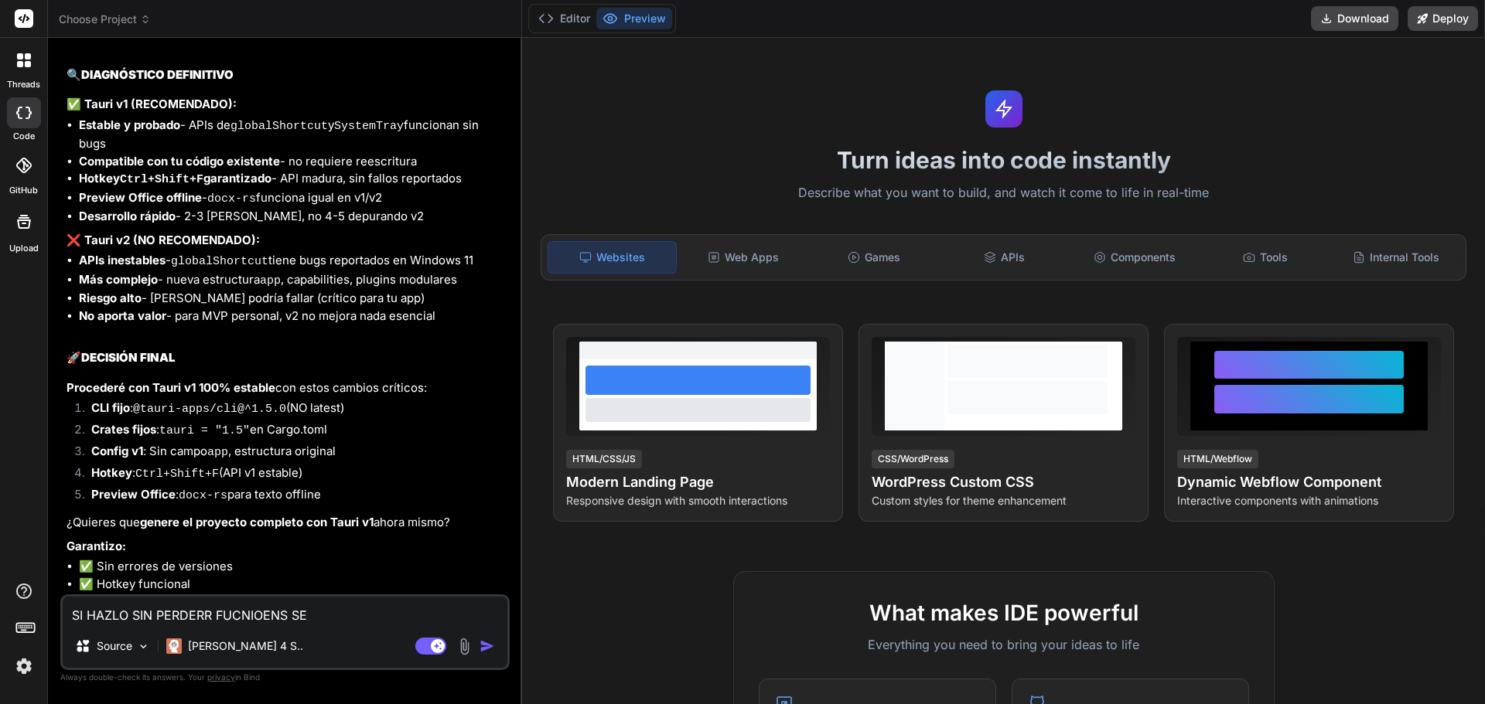
type textarea "x"
type textarea "SI HAZLO SIN PERDERR FUCNIOENS SE CU"
type textarea "x"
type textarea "SI HAZLO SIN PERDERR FUCNIOENS SE CUI"
type textarea "x"
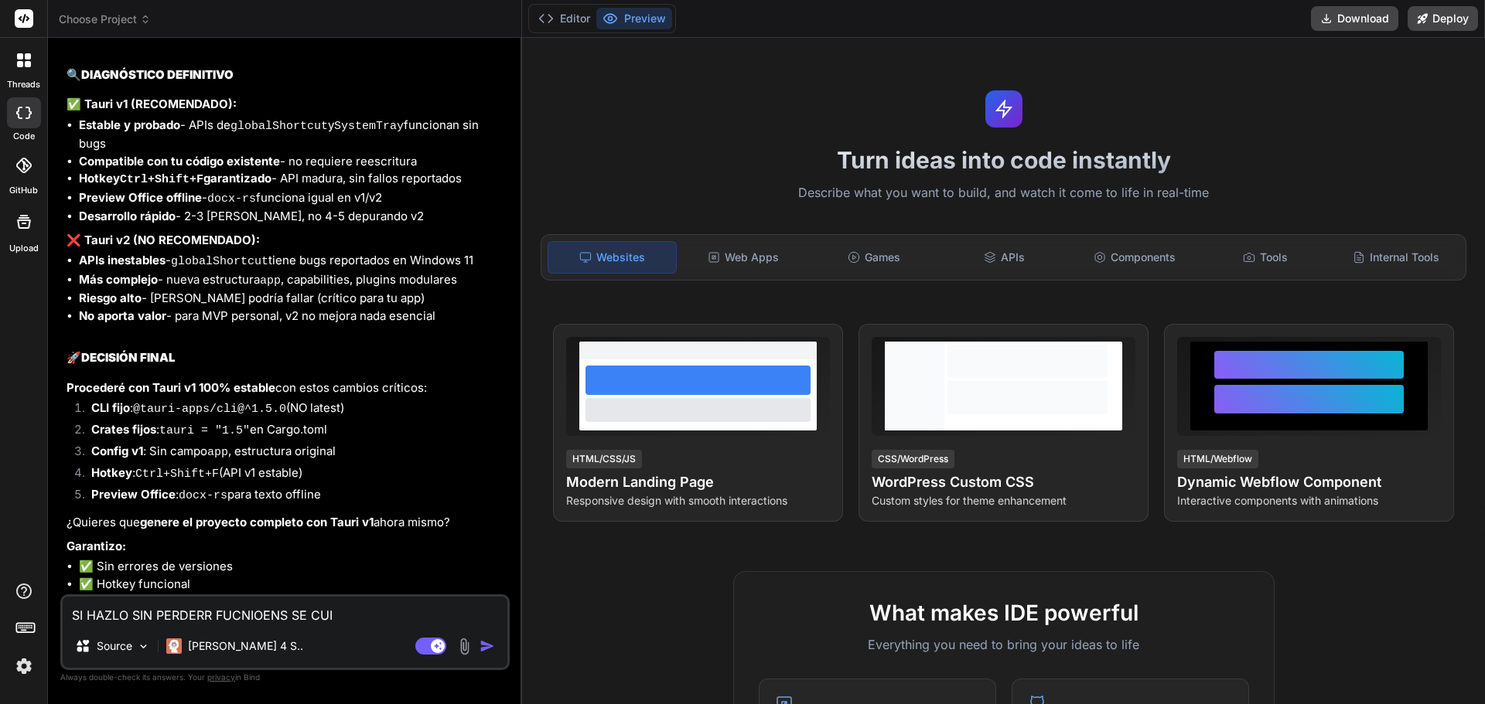
type textarea "SI HAZLO SIN PERDERR FUCNIOENS SE CUID"
type textarea "x"
type textarea "SI HAZLO SIN PERDERR FUCNIOENS SE CUIDA"
type textarea "x"
type textarea "SI HAZLO SIN PERDERR FUCNIOENS SE CUIDAD"
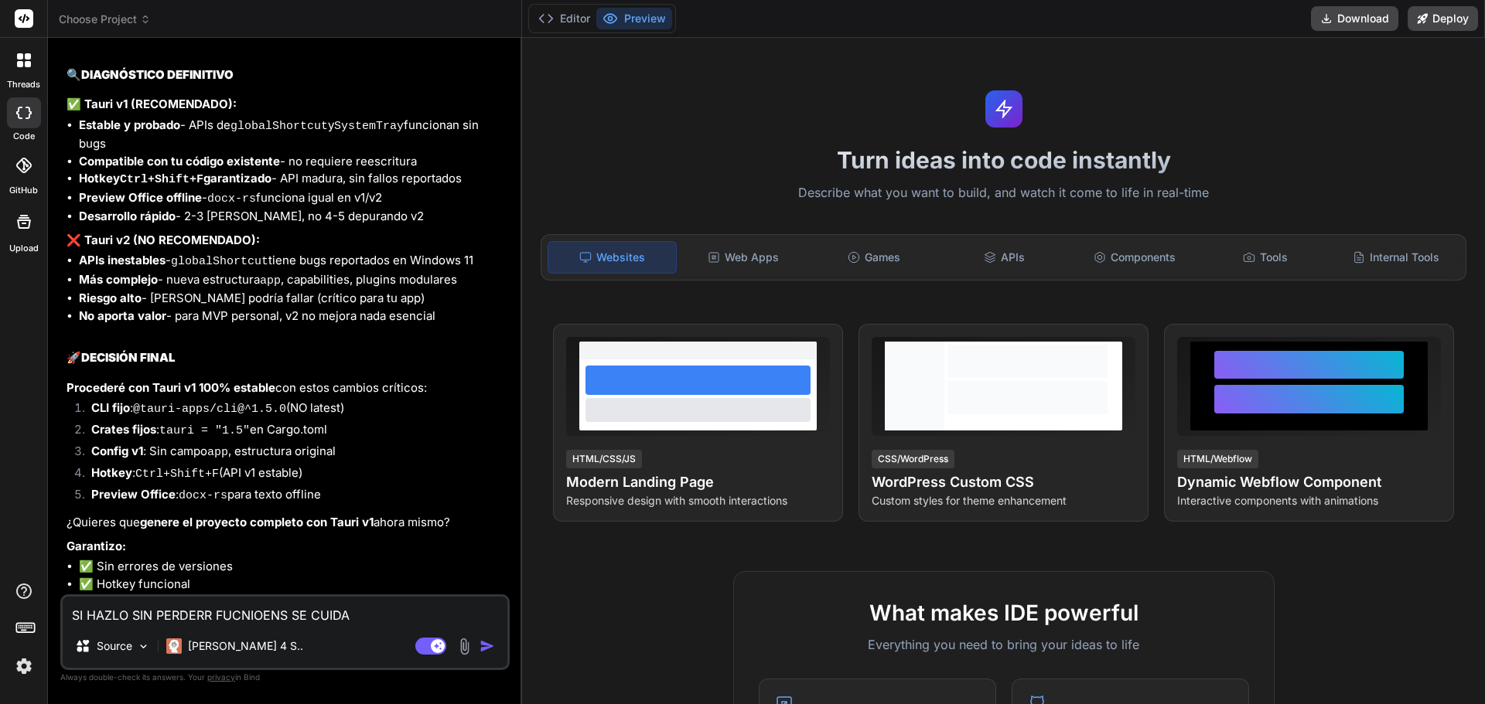
type textarea "x"
type textarea "SI HAZLO SIN PERDERR FUCNIOENS SE CUIDADO"
type textarea "x"
type textarea "SI HAZLO SIN PERDERR FUCNIOENS SE CUIDADOD"
type textarea "x"
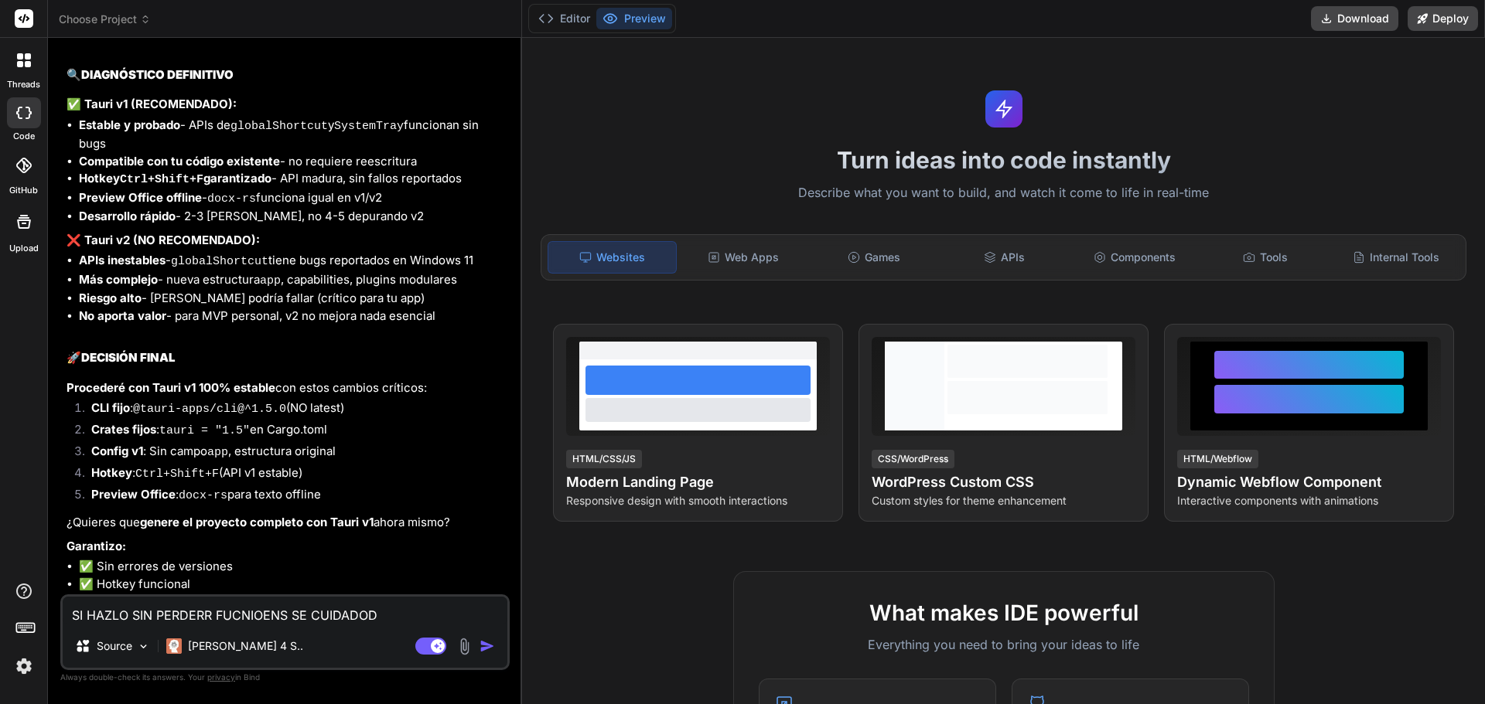
type textarea "SI HAZLO SIN PERDERR FUCNIOENS SE CUIDADODO"
type textarea "x"
type textarea "SI HAZLO SIN PERDERR FUCNIOENS SE CUIDADODOS"
type textarea "x"
type textarea "SI HAZLO SIN PERDERR FUCNIOENS SE CUIDADODOSE"
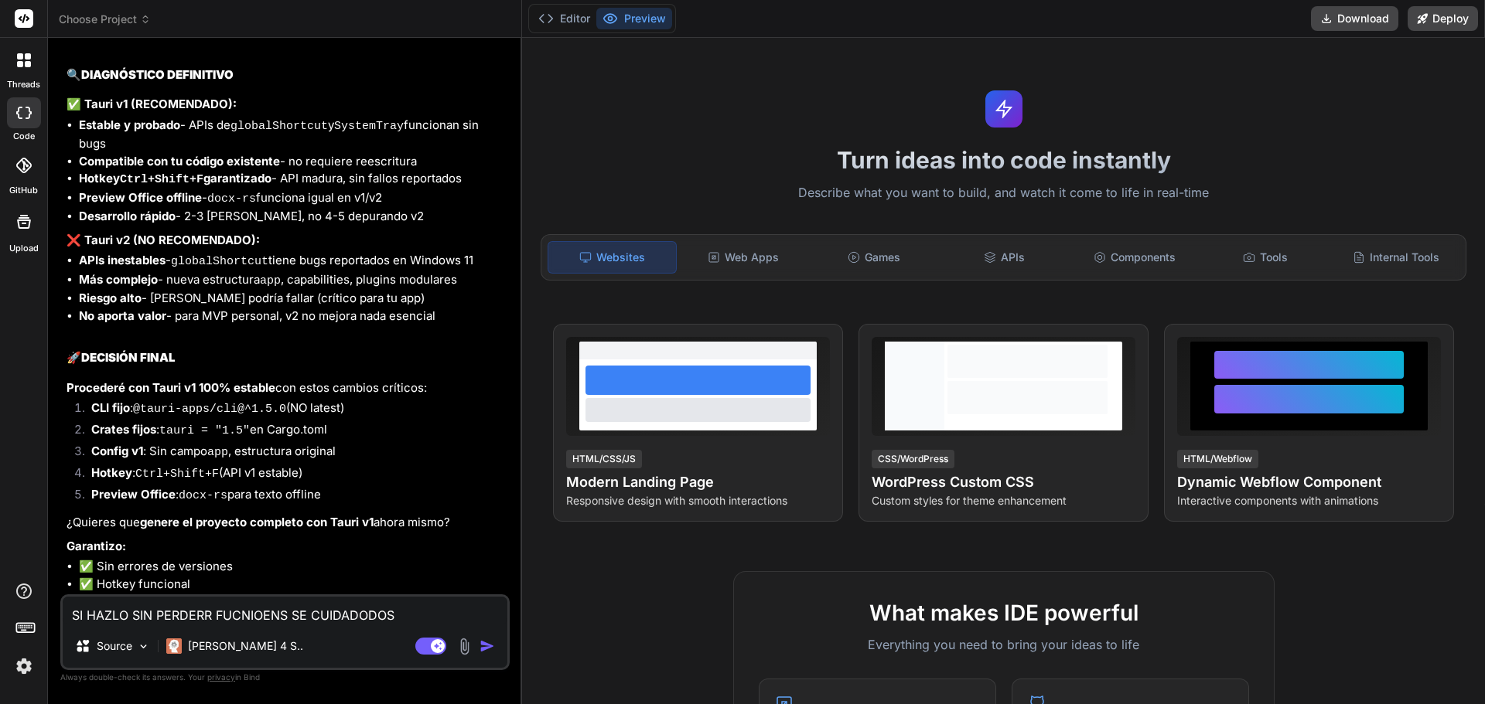
type textarea "x"
type textarea "SI HAZLO SIN PERDERR FUCNIOENS SE CUIDADODOSE"
type textarea "x"
type textarea "SI HAZLO SIN PERDERR FUCNIOENS SE CUIDADODOSE Y"
type textarea "x"
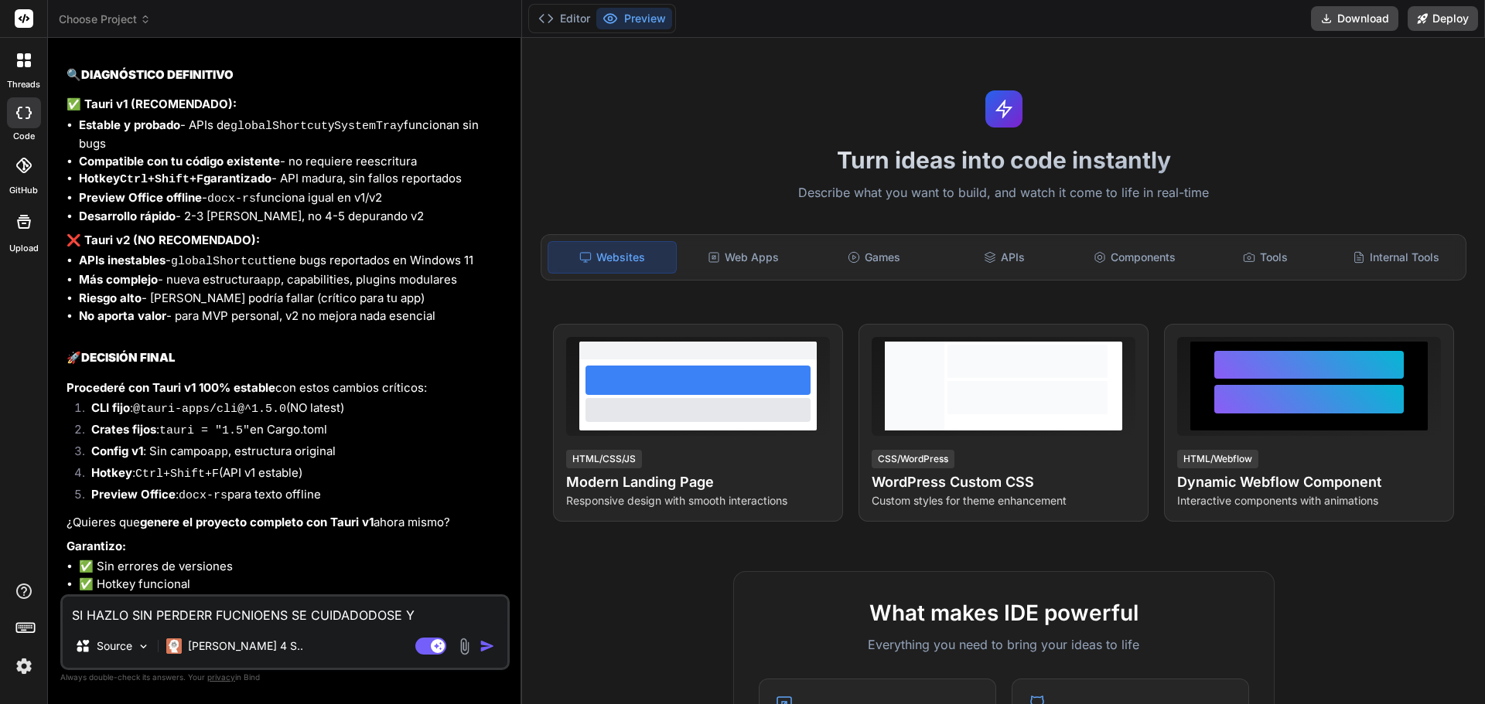
type textarea "SI HAZLO SIN PERDERR FUCNIOENS SE CUIDADODOSE Y"
type textarea "x"
type textarea "SI HAZLO SIN PERDERR FUCNIOENS SE CUIDADODOSE Y C"
type textarea "x"
type textarea "SI HAZLO SIN PERDERR FUCNIOENS SE CUIDADODOSE Y CA"
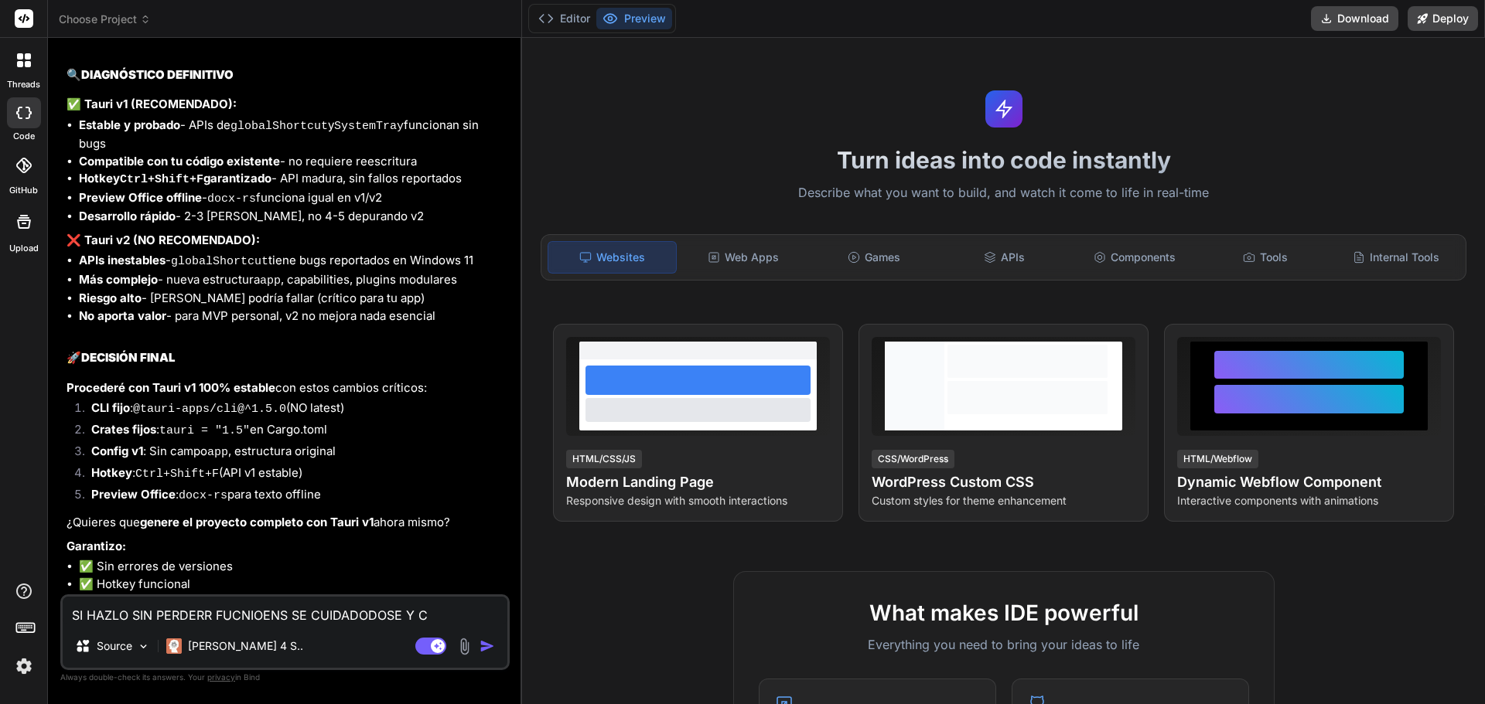
type textarea "x"
type textarea "SI HAZLO SIN PERDERR FUCNIOENS SE CUIDADODOSE Y CAD"
type textarea "x"
type textarea "SI HAZLO SIN PERDERR FUCNIOENS SE CUIDADODOSE Y CADA"
type textarea "x"
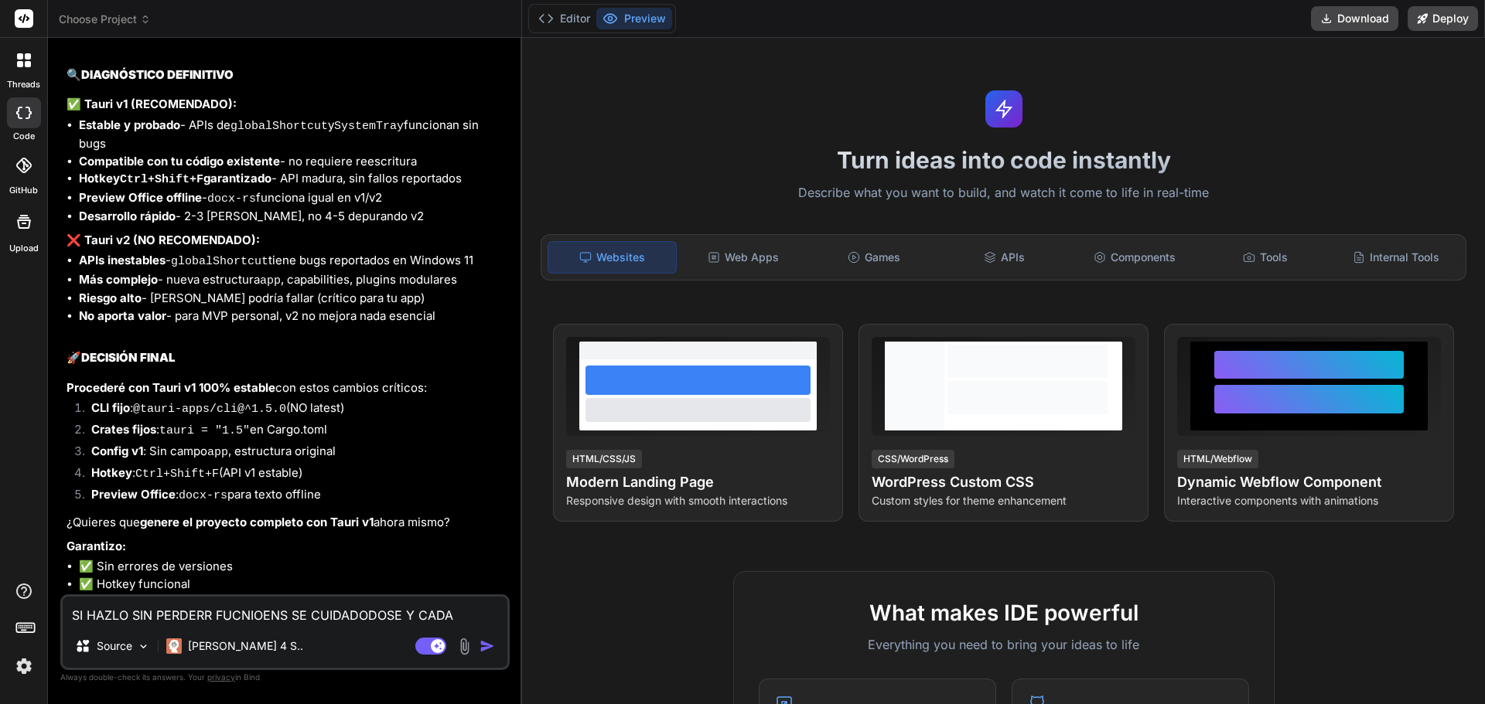
type textarea "SI HAZLO SIN PERDERR FUCNIOENS SE CUIDADODOSE Y CADA"
type textarea "x"
type textarea "SI HAZLO SIN PERDERR FUCNIOENS SE CUIDADODOSE Y CADA C"
type textarea "x"
type textarea "SI HAZLO SIN PERDERR FUCNIOENS SE CUIDADODOSE Y CADA CO"
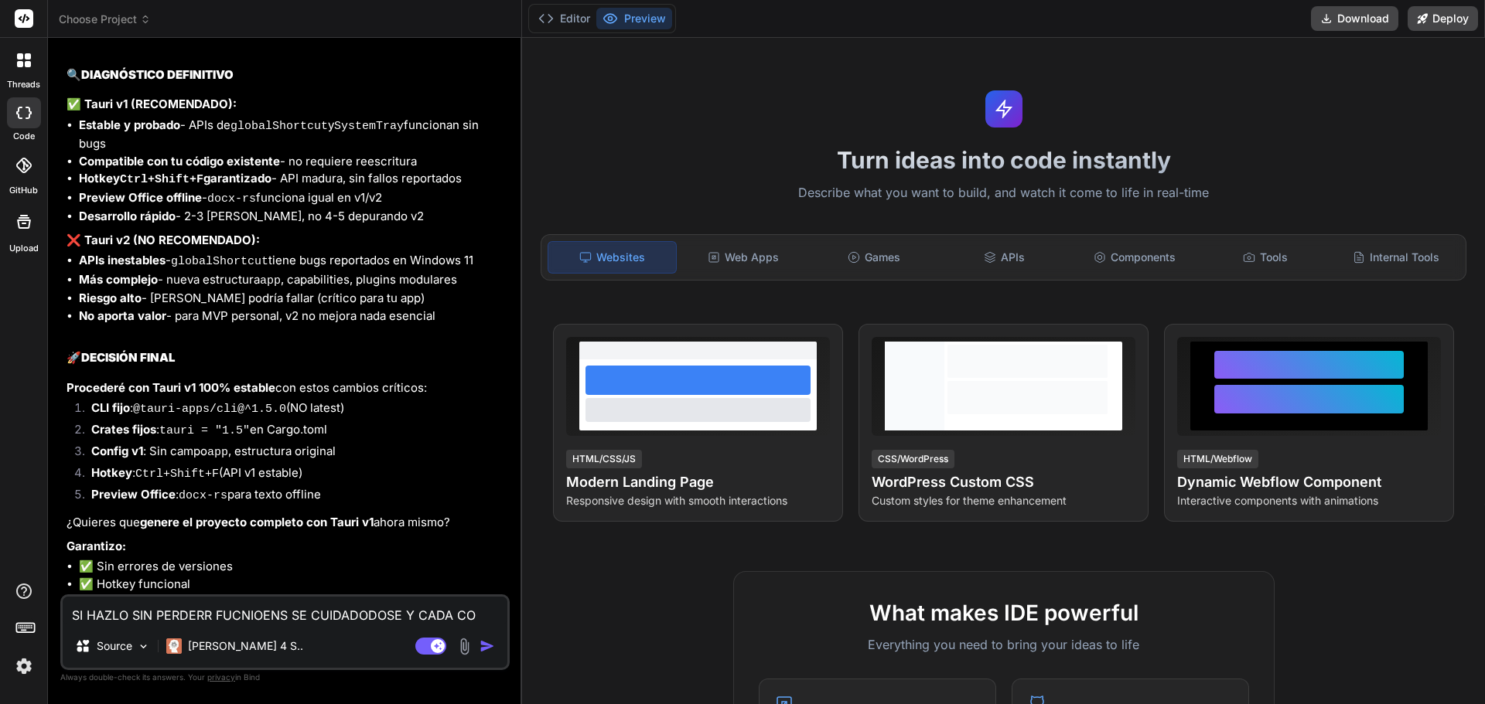
type textarea "x"
type textarea "SI HAZLO SIN PERDERR FUCNIOENS SE CUIDADODOSE Y CADA COM"
type textarea "x"
type textarea "SI HAZLO SIN PERDERR FUCNIOENS SE CUIDADODOSE Y CADA COMA"
type textarea "x"
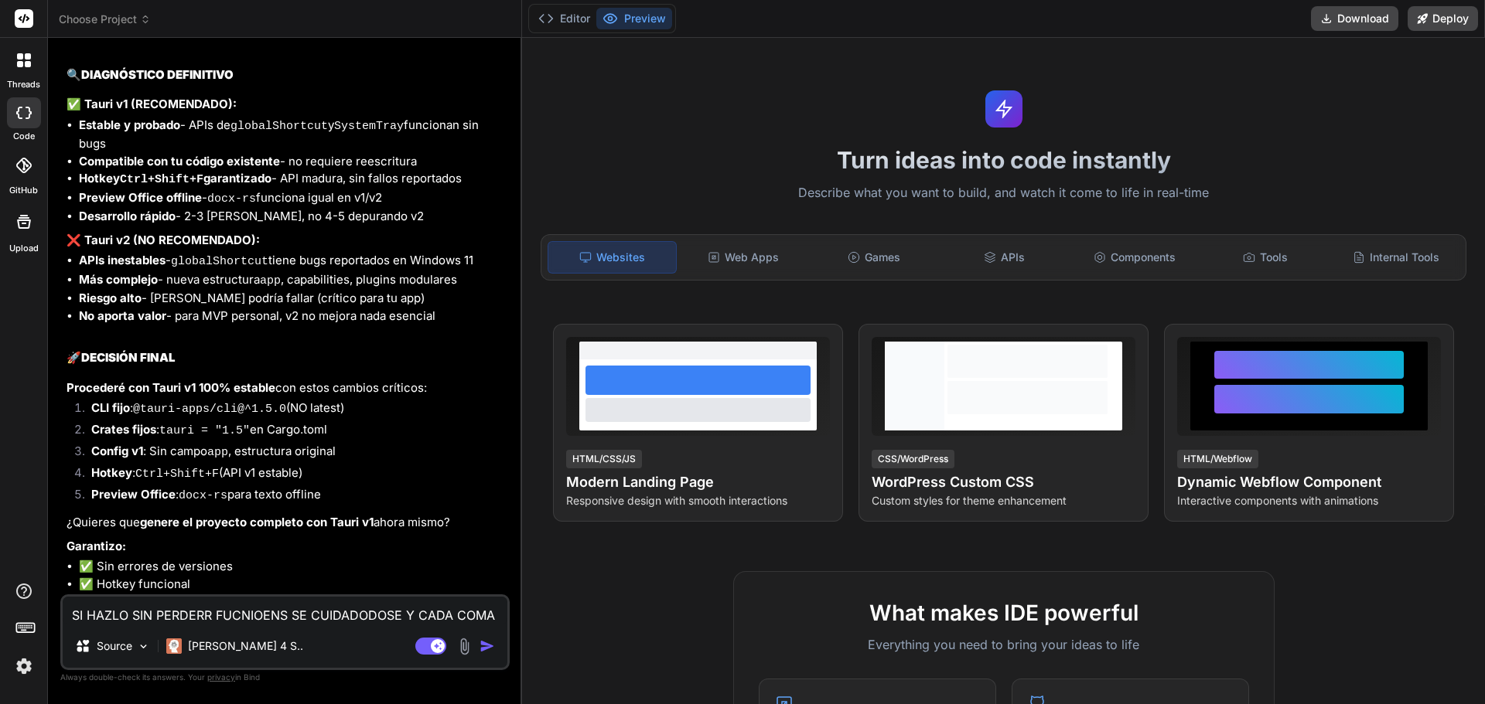
type textarea "SI HAZLO SIN PERDERR FUCNIOENS SE CUIDADODOSE Y CADA COMAO"
type textarea "x"
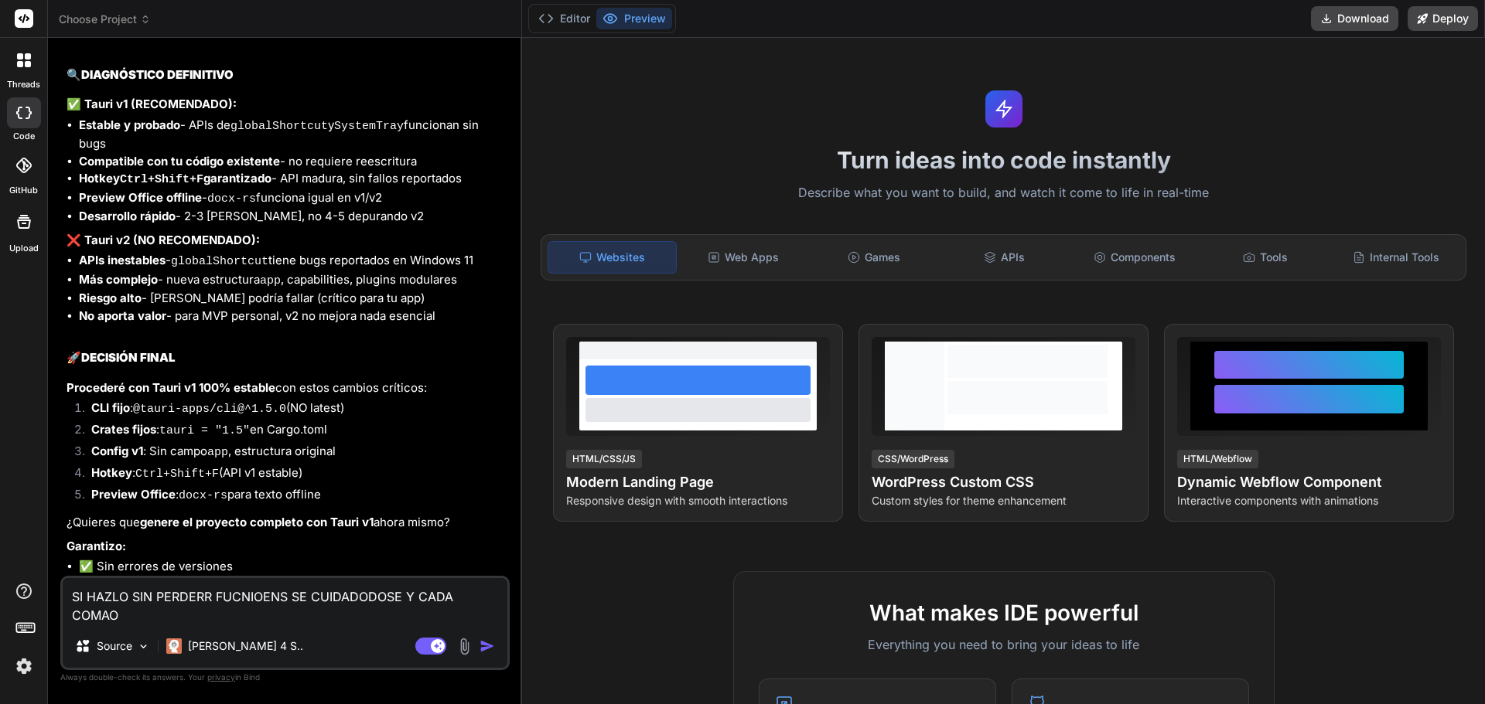
type textarea "SI HAZLO SIN PERDERR FUCNIOENS SE CUIDADODOSE Y CADA COMAON"
type textarea "x"
type textarea "SI HAZLO SIN PERDERR FUCNIOENS SE CUIDADODOSE Y CADA COMAOND"
type textarea "x"
type textarea "SI HAZLO SIN PERDERR FUCNIOENS SE CUIDADODOSE Y CADA COMAONDO"
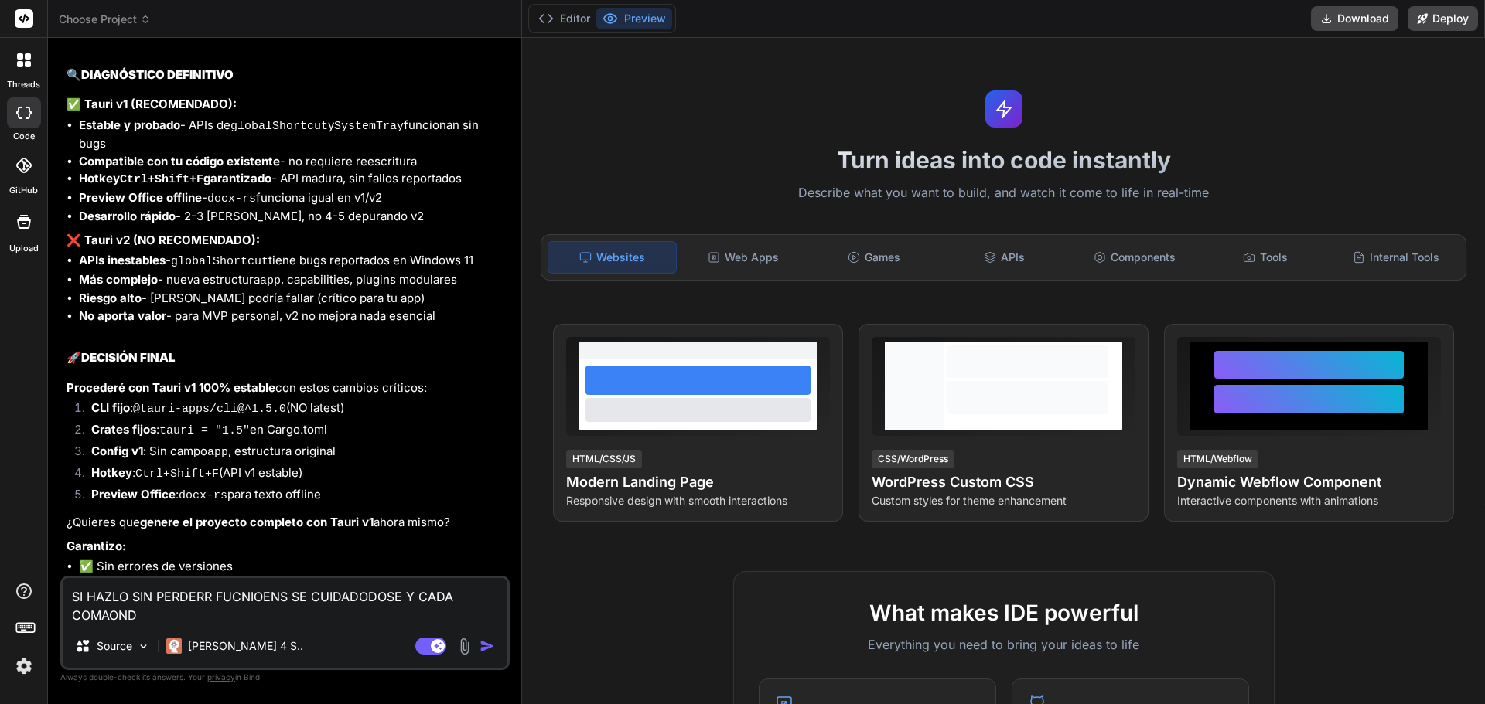
type textarea "x"
type textarea "SI HAZLO SIN PERDERR FUCNIOENS SE CUIDADODOSE Y CADA COMAONDO"
type textarea "x"
type textarea "SI HAZLO SIN PERDERR FUCNIOENS SE CUIDADODOSE Y CADA COMAONDO P"
type textarea "x"
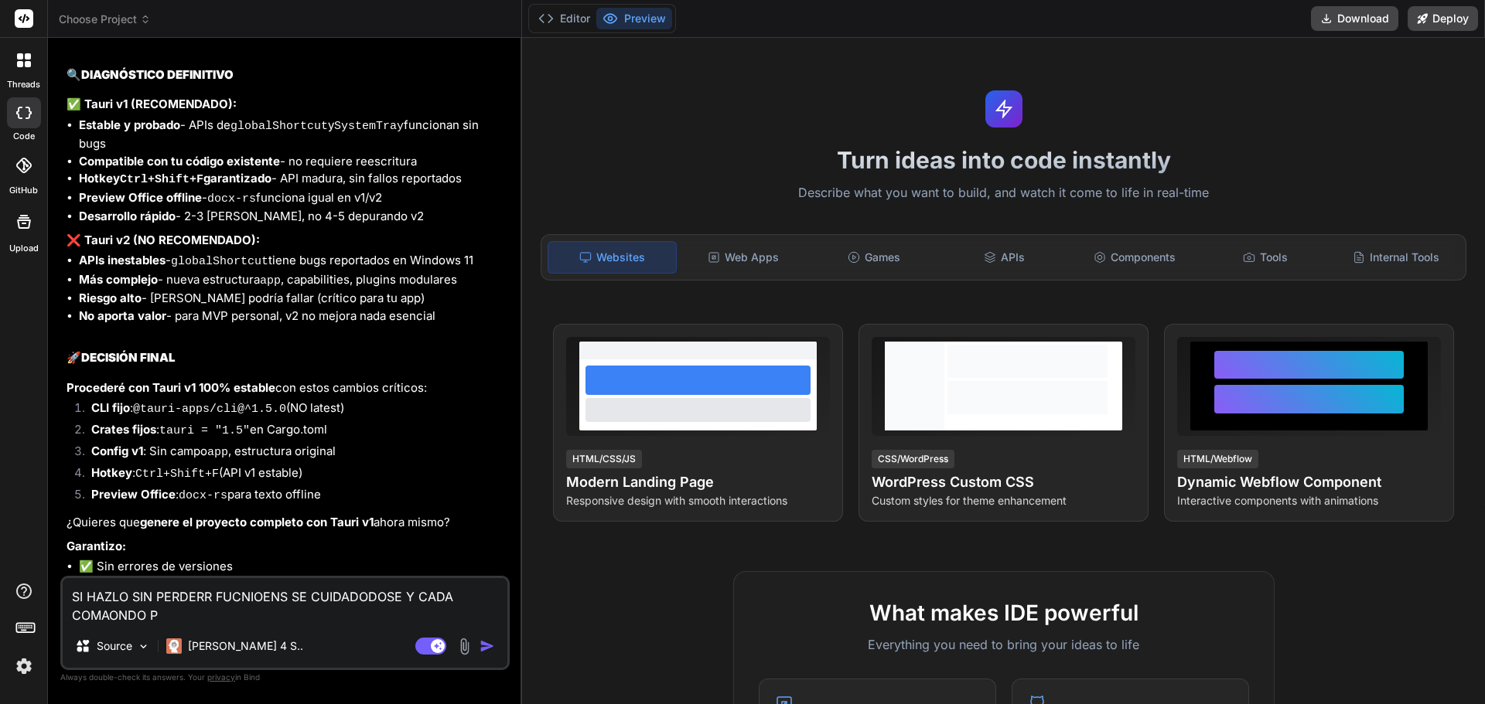
type textarea "SI HAZLO SIN PERDERR FUCNIOENS SE CUIDADODOSE Y CADA COMAONDO PE"
type textarea "x"
type textarea "SI HAZLO SIN PERDERR FUCNIOENS SE CUIDADODOSE Y CADA COMAONDO PEI"
type textarea "x"
type textarea "SI HAZLO SIN PERDERR FUCNIOENS SE CUIDADODOSE Y CADA COMAONDO PEIS"
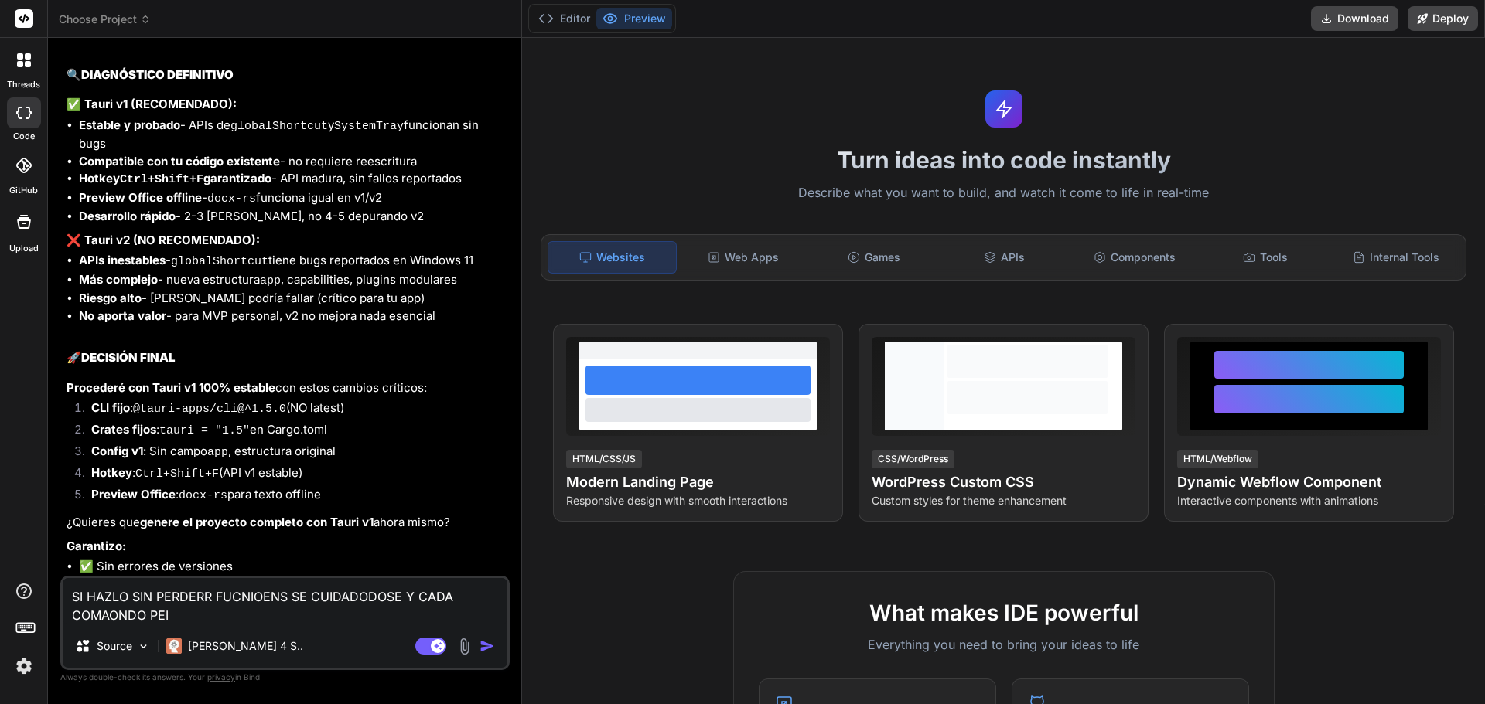
type textarea "x"
type textarea "SI HAZLO SIN PERDERR FUCNIOENS SE CUIDADODOSE Y CADA COMAONDO PEISN"
type textarea "x"
type textarea "SI HAZLO SIN PERDERR FUCNIOENS SE CUIDADODOSE Y CADA COMAONDO PEISNA"
type textarea "x"
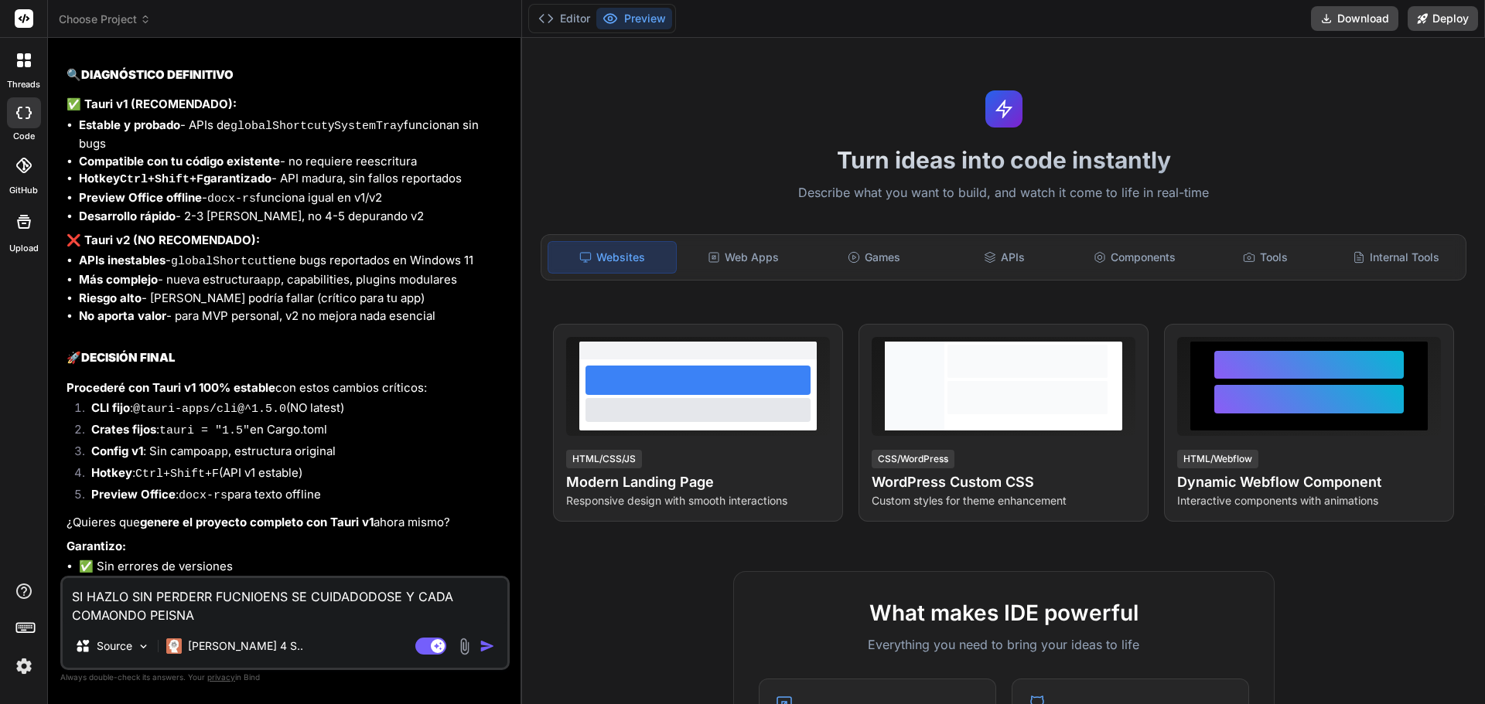
type textarea "SI HAZLO SIN PERDERR FUCNIOENS SE CUIDADODOSE Y CADA COMAONDO PEISNA"
type textarea "x"
type textarea "SI HAZLO SIN PERDERR FUCNIOENS SE CUIDADODOSE Y CADA COMAONDO PEISNA E"
type textarea "x"
type textarea "SI HAZLO SIN PERDERR FUCNIOENS SE CUIDADODOSE Y CADA COMAONDO PEISNA EN"
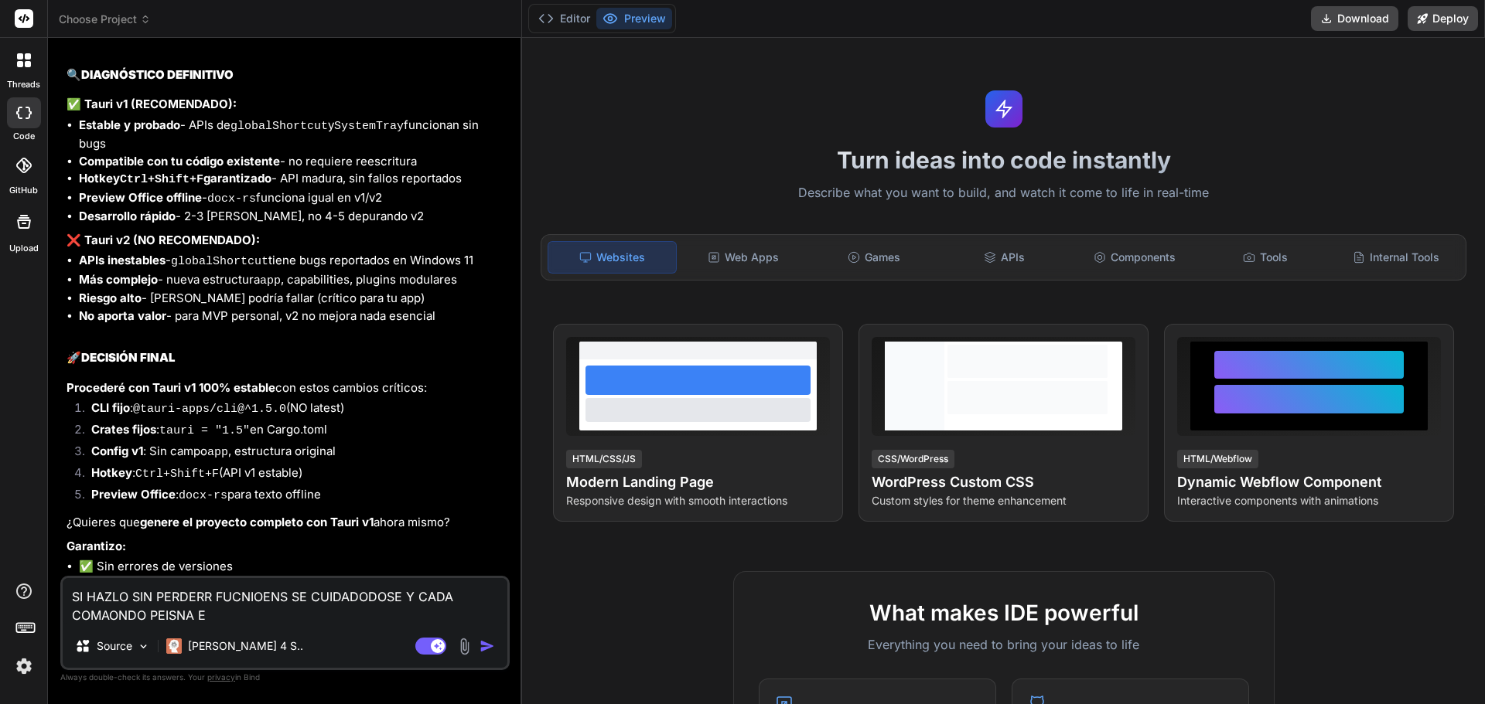
type textarea "x"
type textarea "SI HAZLO SIN PERDERR FUCNIOENS SE CUIDADODOSE Y CADA COMAONDO PEISNA EN"
type textarea "x"
type textarea "SI HAZLO SIN PERDERR FUCNIOENS SE CUIDADODOSE Y CADA COMAONDO PEISNA EN L"
type textarea "x"
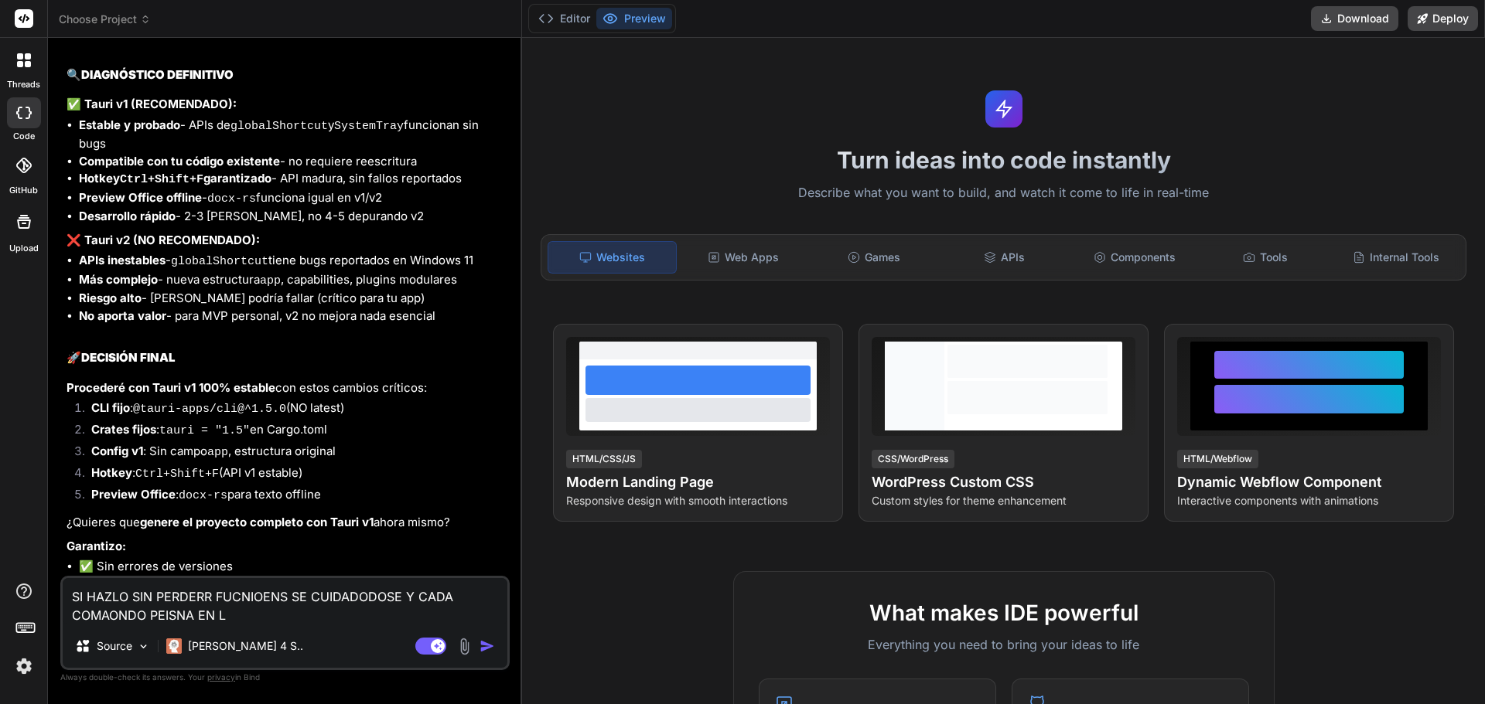
type textarea "SI HAZLO SIN PERDERR FUCNIOENS SE CUIDADODOSE Y CADA COMAONDO PEISNA EN LA"
type textarea "x"
type textarea "SI HAZLO SIN PERDERR FUCNIOENS SE CUIDADODOSE Y CADA COMAONDO PEISNA EN LA"
type textarea "x"
type textarea "SI HAZLO SIN PERDERR FUCNIOENS SE CUIDADODOSE Y CADA COMAONDO PEISNA EN LA C"
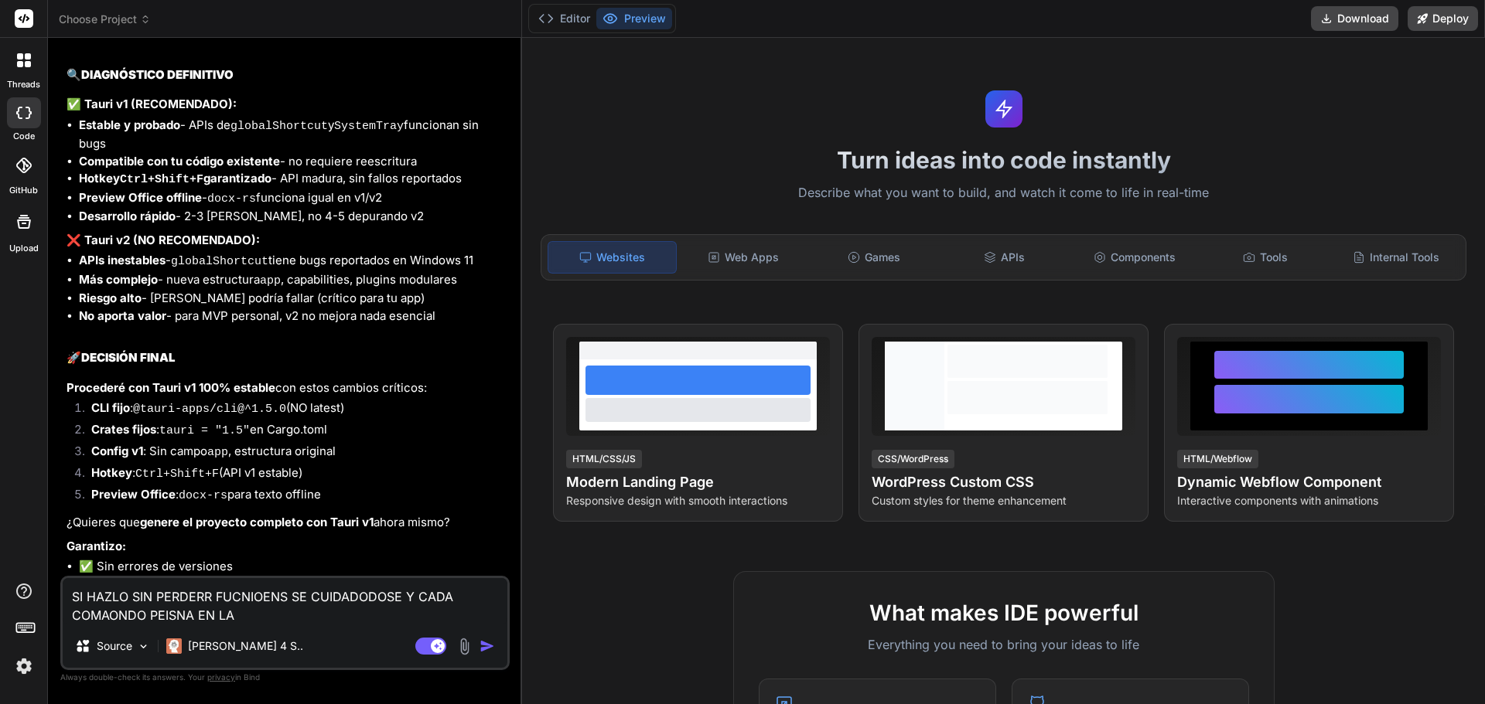
type textarea "x"
type textarea "SI HAZLO SIN PERDERR FUCNIOENS SE CUIDADODOSE Y CADA COMAONDO PEISNA EN LA CP"
type textarea "x"
type textarea "SI HAZLO SIN PERDERR FUCNIOENS SE CUIDADODOSE Y CADA COMAONDO PEISNA EN LA C"
type textarea "x"
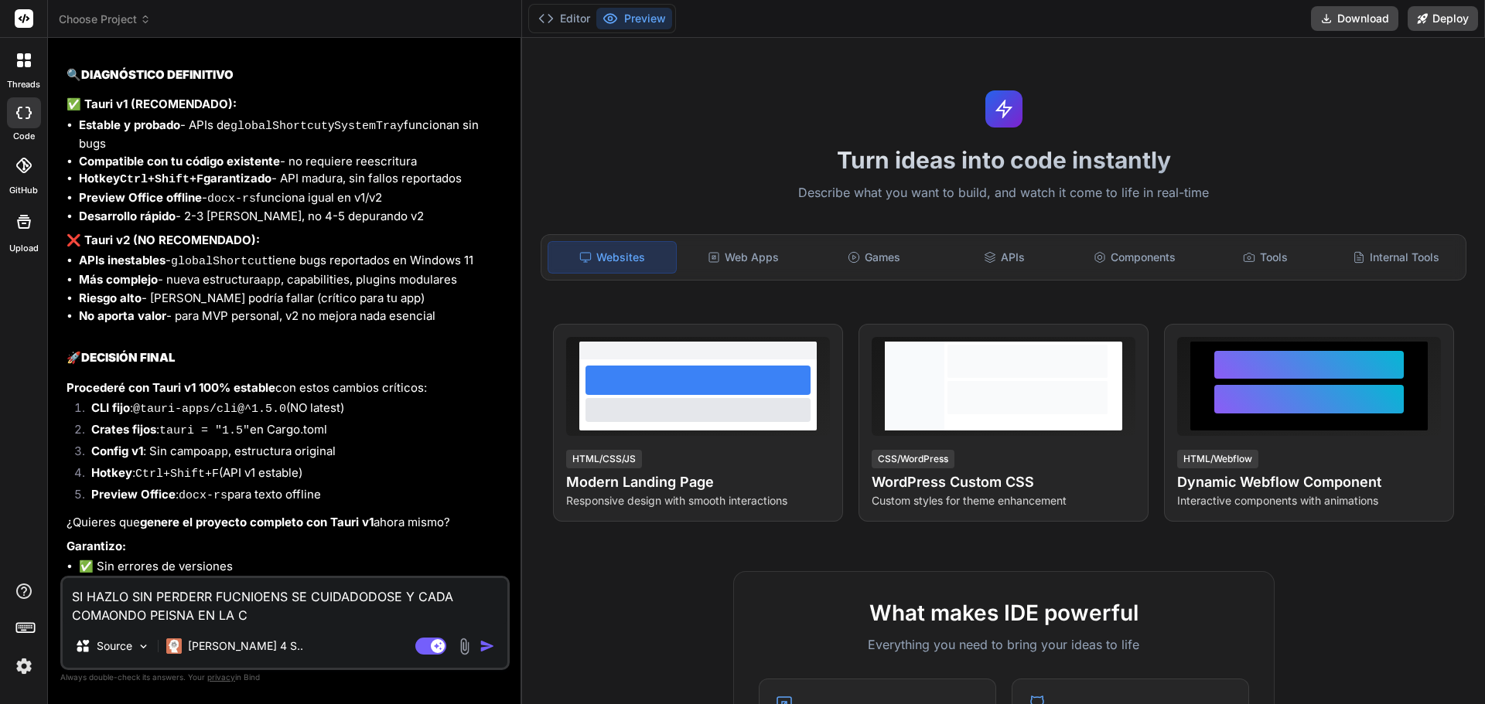
type textarea "SI HAZLO SIN PERDERR FUCNIOENS SE CUIDADODOSE Y CADA COMAONDO PEISNA EN LA CO"
type textarea "x"
type textarea "SI HAZLO SIN PERDERR FUCNIOENS SE CUIDADODOSE Y CADA COMAONDO PEISNA EN LA COM"
type textarea "x"
type textarea "SI HAZLO SIN PERDERR FUCNIOENS SE CUIDADODOSE Y CADA COMAONDO PEISNA EN LA COMP"
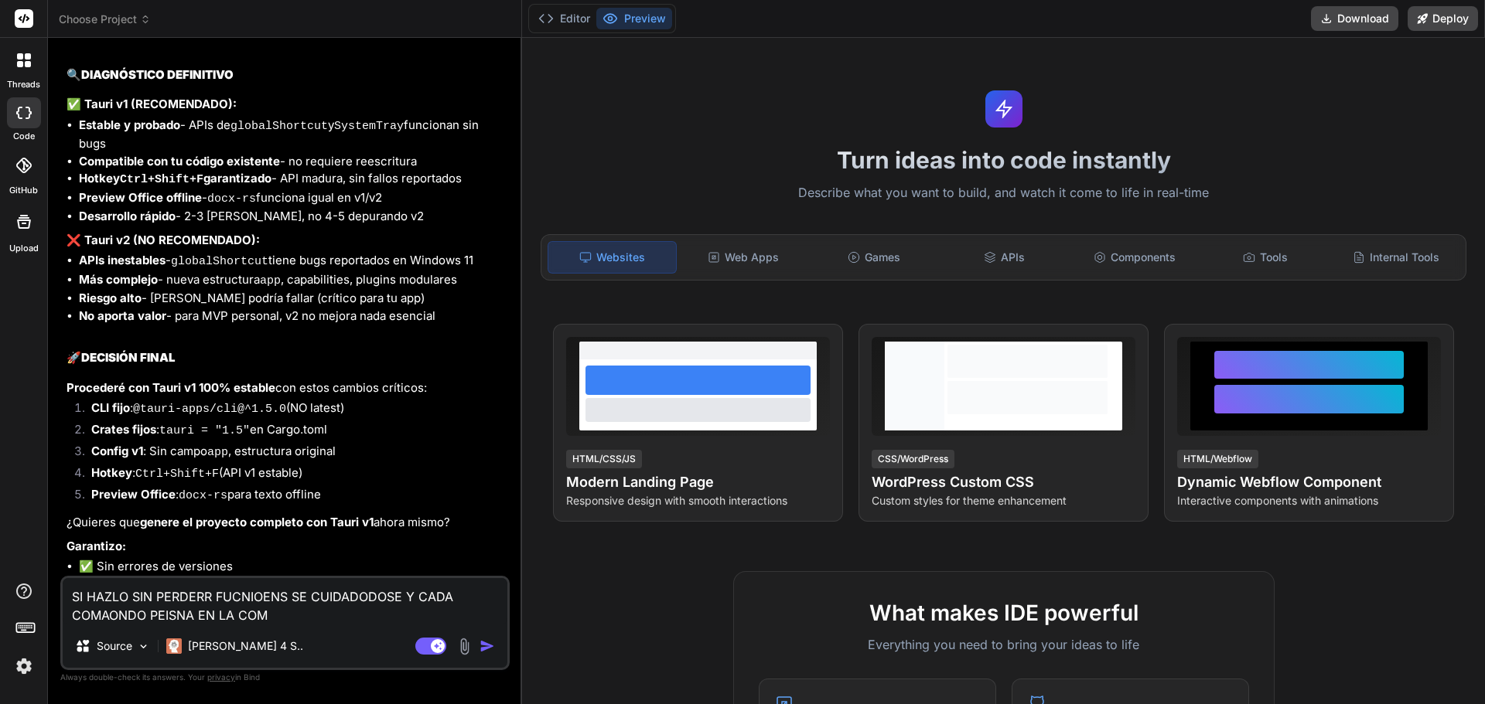
type textarea "x"
type textarea "SI HAZLO SIN PERDERR FUCNIOENS SE CUIDADODOSE Y CADA COMAONDO PEISNA EN LA COMPA"
type textarea "x"
type textarea "SI HAZLO SIN PERDERR FUCNIOENS SE CUIDADODOSE Y CADA COMAONDO PEISNA EN LA COMP…"
type textarea "x"
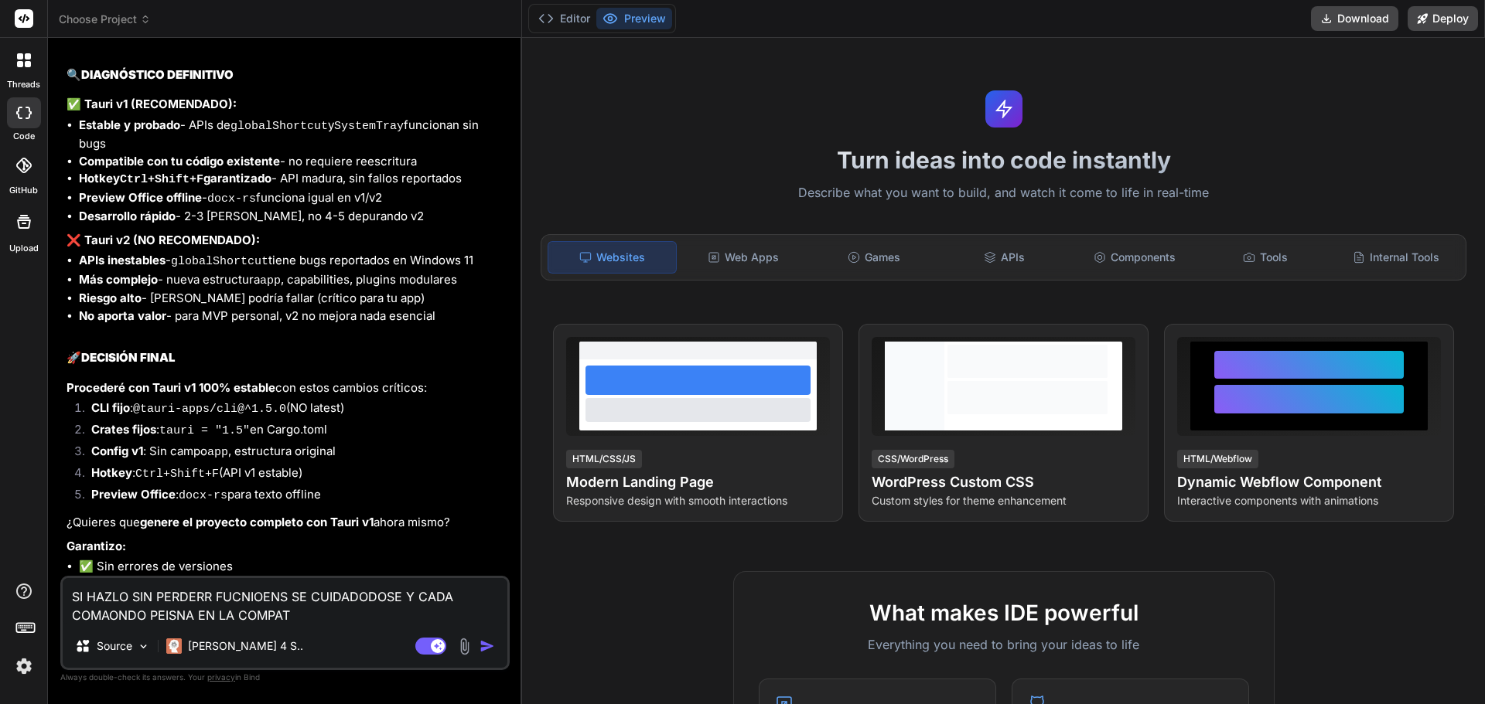
type textarea "SI HAZLO SIN PERDERR FUCNIOENS SE CUIDADODOSE Y CADA COMAONDO PEISNA EN LA COMP…"
type textarea "x"
type textarea "SI HAZLO SIN PERDERR FUCNIOENS SE CUIDADODOSE Y CADA COMAONDO PEISNA EN LA COMP…"
type textarea "x"
type textarea "SI HAZLO SIN PERDERR FUCNIOENS SE CUIDADODOSE Y CADA COMAONDO PEISNA EN LA COMP…"
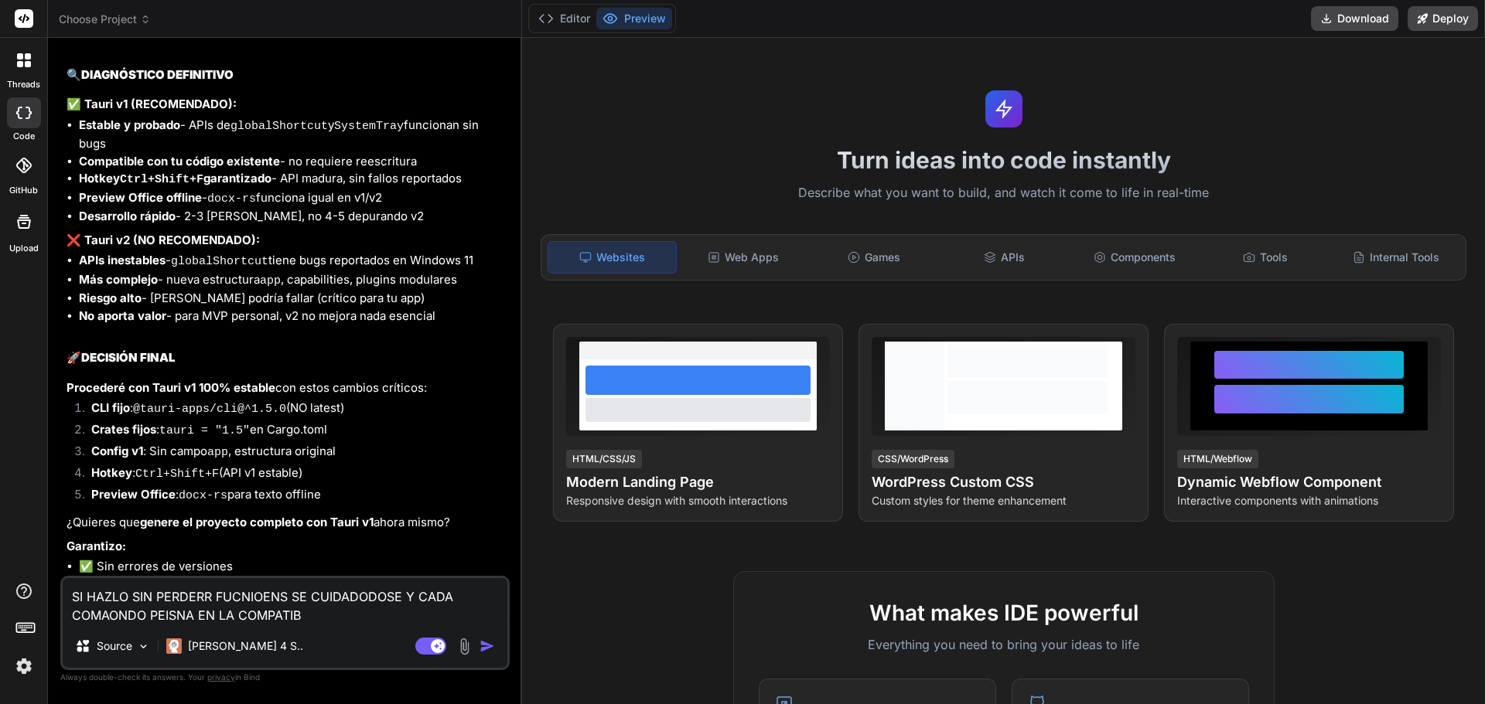
type textarea "x"
type textarea "SI HAZLO SIN PERDERR FUCNIOENS SE CUIDADODOSE Y CADA COMAONDO PEISNA EN LA COMP…"
type textarea "x"
type textarea "SI HAZLO SIN PERDERR FUCNIOENS SE CUIDADODOSE Y CADA COMAONDO PEISNA EN LA COMP…"
type textarea "x"
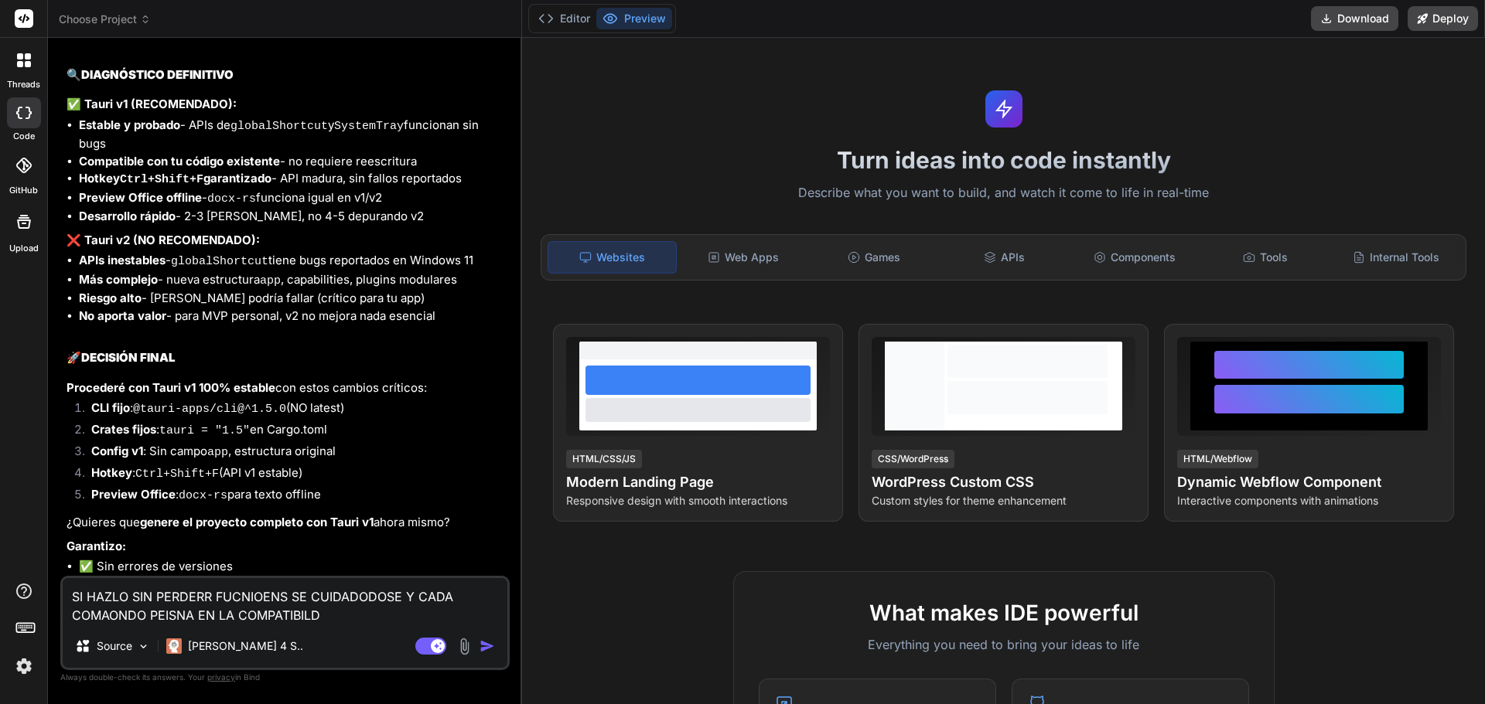
type textarea "SI HAZLO SIN PERDERR FUCNIOENS SE CUIDADODOSE Y CADA COMAONDO PEISNA EN LA COMP…"
type textarea "x"
type textarea "SI HAZLO SIN PERDERR FUCNIOENS SE CUIDADODOSE Y CADA COMAONDO PEISNA EN LA COMP…"
type textarea "x"
type textarea "SI HAZLO SIN PERDERR FUCNIOENS SE CUIDADODOSE Y CADA COMAONDO PEISNA EN LA COMP…"
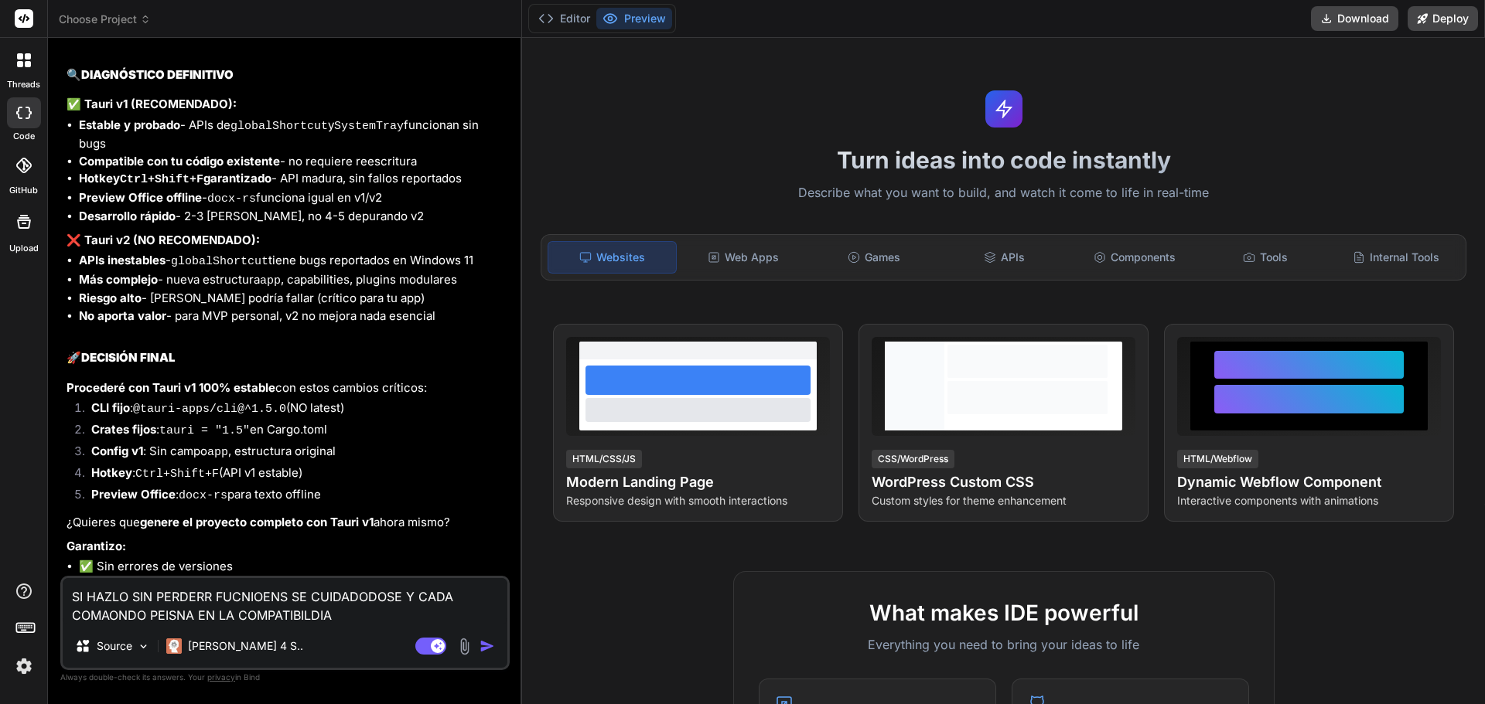
type textarea "x"
type textarea "SI HAZLO SIN PERDERR FUCNIOENS SE CUIDADODOSE Y CADA COMAONDO PEISNA EN LA COMP…"
type textarea "x"
type textarea "SI HAZLO SIN PERDERR FUCNIOENS SE CUIDADODOSE Y CADA COMAONDO PEISNA EN LA COMP…"
type textarea "x"
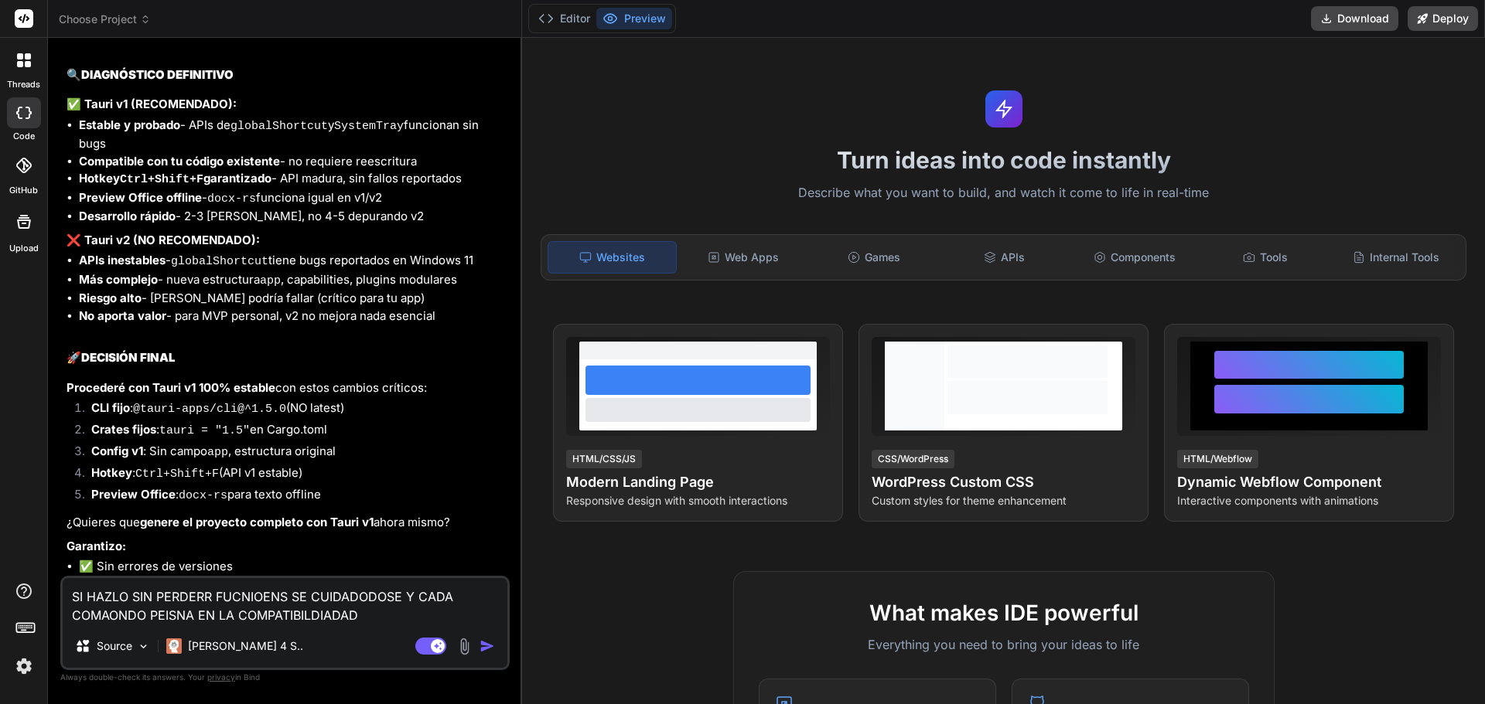
type textarea "SI HAZLO SIN PERDERR FUCNIOENS SE CUIDADODOSE Y CADA COMAONDO PEISNA EN LA COMP…"
type textarea "x"
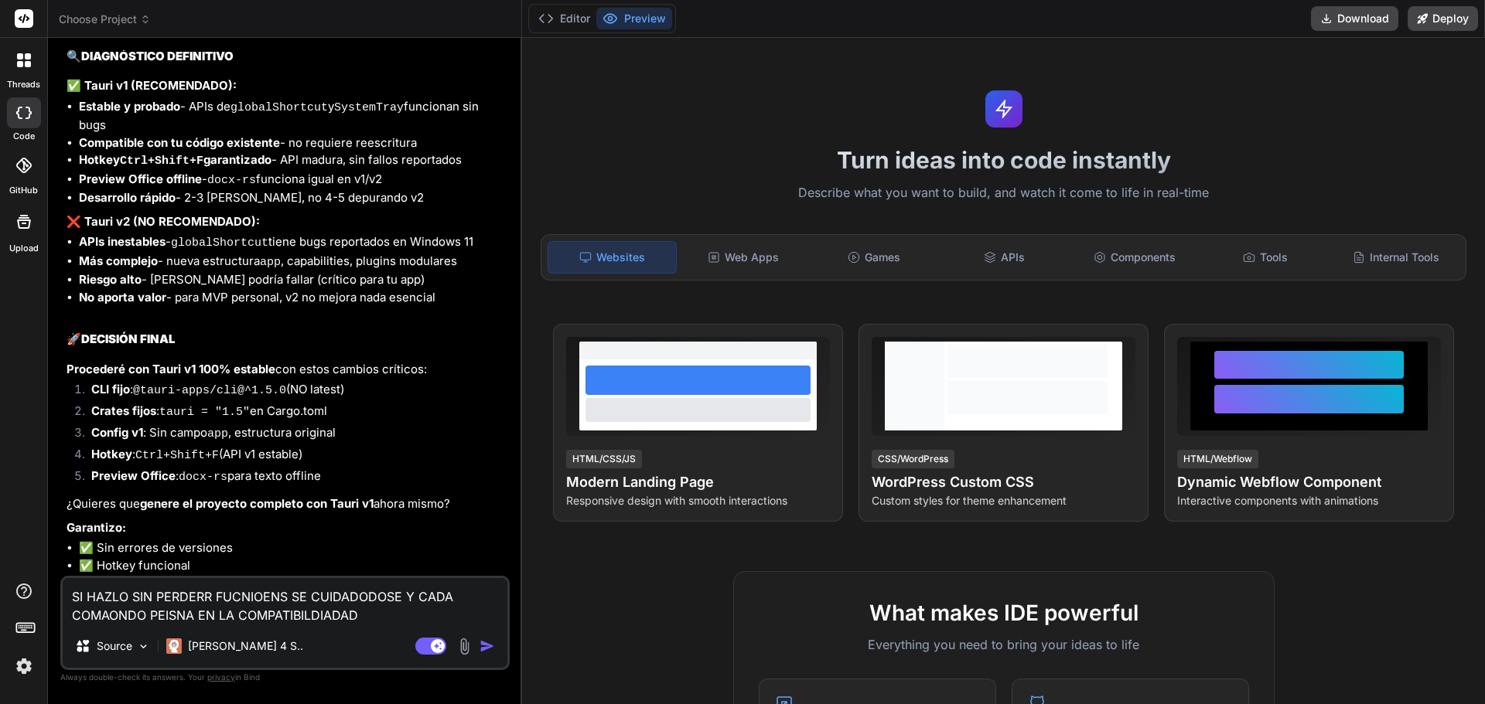
type textarea "SI HAZLO SIN PERDERR FUCNIOENS SE CUIDADODOSE Y CADA COMAONDO PEISNA EN LA COMP…"
click at [489, 630] on img "button" at bounding box center [486, 646] width 15 height 15
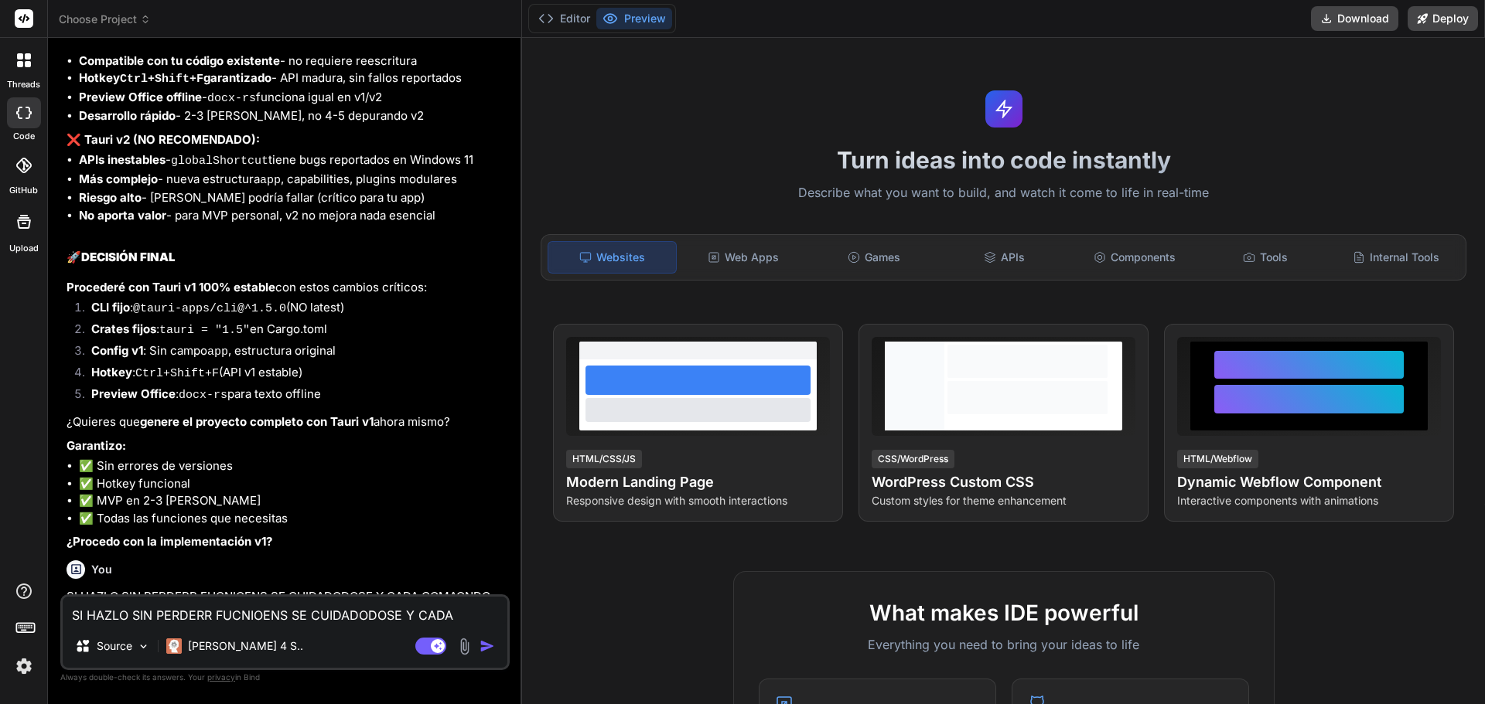
scroll to position [4251, 0]
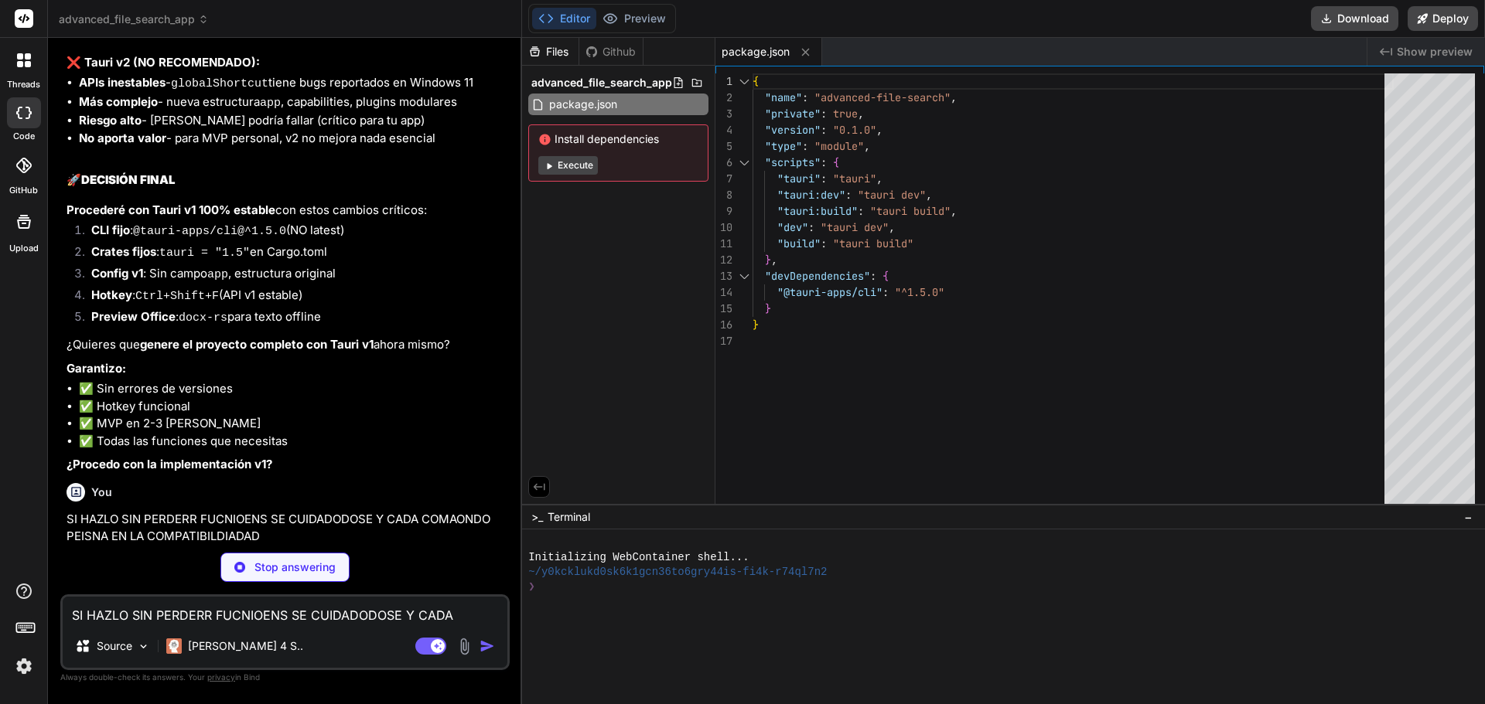
type textarea "x"
type textarea "default = ["custom-protocol"] custom-protocol = ["tauri/custom-protocol"]"
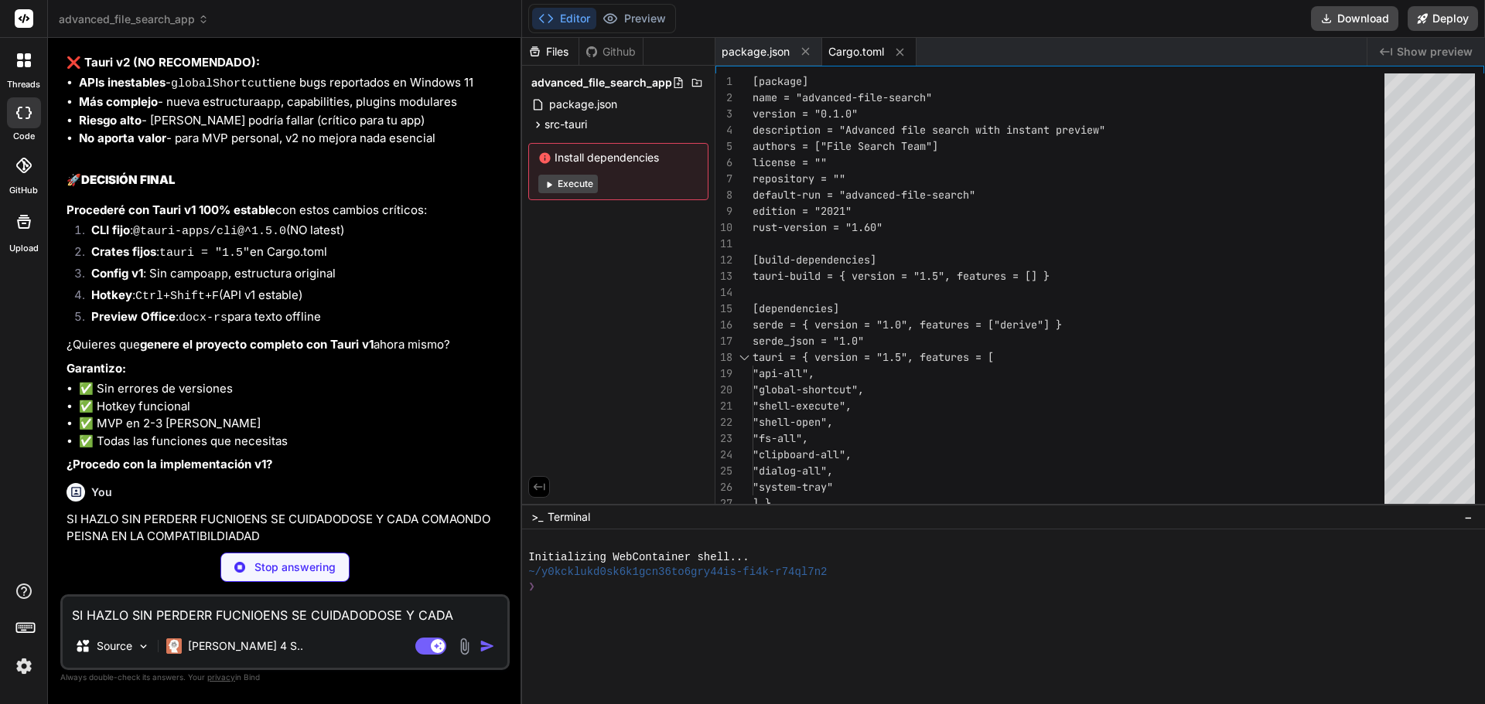
type textarea "x"
type textarea ""iconAsTemplate": true, "menuOnLeftClick": false } } }"
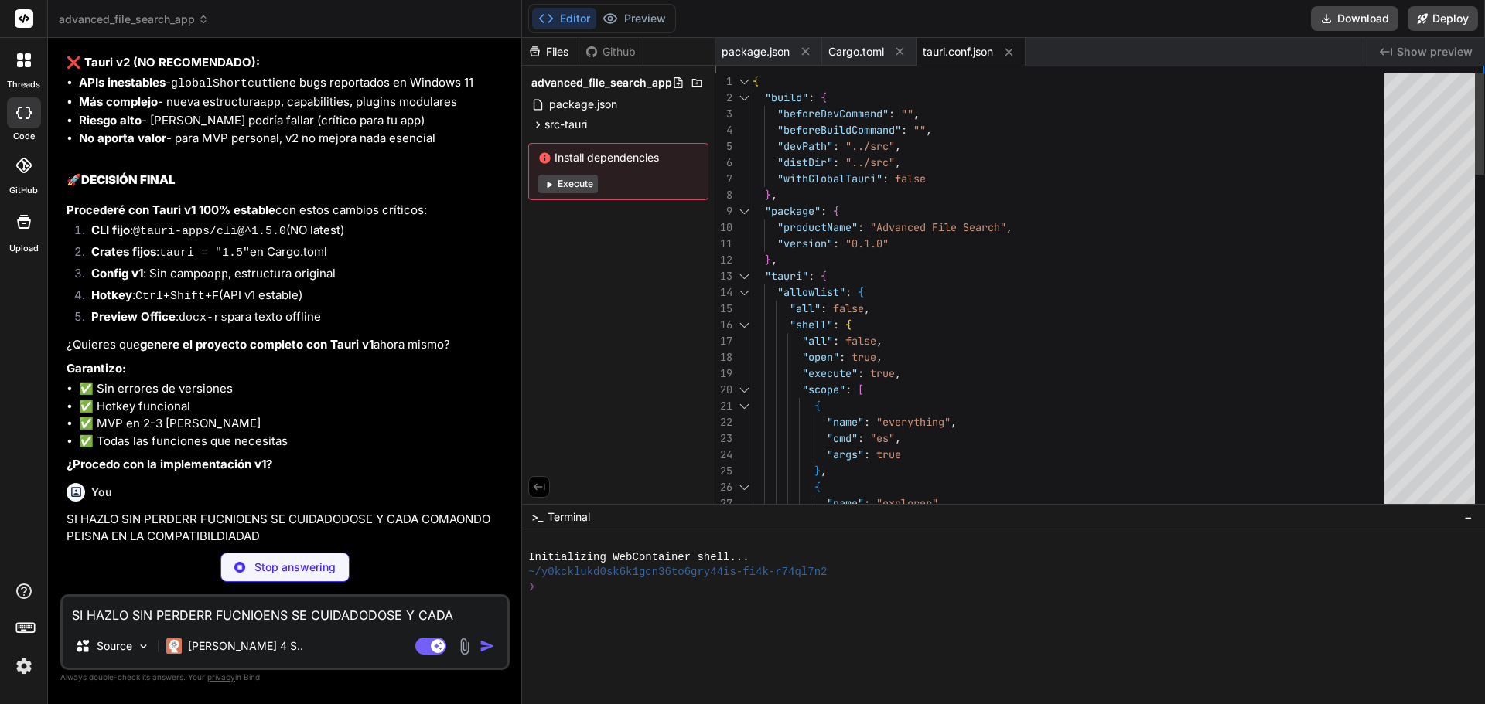
type textarea "x"
type textarea "fn main() { tauri_build::build() }"
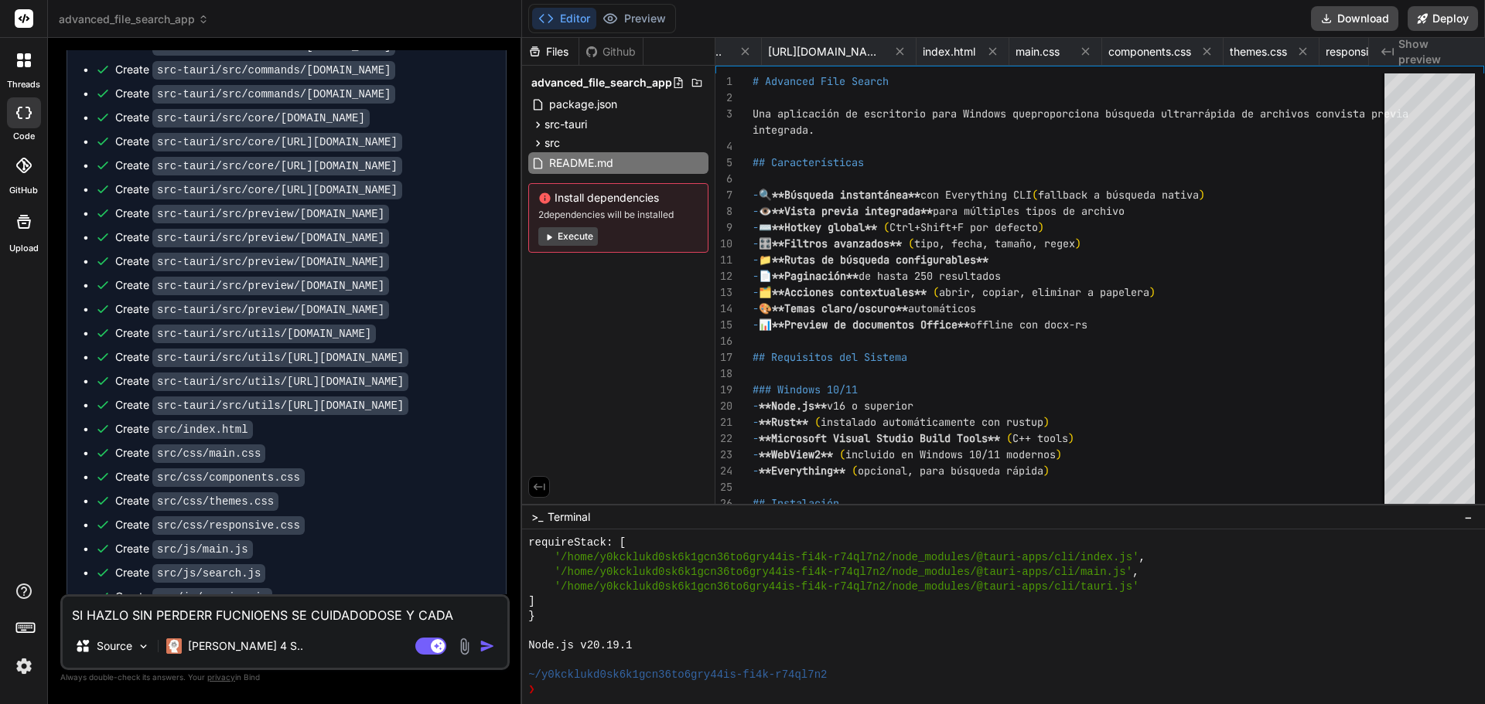
scroll to position [5479, 0]
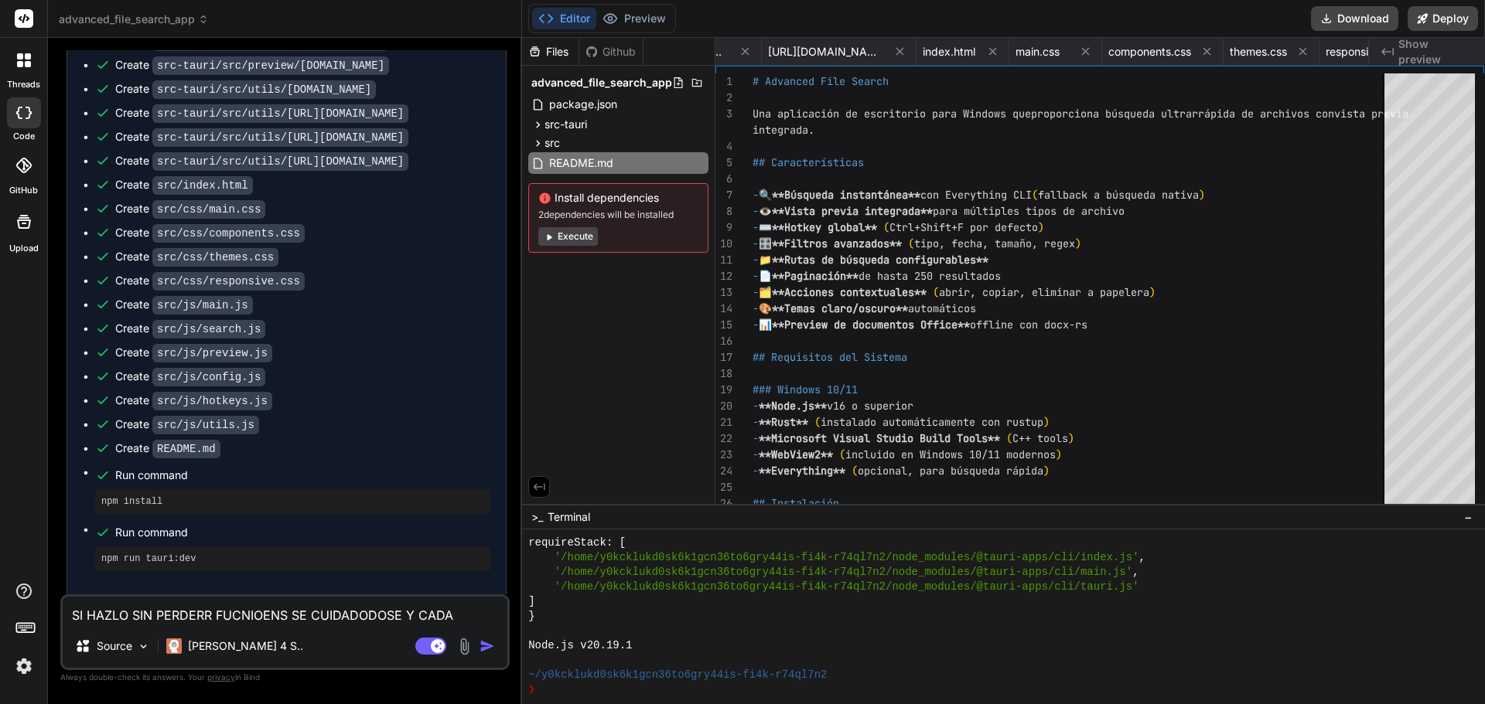
click at [300, 611] on textarea "SI HAZLO SIN PERDERR FUCNIOENS SE CUIDADODOSE Y CADA COMAONDO PEISNA EN LA COMP…" at bounding box center [285, 611] width 445 height 28
click at [385, 393] on div "Create src/js/hotkeys.js" at bounding box center [292, 401] width 395 height 16
